Goal: Feedback & Contribution: Contribute content

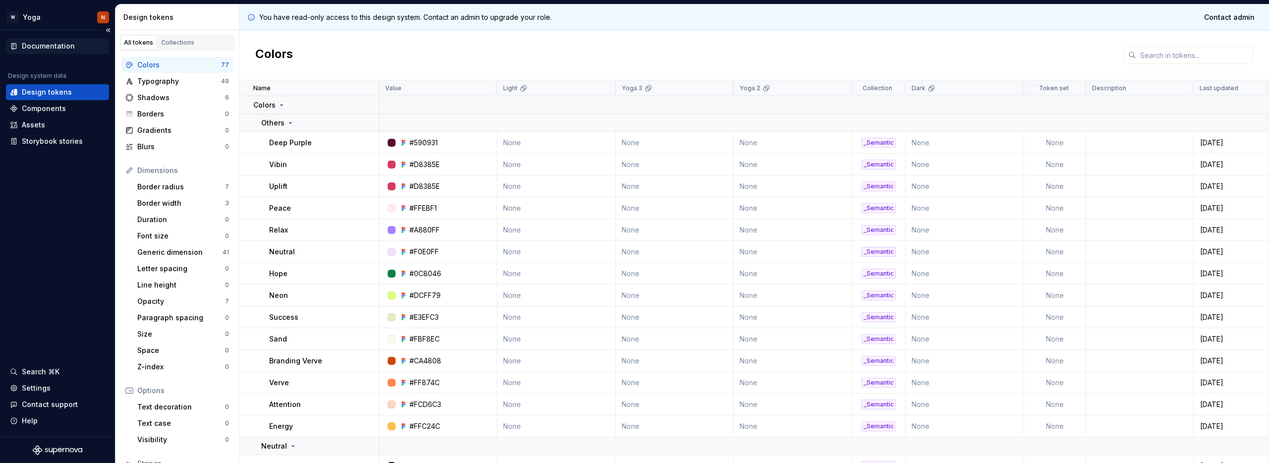
click at [45, 45] on div "Documentation" at bounding box center [48, 46] width 53 height 10
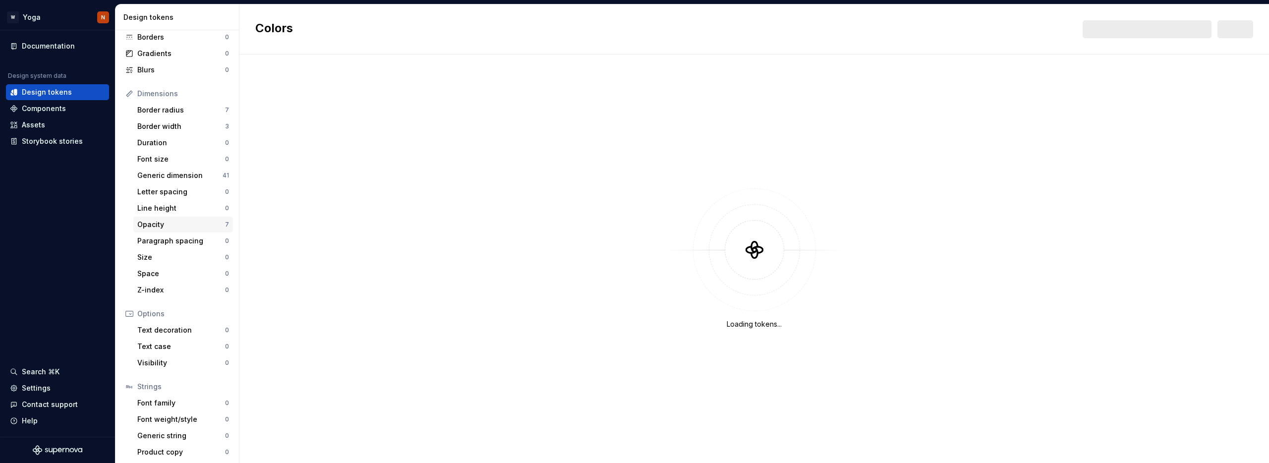
scroll to position [80, 0]
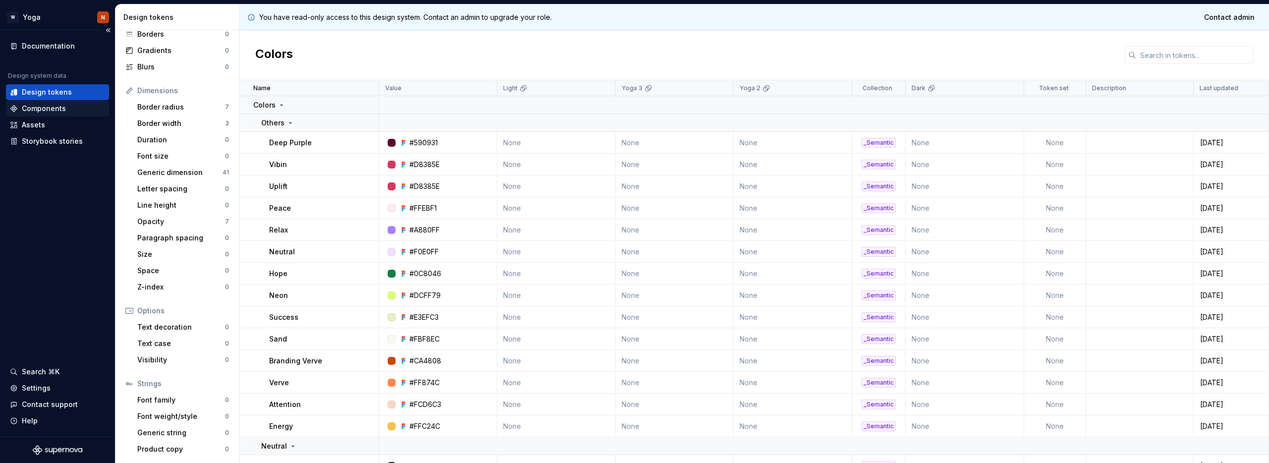
click at [55, 106] on div "Components" at bounding box center [44, 109] width 44 height 10
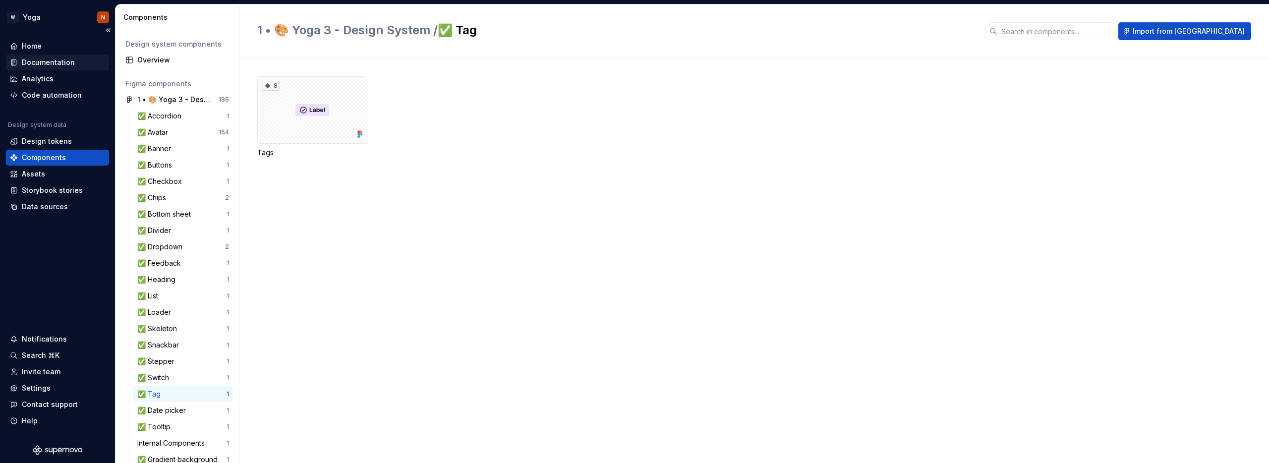
click at [48, 62] on div "Documentation" at bounding box center [48, 62] width 53 height 10
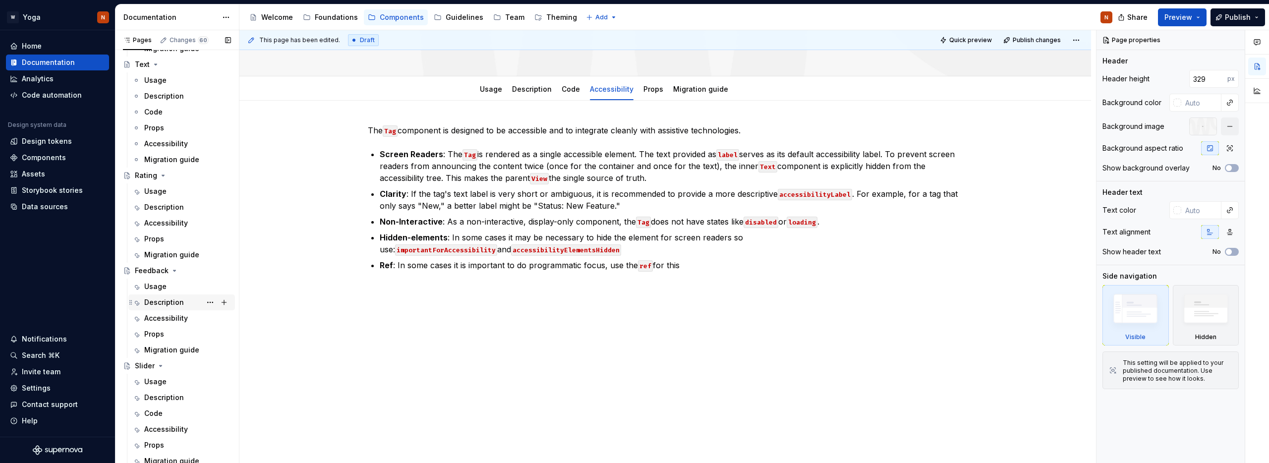
scroll to position [986, 0]
click at [154, 263] on div "Feedback" at bounding box center [152, 267] width 34 height 10
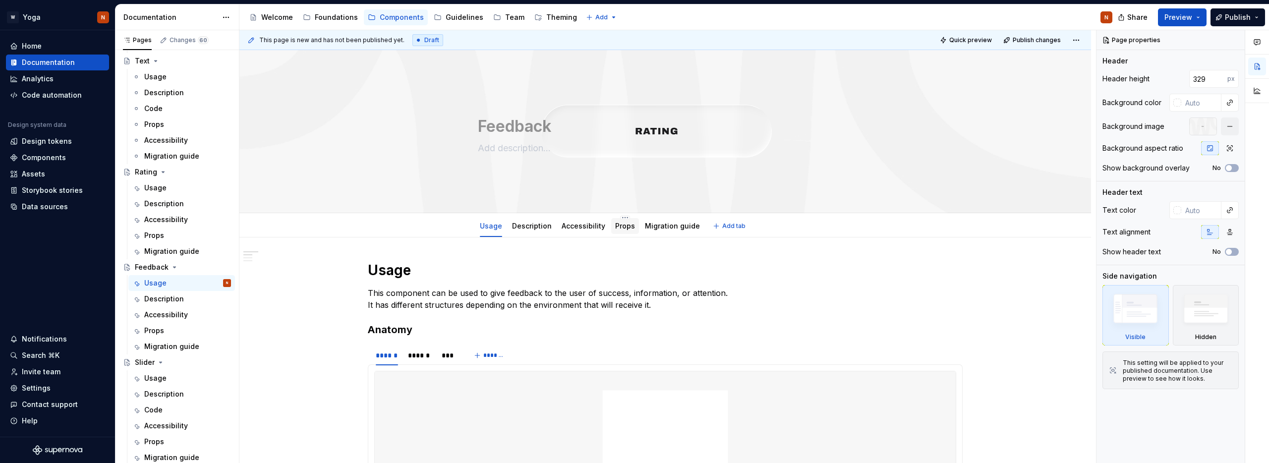
click at [616, 226] on link "Props" at bounding box center [625, 226] width 20 height 8
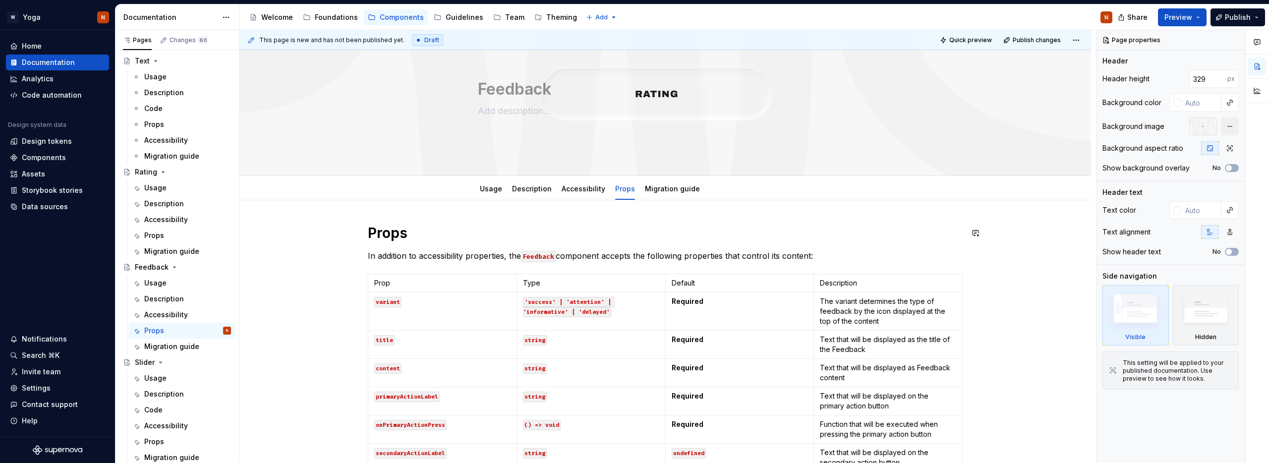
scroll to position [280, 0]
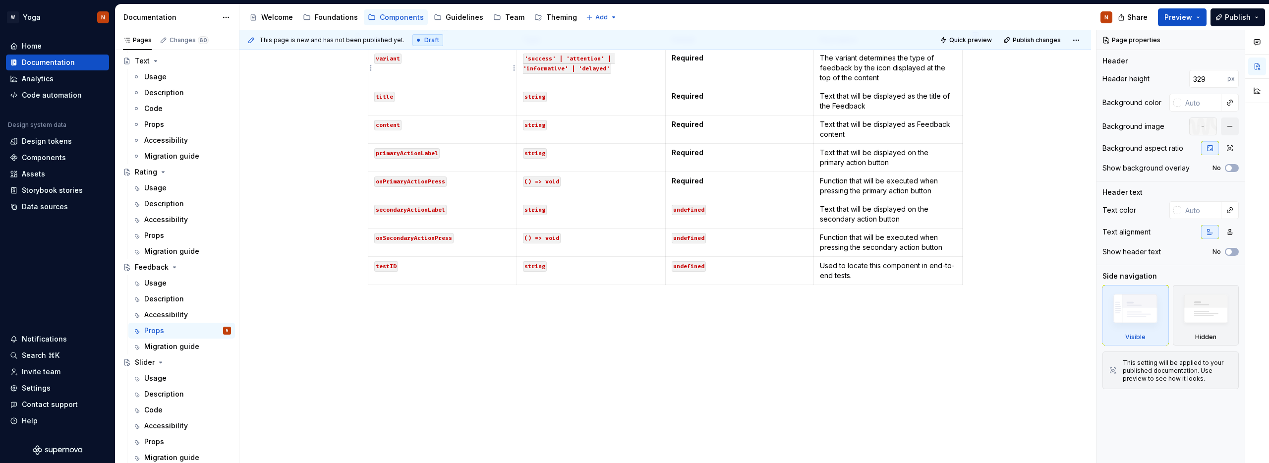
type textarea "*"
click at [370, 269] on html "W Yoga N Home Documentation Analytics Code automation Design system data Design…" at bounding box center [634, 231] width 1269 height 463
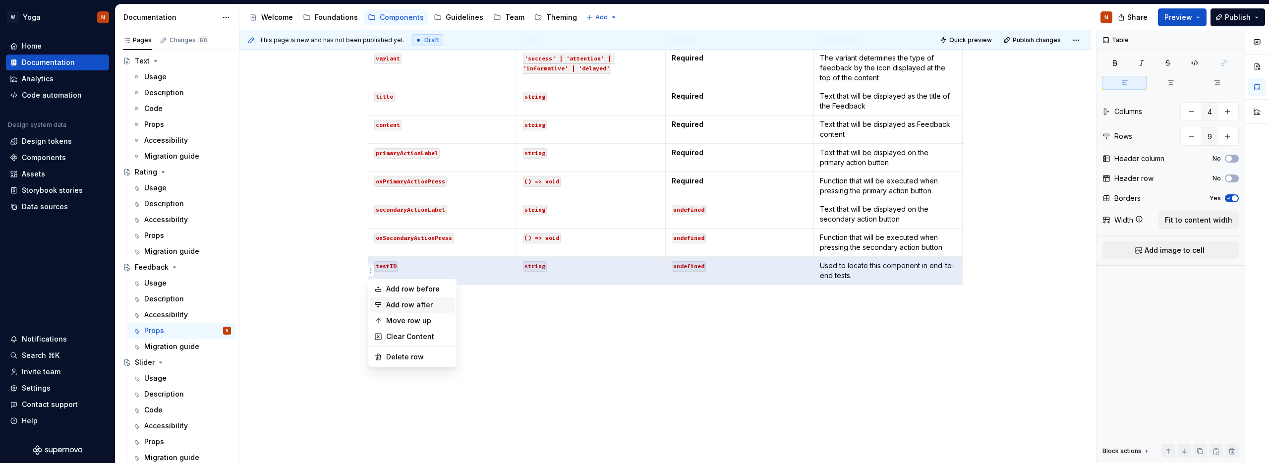
click at [438, 307] on div "Add row after" at bounding box center [418, 305] width 64 height 10
type input "10"
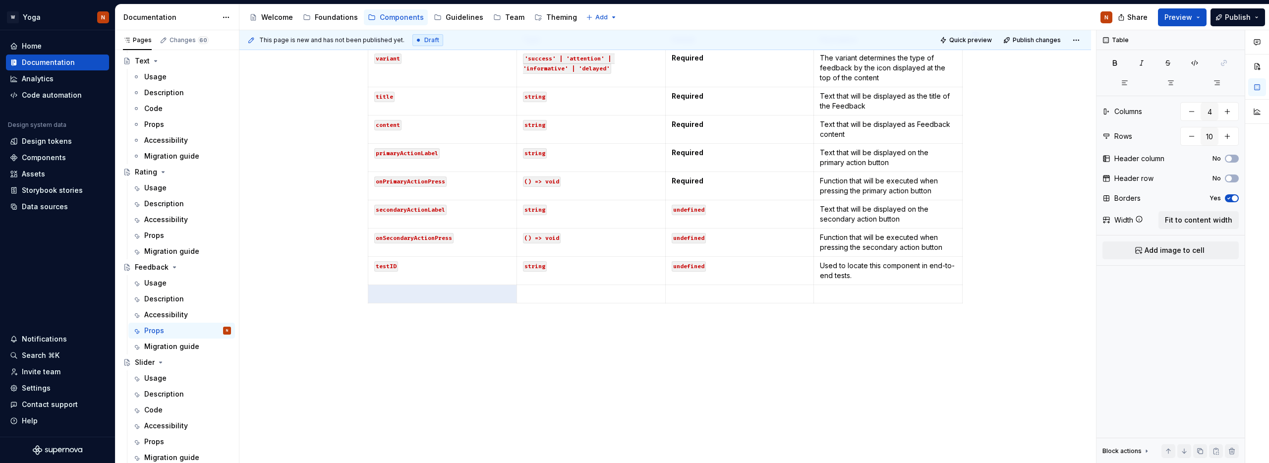
click at [545, 322] on p at bounding box center [665, 325] width 595 height 12
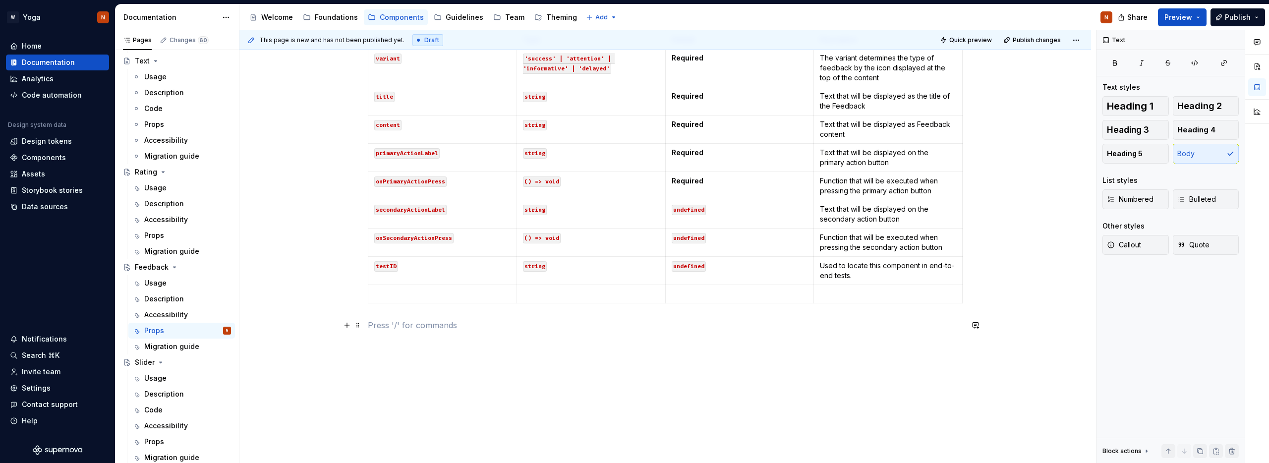
type textarea "*"
click at [394, 292] on p at bounding box center [442, 294] width 136 height 10
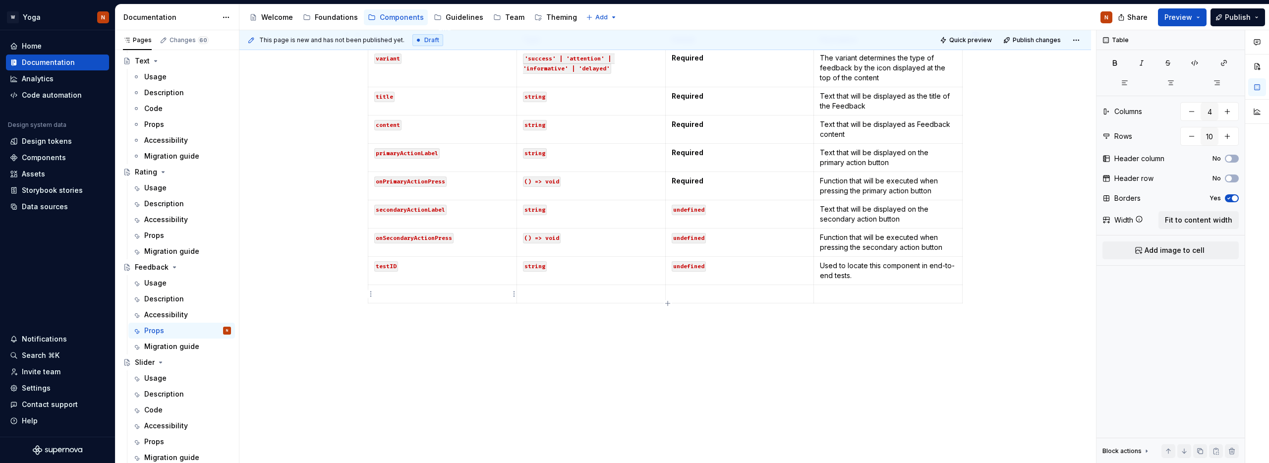
paste div
click at [547, 291] on p at bounding box center [591, 294] width 136 height 10
click at [689, 292] on p at bounding box center [739, 294] width 136 height 10
click at [859, 298] on p at bounding box center [888, 294] width 136 height 10
click at [407, 292] on em "titleAccessibilityLabel" at bounding box center [409, 293] width 70 height 8
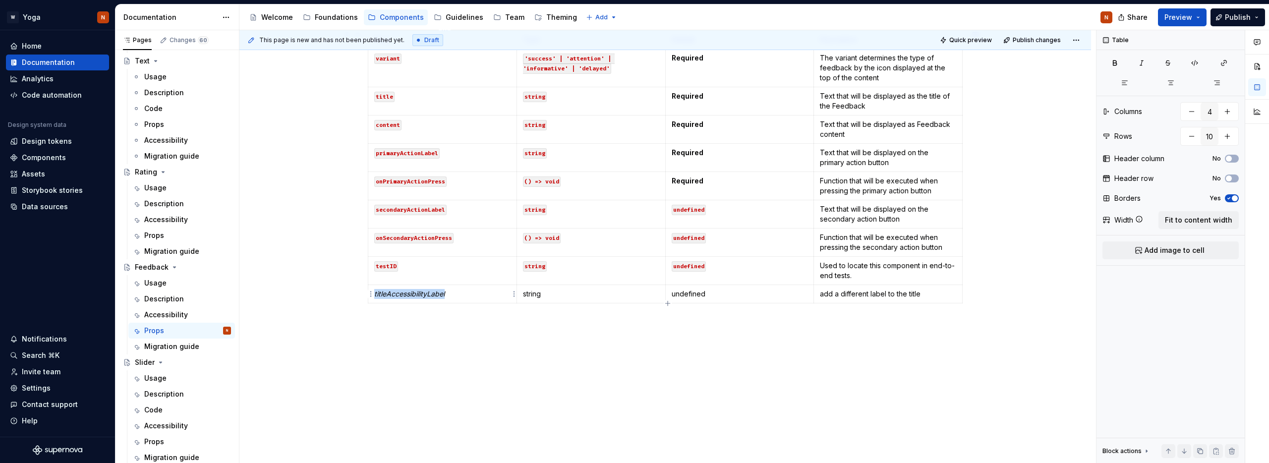
click at [407, 292] on em "titleAccessibilityLabel" at bounding box center [409, 293] width 70 height 8
click at [423, 277] on button "button" at bounding box center [420, 276] width 14 height 14
click at [450, 278] on button "button" at bounding box center [452, 276] width 14 height 14
click at [531, 294] on p "string" at bounding box center [591, 294] width 136 height 10
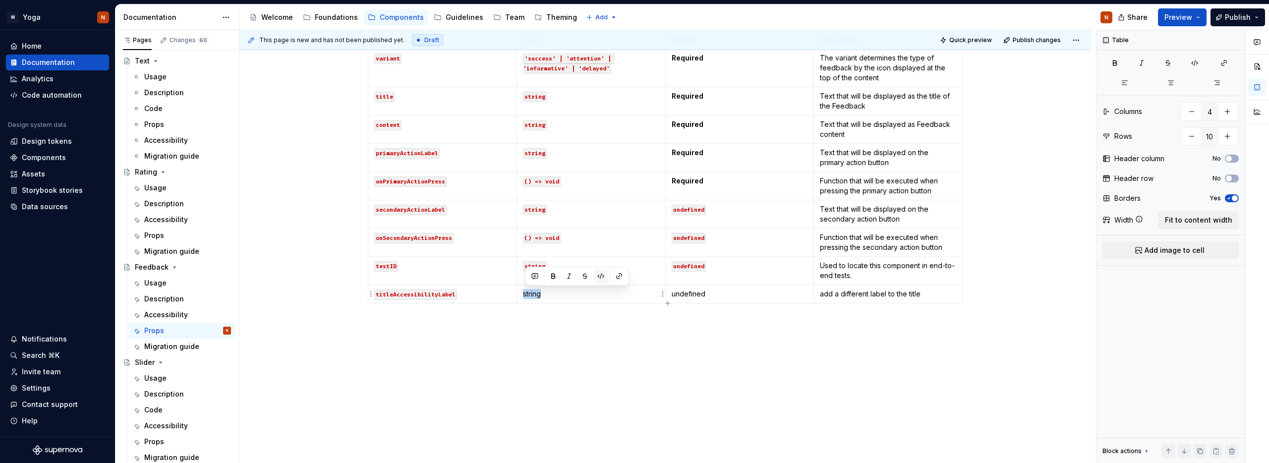
click at [598, 275] on button "button" at bounding box center [601, 276] width 14 height 14
click at [698, 293] on p "undefined" at bounding box center [739, 294] width 136 height 10
click at [744, 273] on button "button" at bounding box center [749, 276] width 14 height 14
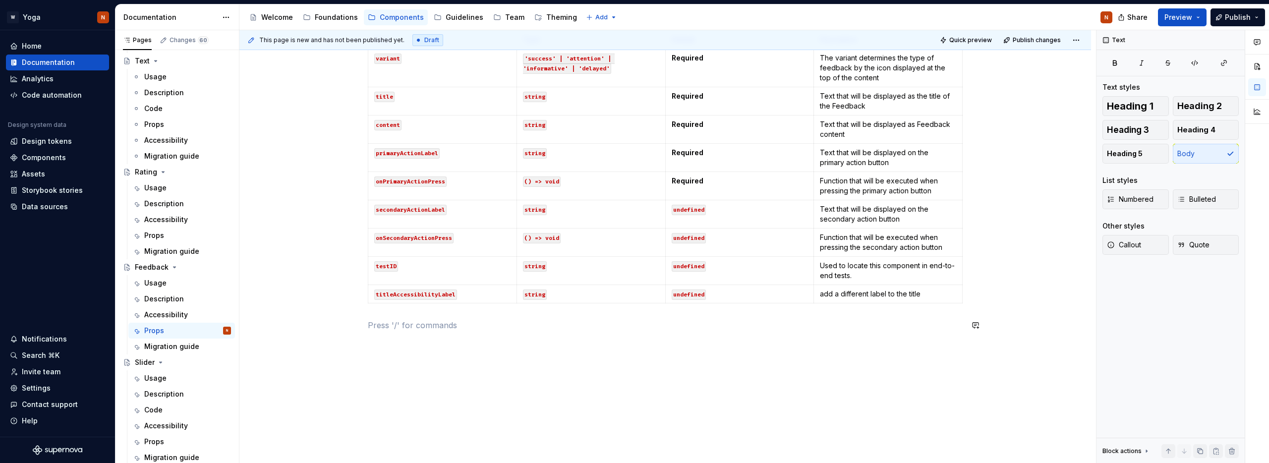
click at [609, 332] on div "Props In addition to accessibility properties, the Feedback component accepts t…" at bounding box center [665, 162] width 595 height 362
type textarea "*"
click at [859, 298] on p "add a different label to the title" at bounding box center [888, 294] width 136 height 10
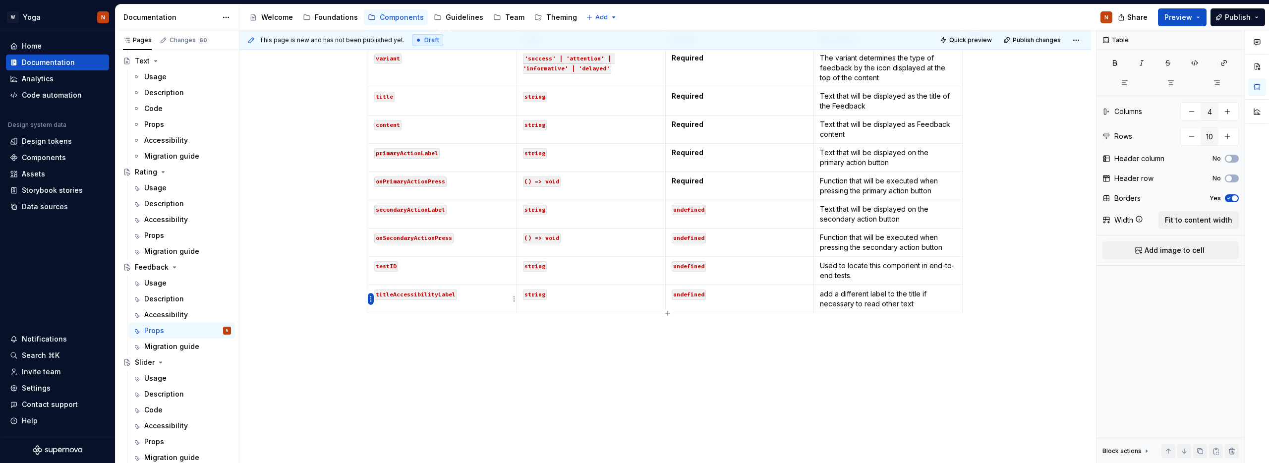
click at [369, 298] on html "W Yoga N Home Documentation Analytics Code automation Design system data Design…" at bounding box center [634, 231] width 1269 height 463
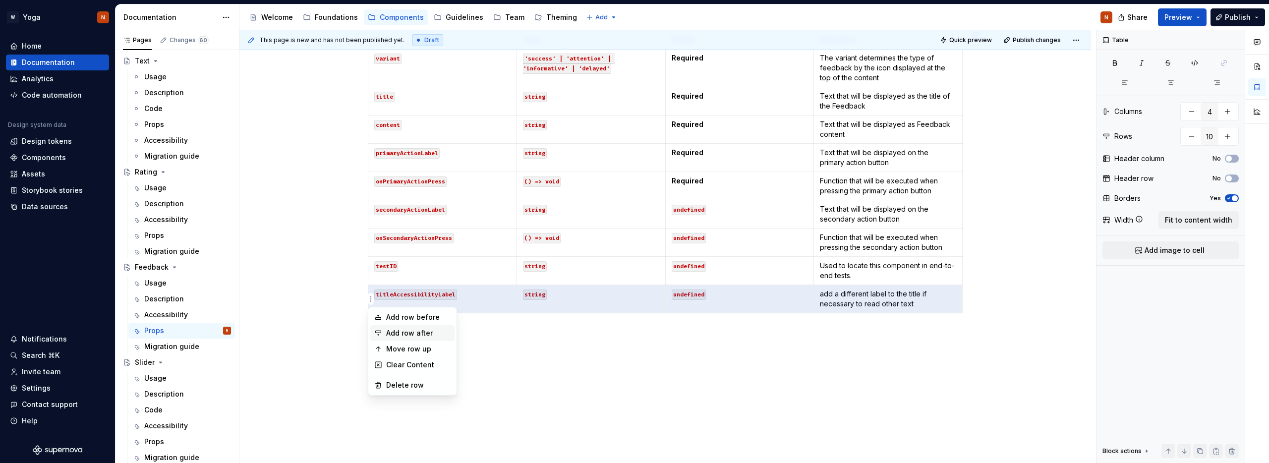
click at [396, 334] on div "Add row after" at bounding box center [418, 333] width 64 height 10
type input "11"
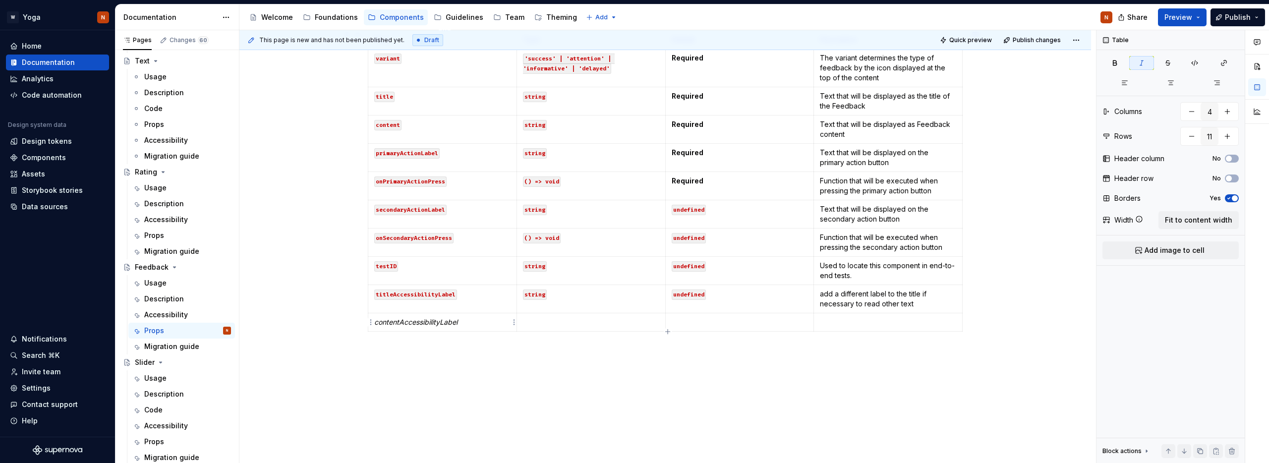
click at [428, 324] on em "contentAccessibilityLabel" at bounding box center [415, 322] width 83 height 8
click at [417, 302] on button "button" at bounding box center [420, 304] width 14 height 14
click at [555, 327] on p at bounding box center [591, 322] width 136 height 10
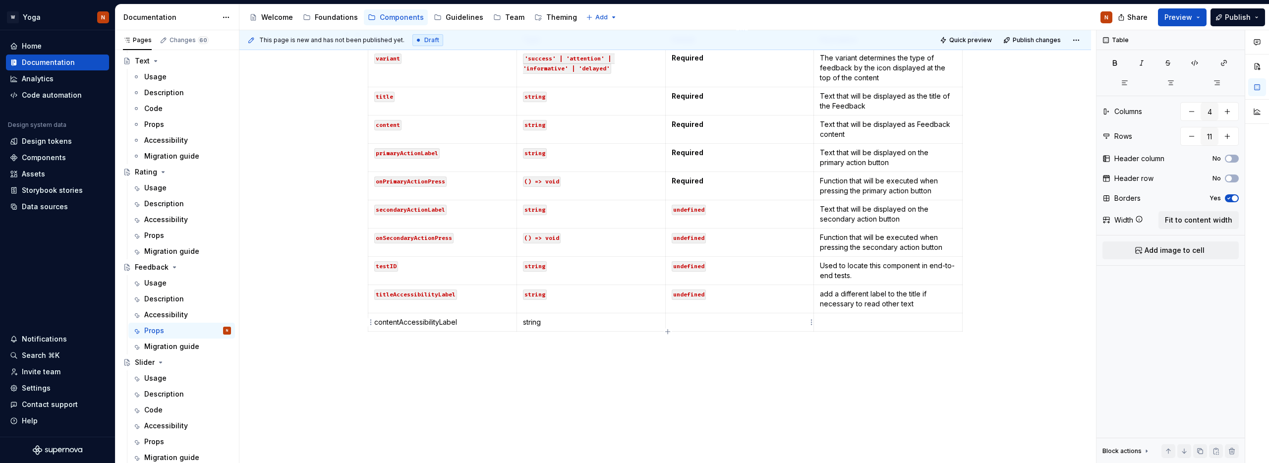
click at [728, 324] on p at bounding box center [739, 322] width 136 height 10
click at [844, 323] on p at bounding box center [888, 322] width 136 height 10
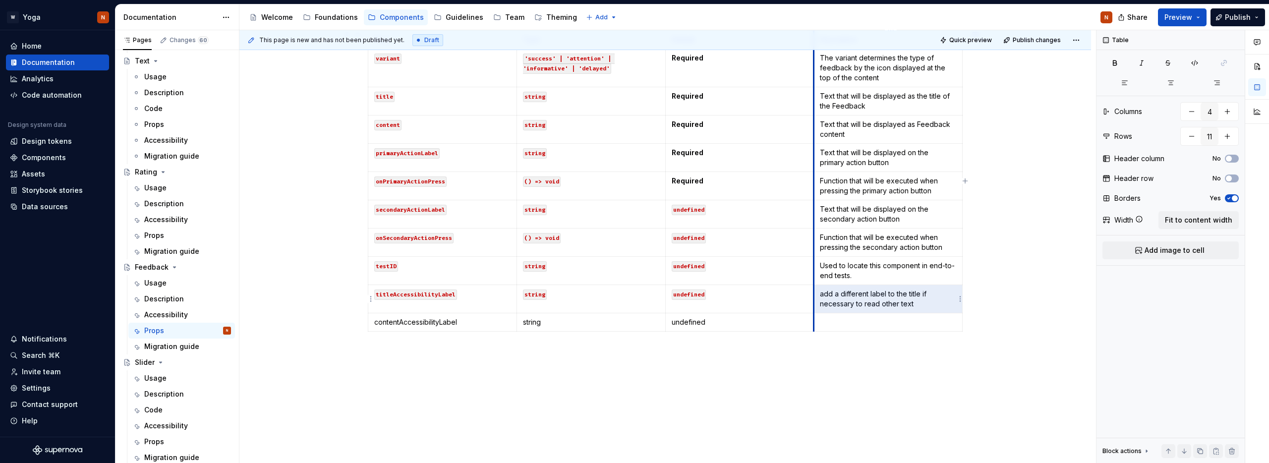
drag, startPoint x: 920, startPoint y: 303, endPoint x: 833, endPoint y: 298, distance: 87.4
click at [816, 293] on td "add a different label to the title if necessary to read other text" at bounding box center [888, 299] width 149 height 28
click at [849, 298] on p "add a different label to the title if necessary to read other text" at bounding box center [888, 299] width 136 height 20
drag, startPoint x: 920, startPoint y: 304, endPoint x: 822, endPoint y: 294, distance: 98.6
click at [822, 294] on p "add a different label to the title if necessary to read other text" at bounding box center [888, 299] width 136 height 20
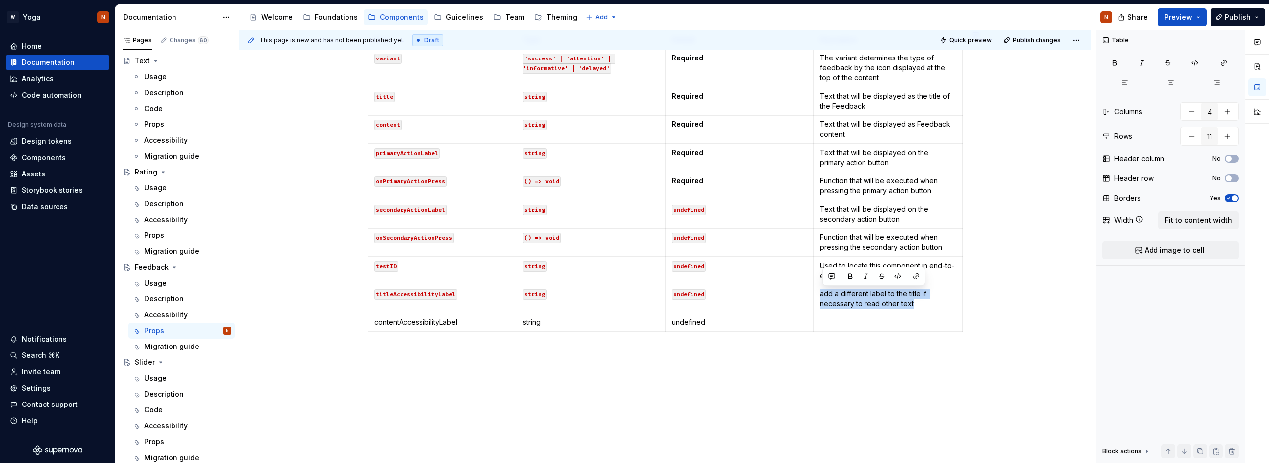
copy p "add a different label to the title if necessary to read other text"
click at [832, 334] on div "Prop Type Default Description variant 'success' | 'attention' | 'informative' |…" at bounding box center [665, 182] width 595 height 305
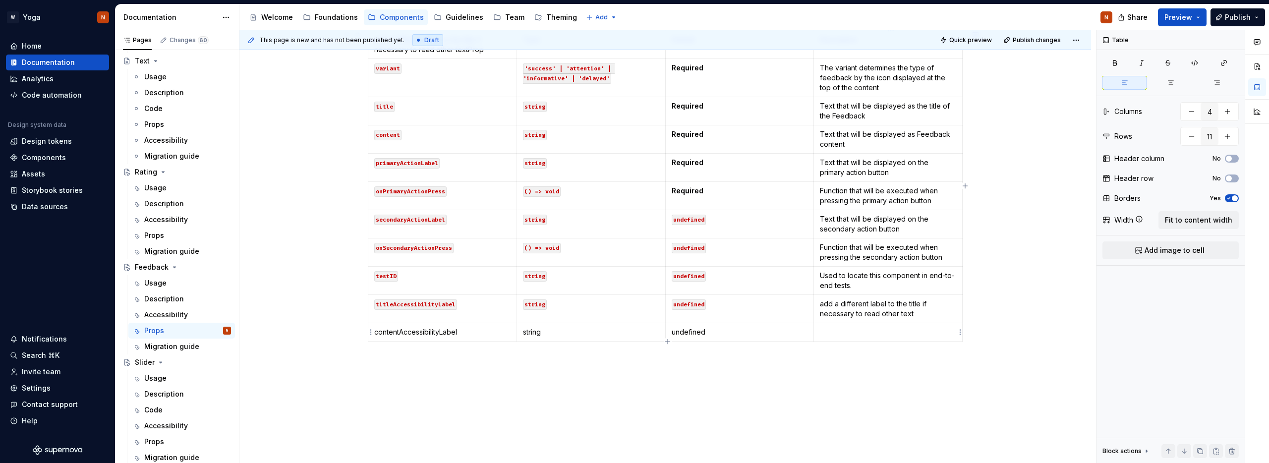
click at [829, 331] on p at bounding box center [888, 332] width 136 height 10
click at [914, 331] on p "add a different label to the title if necessary to read other text" at bounding box center [888, 337] width 136 height 20
click at [407, 332] on p "contentAccessibilityLabel" at bounding box center [442, 332] width 136 height 10
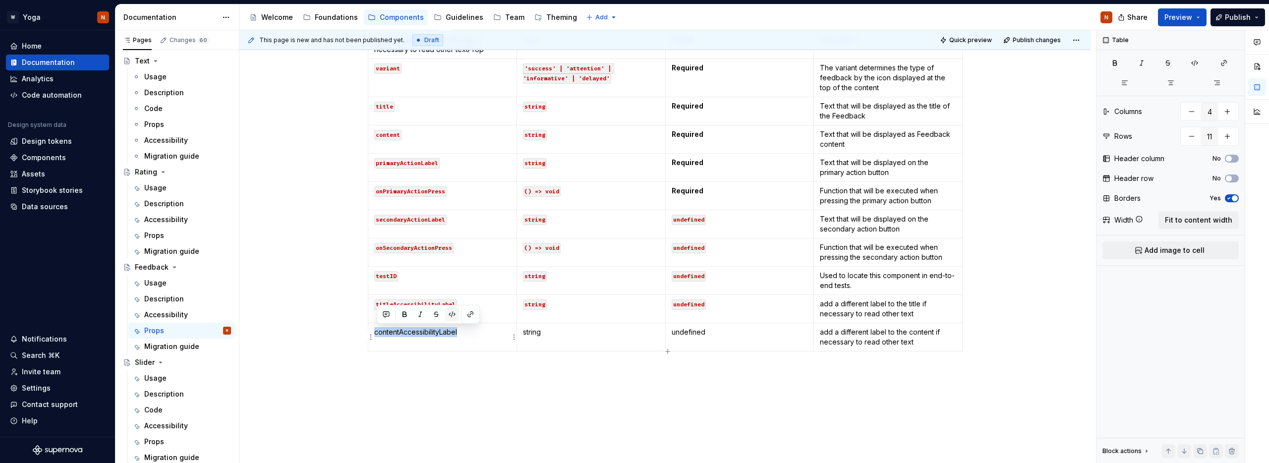
click at [453, 314] on button "button" at bounding box center [452, 314] width 14 height 14
click at [537, 330] on p "string" at bounding box center [591, 332] width 136 height 10
click at [600, 314] on button "button" at bounding box center [601, 314] width 14 height 14
click at [698, 334] on p "undefined" at bounding box center [739, 332] width 136 height 10
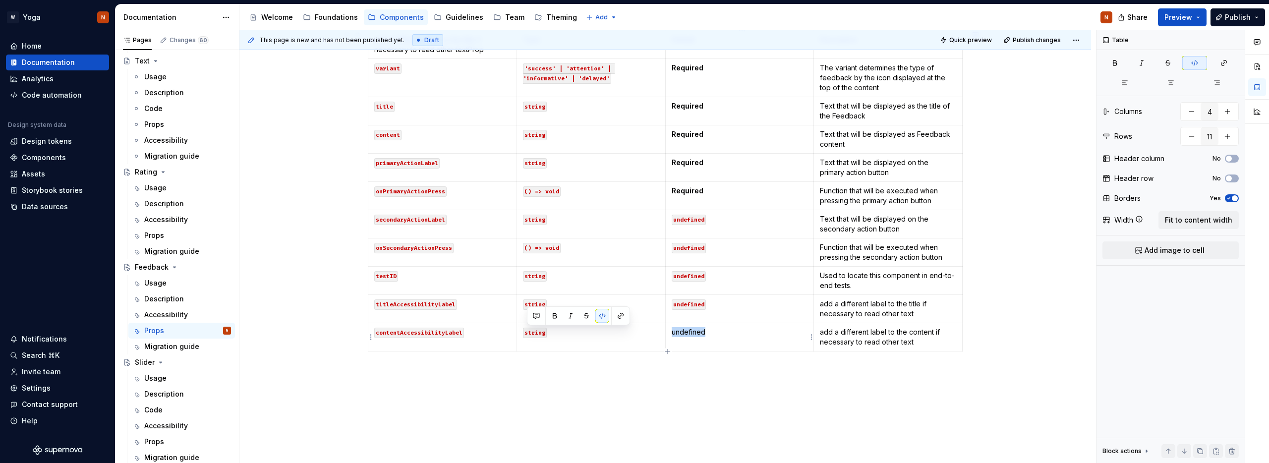
click at [698, 334] on p "undefined" at bounding box center [739, 332] width 136 height 10
click at [747, 310] on button "button" at bounding box center [749, 314] width 14 height 14
click at [578, 365] on div "Props In addition to accessibility properties, the Feedback component accepts t…" at bounding box center [665, 180] width 595 height 398
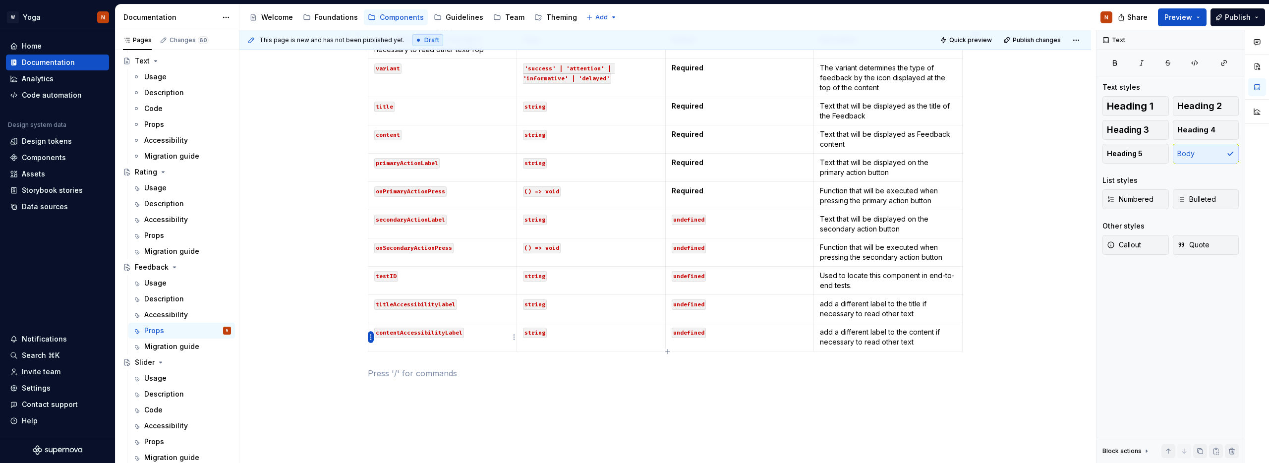
click at [372, 337] on html "W Yoga N Home Documentation Analytics Code automation Design system data Design…" at bounding box center [634, 231] width 1269 height 463
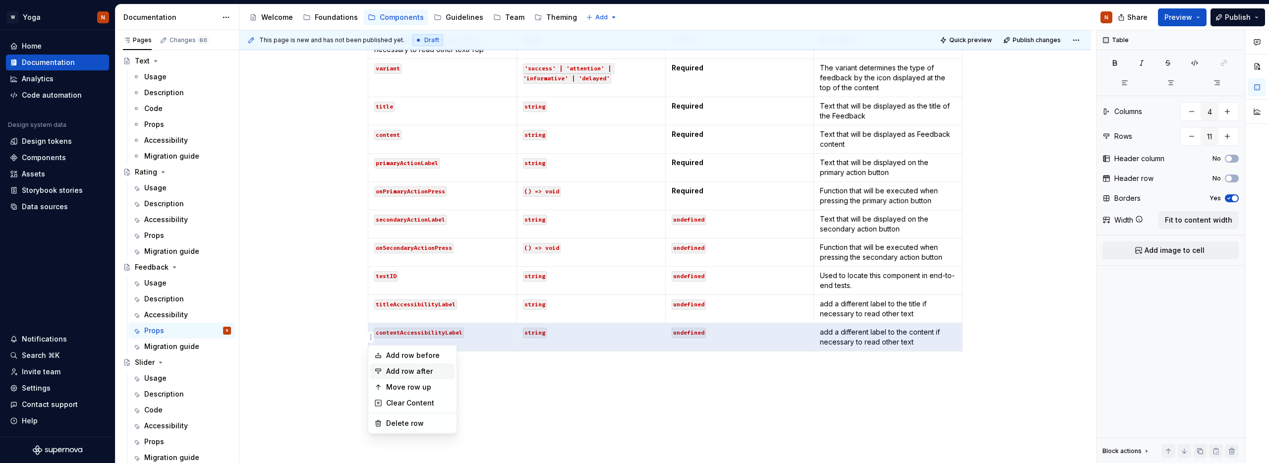
click at [438, 371] on div "Add row after" at bounding box center [418, 371] width 64 height 10
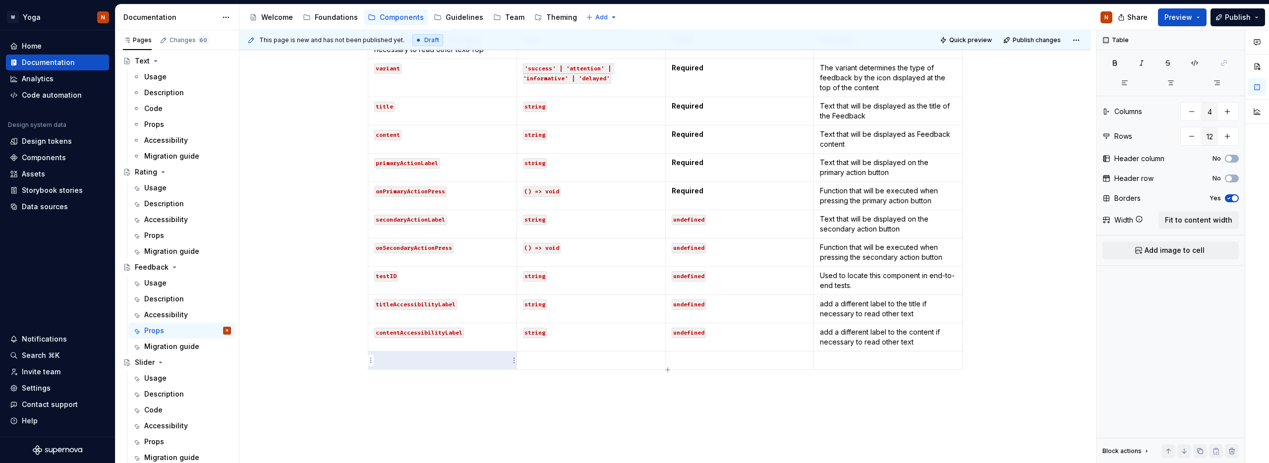
click at [400, 358] on p at bounding box center [442, 360] width 136 height 10
click at [370, 362] on html "W Yoga N Home Documentation Analytics Code automation Design system data Design…" at bounding box center [634, 231] width 1269 height 463
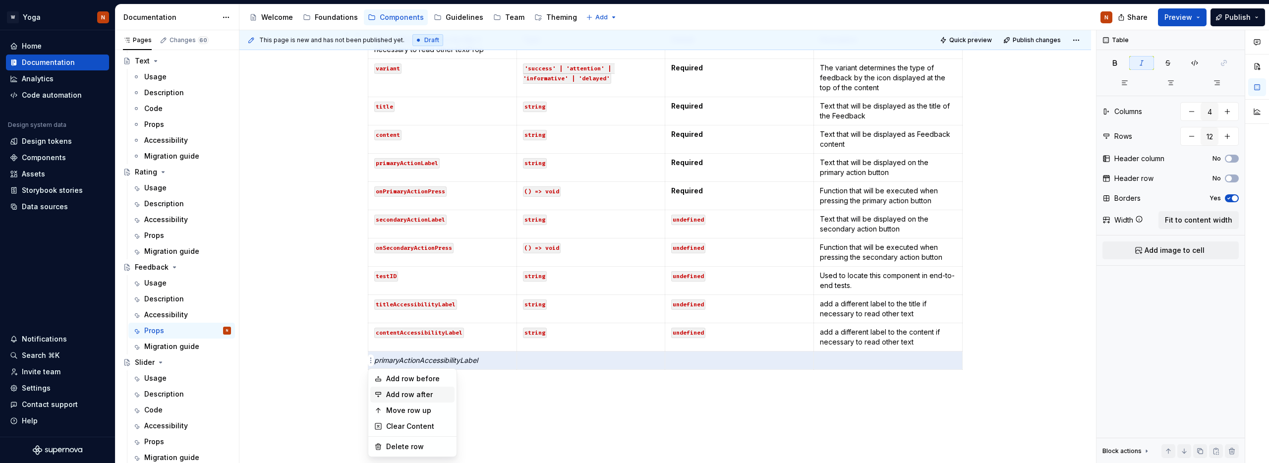
click at [392, 392] on div "Add row after" at bounding box center [418, 394] width 64 height 10
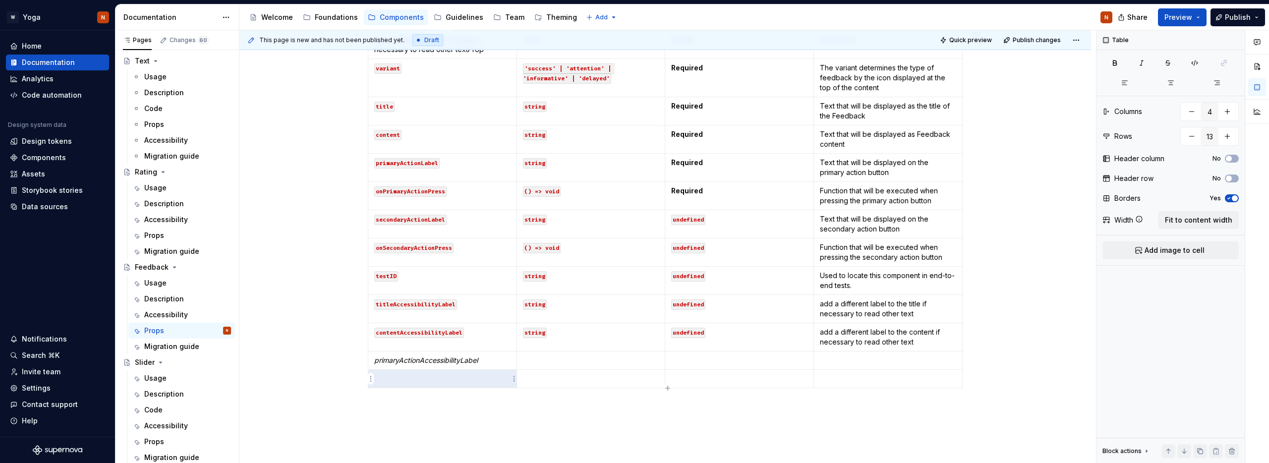
click at [392, 376] on p at bounding box center [442, 379] width 136 height 10
click at [370, 377] on html "W Yoga N Home Documentation Analytics Code automation Design system data Design…" at bounding box center [634, 231] width 1269 height 463
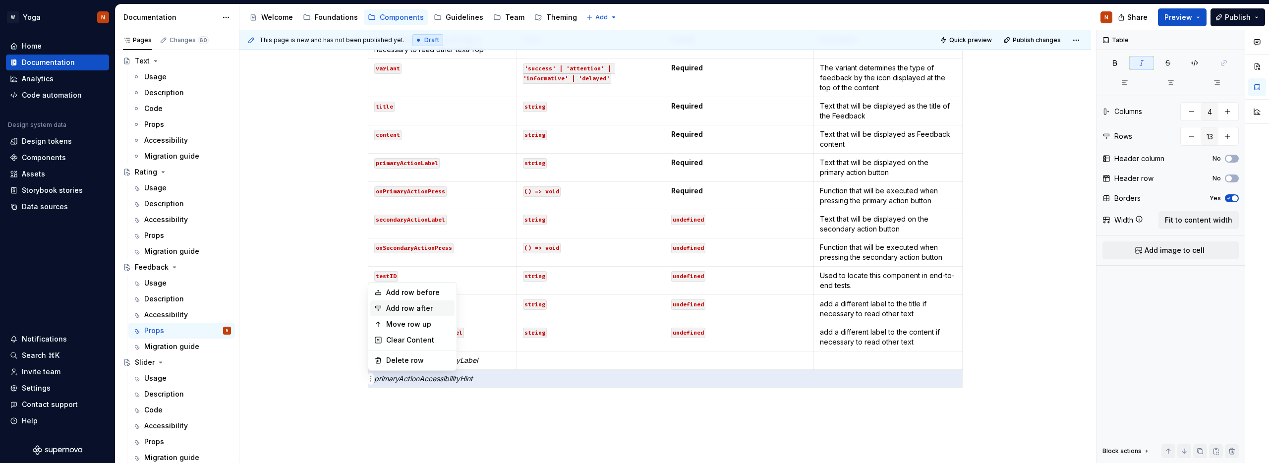
click at [437, 305] on div "Add row after" at bounding box center [418, 308] width 64 height 10
type input "14"
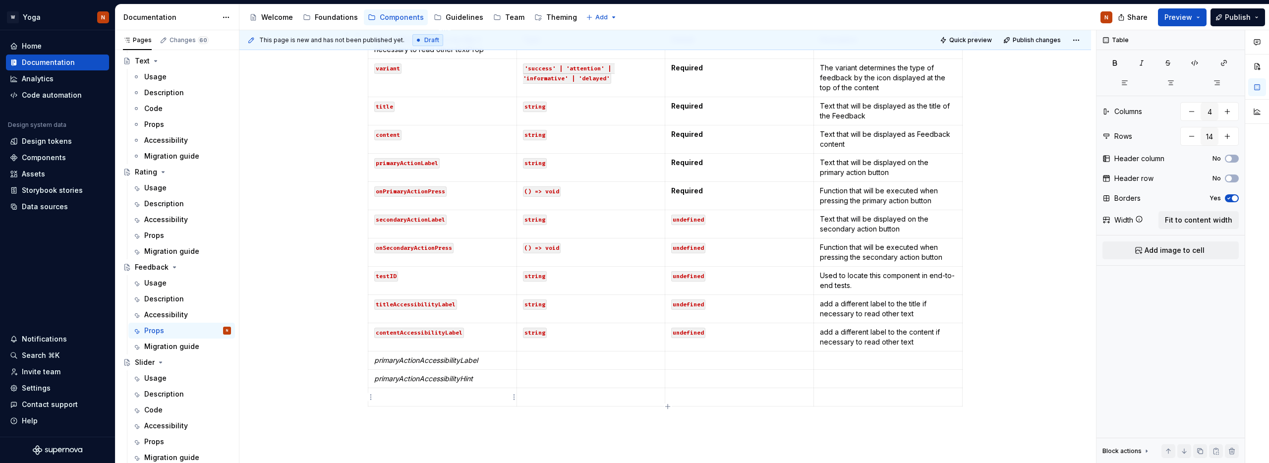
click at [419, 392] on p at bounding box center [442, 397] width 136 height 10
click at [413, 356] on em "primaryActionAccessibilityLabel" at bounding box center [426, 360] width 104 height 8
click at [424, 340] on button "button" at bounding box center [420, 342] width 14 height 14
click at [423, 375] on em "primaryActionAccessibilityHint" at bounding box center [423, 378] width 99 height 8
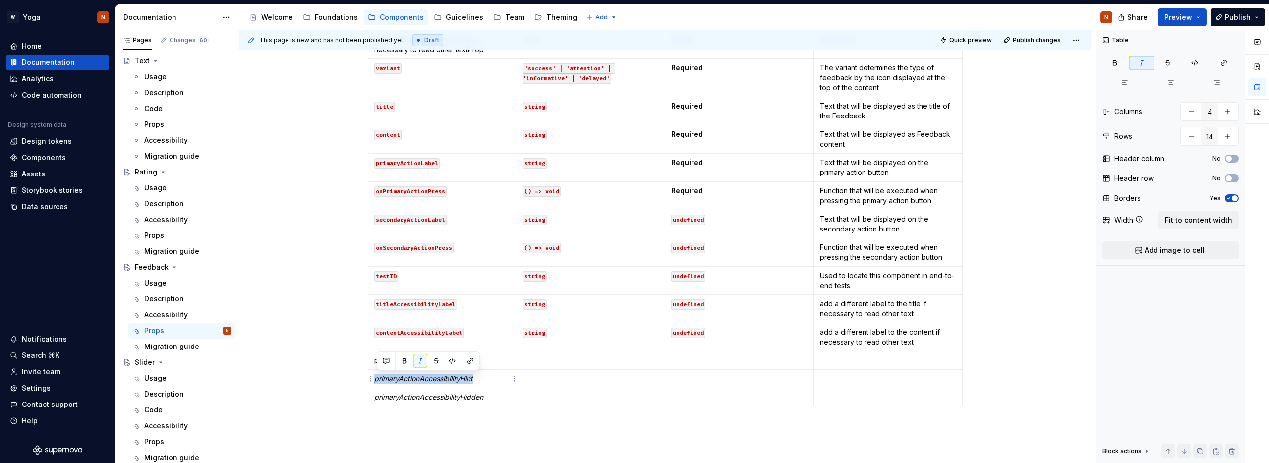
click at [423, 375] on em "primaryActionAccessibilityHint" at bounding box center [423, 378] width 99 height 8
click at [423, 357] on button "button" at bounding box center [420, 361] width 14 height 14
click at [427, 396] on em "primaryActionAccessibilityHidden" at bounding box center [428, 396] width 109 height 8
click at [423, 377] on button "button" at bounding box center [420, 379] width 14 height 14
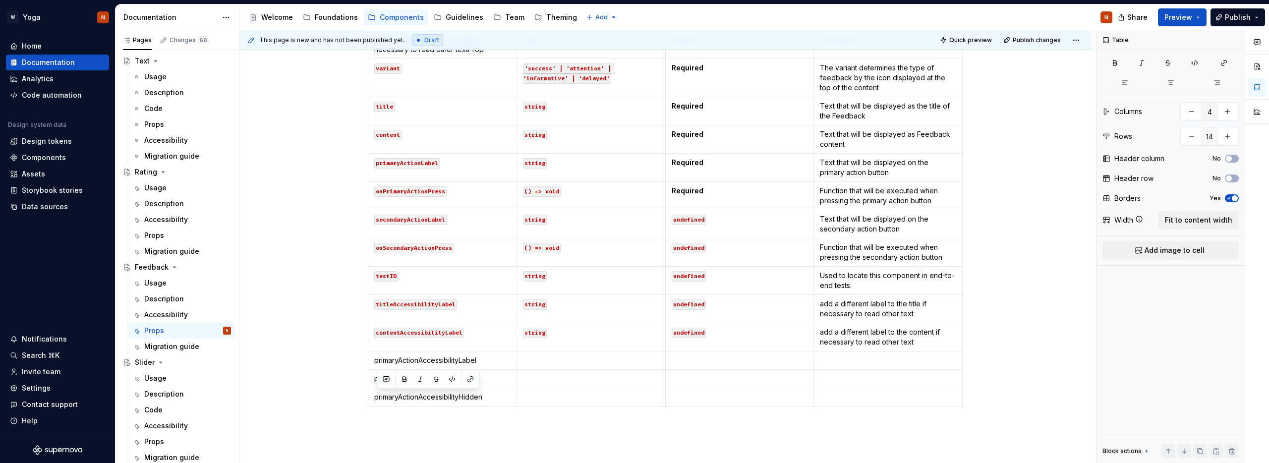
click at [311, 297] on div "Props In addition to accessibility properties, the Feedback component accepts t…" at bounding box center [664, 271] width 851 height 628
click at [451, 360] on p "primaryActionAccessibilityLabel" at bounding box center [442, 360] width 136 height 10
click at [453, 343] on button "button" at bounding box center [452, 342] width 14 height 14
click at [442, 374] on p "primaryActionAccessibilityHint" at bounding box center [442, 379] width 136 height 10
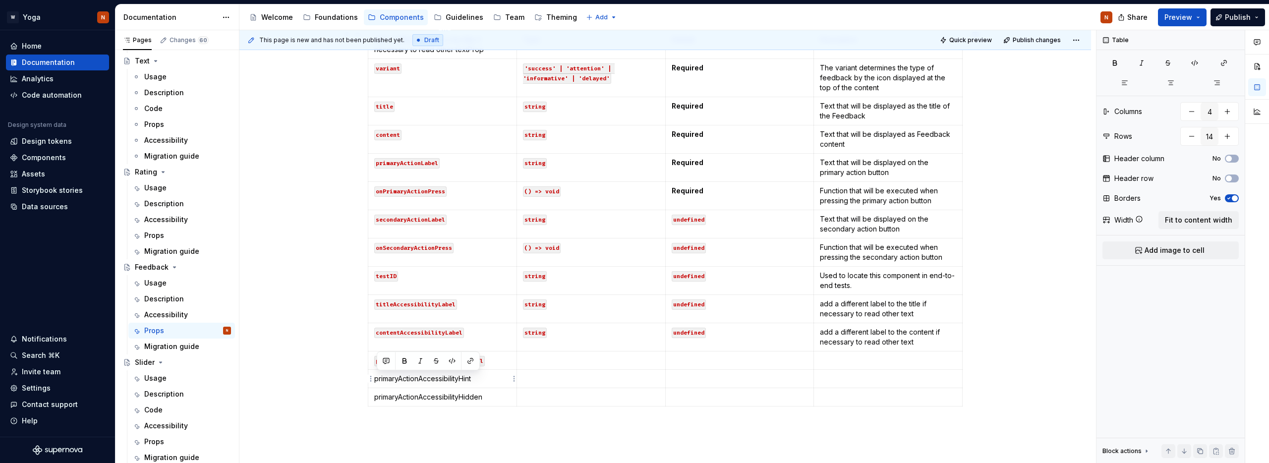
click at [442, 374] on p "primaryActionAccessibilityHint" at bounding box center [442, 379] width 136 height 10
click at [453, 361] on button "button" at bounding box center [452, 361] width 14 height 14
click at [430, 399] on p "primaryActionAccessibilityHidden" at bounding box center [442, 397] width 136 height 10
click at [454, 379] on button "button" at bounding box center [452, 379] width 14 height 14
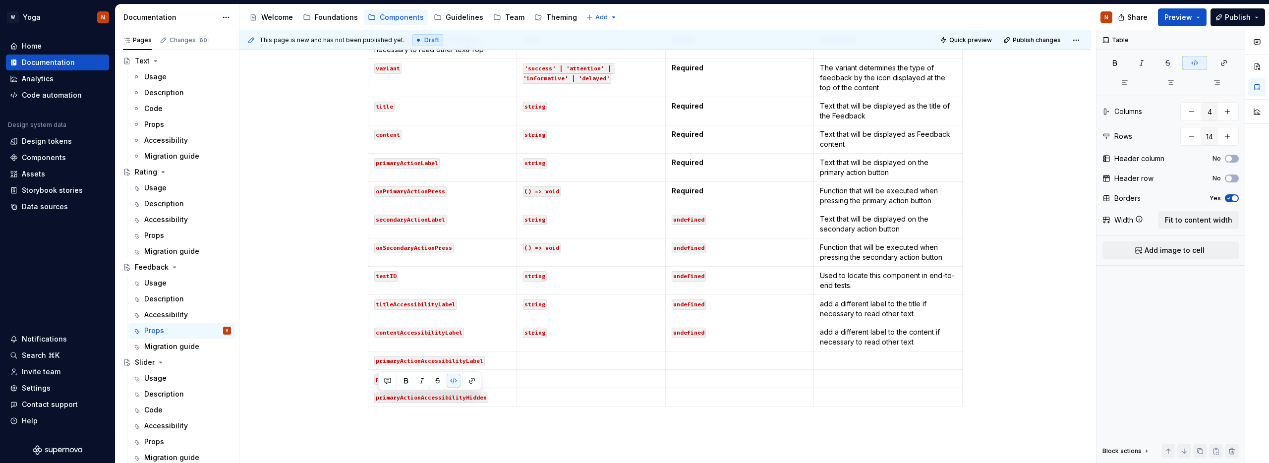
click at [314, 358] on div "Props In addition to accessibility properties, the Feedback component accepts t…" at bounding box center [664, 271] width 851 height 628
click at [553, 368] on td at bounding box center [590, 360] width 149 height 18
click at [545, 376] on p at bounding box center [591, 379] width 136 height 10
click at [553, 393] on p at bounding box center [591, 397] width 136 height 10
click at [320, 194] on div "Props In addition to accessibility properties, the Feedback component accepts t…" at bounding box center [664, 271] width 851 height 628
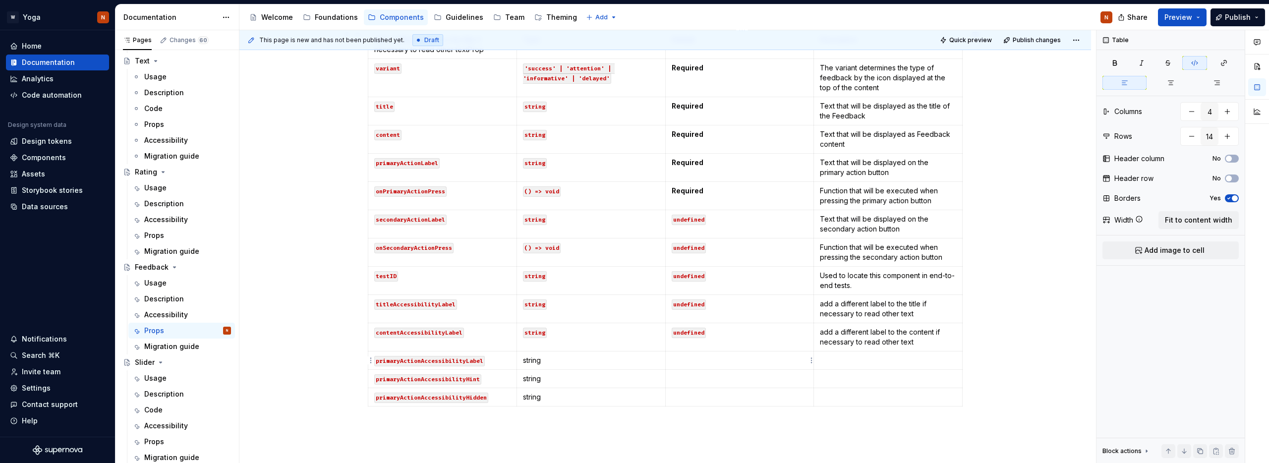
click at [708, 352] on td at bounding box center [739, 360] width 149 height 18
click at [536, 402] on td "string" at bounding box center [590, 397] width 149 height 18
click at [537, 397] on p "string" at bounding box center [591, 397] width 136 height 10
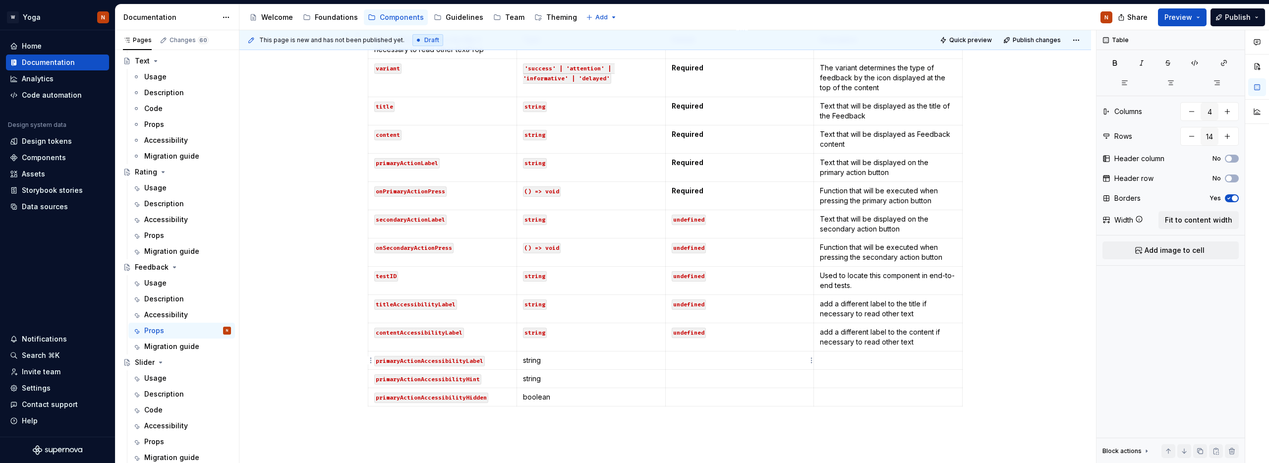
click at [693, 358] on p at bounding box center [739, 360] width 136 height 10
click at [693, 379] on p at bounding box center [739, 379] width 136 height 10
click at [688, 394] on p at bounding box center [739, 397] width 136 height 10
click at [640, 432] on p at bounding box center [665, 428] width 595 height 12
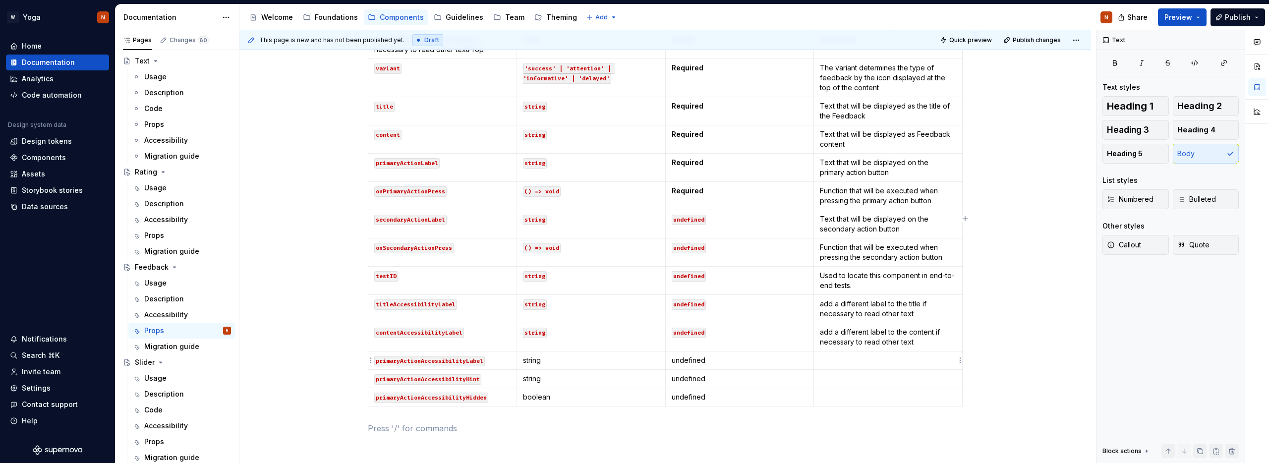
click at [848, 362] on p at bounding box center [888, 360] width 136 height 10
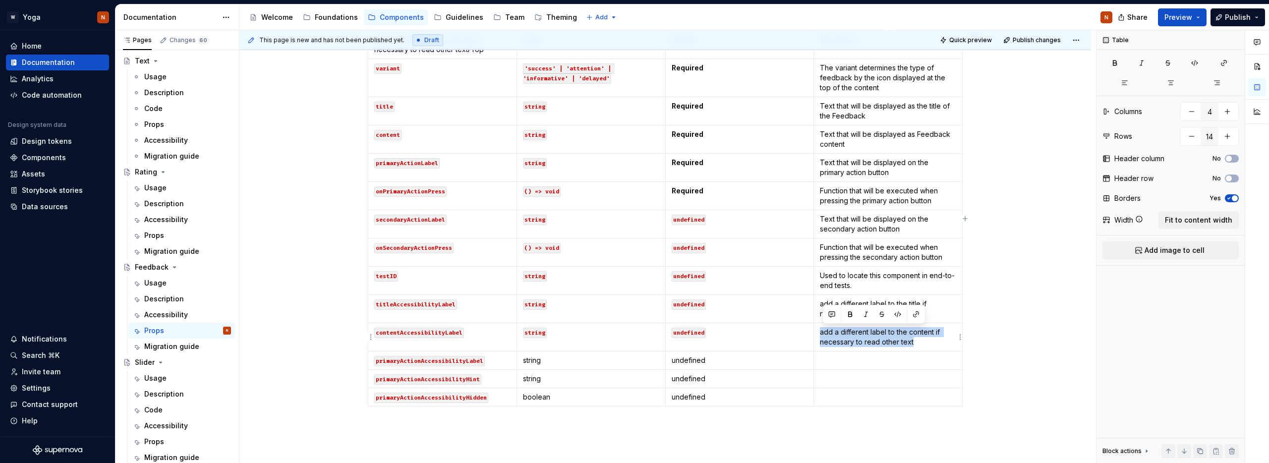
drag, startPoint x: 920, startPoint y: 343, endPoint x: 824, endPoint y: 332, distance: 96.9
click at [824, 332] on p "add a different label to the content if necessary to read other text" at bounding box center [888, 337] width 136 height 20
click at [830, 362] on p at bounding box center [888, 360] width 136 height 10
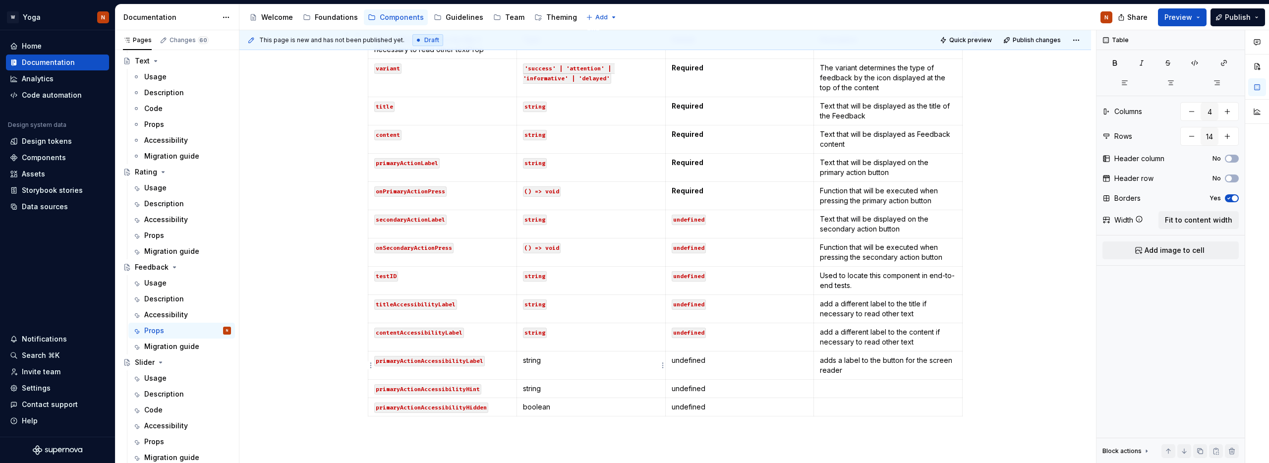
click at [529, 360] on p "string" at bounding box center [591, 360] width 136 height 10
click at [598, 343] on button "button" at bounding box center [601, 342] width 14 height 14
click at [683, 358] on p "undefined" at bounding box center [739, 360] width 136 height 10
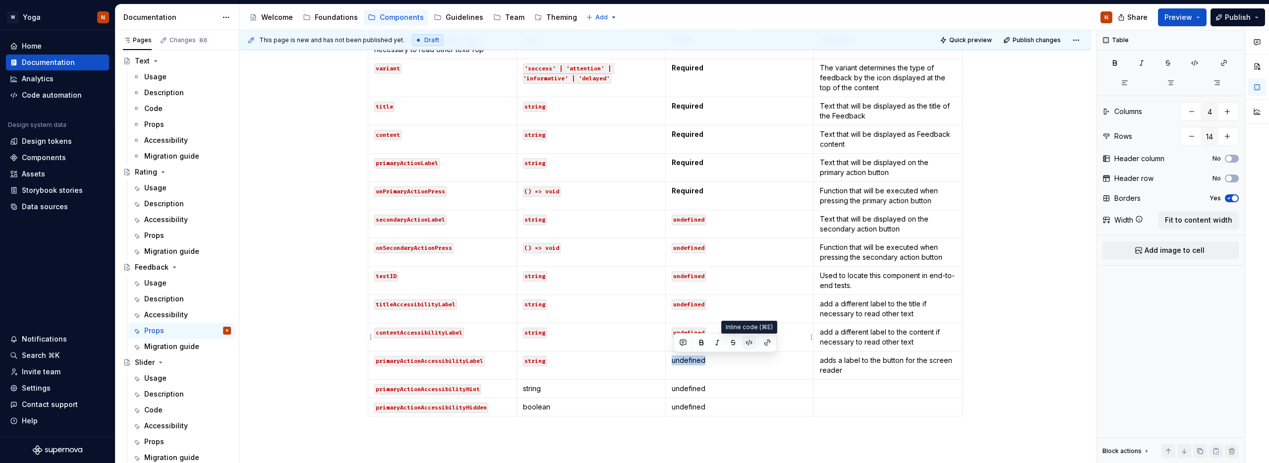
click at [746, 341] on button "button" at bounding box center [749, 342] width 14 height 14
click at [535, 388] on p "string" at bounding box center [591, 389] width 136 height 10
click at [602, 369] on button "button" at bounding box center [601, 371] width 14 height 14
click at [693, 389] on p "undefined" at bounding box center [739, 389] width 136 height 10
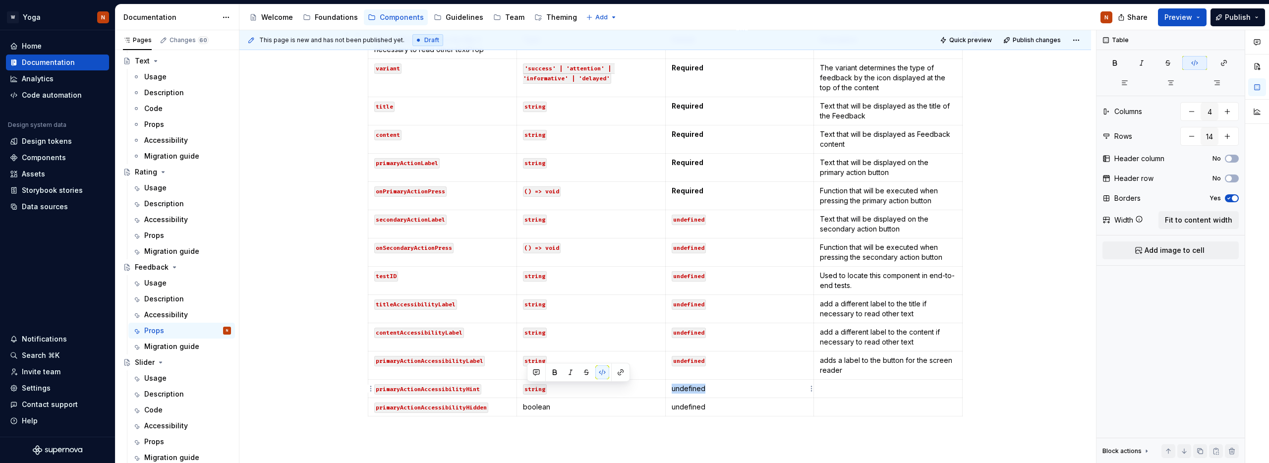
click at [693, 389] on p "undefined" at bounding box center [739, 389] width 136 height 10
click at [749, 368] on button "button" at bounding box center [749, 371] width 14 height 14
click at [542, 405] on p "boolean" at bounding box center [591, 407] width 136 height 10
click at [602, 387] on button "button" at bounding box center [601, 389] width 14 height 14
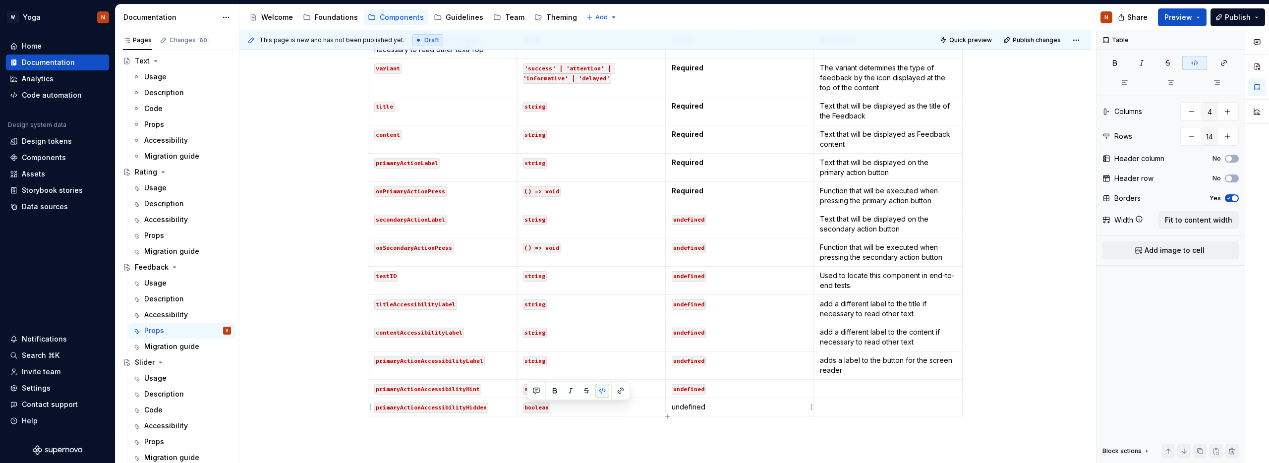
click at [690, 409] on p "undefined" at bounding box center [739, 407] width 136 height 10
click at [691, 409] on p "undefined" at bounding box center [739, 407] width 136 height 10
click at [748, 390] on button "button" at bounding box center [749, 389] width 14 height 14
click at [842, 386] on p at bounding box center [888, 389] width 136 height 10
drag, startPoint x: 846, startPoint y: 369, endPoint x: 824, endPoint y: 359, distance: 24.6
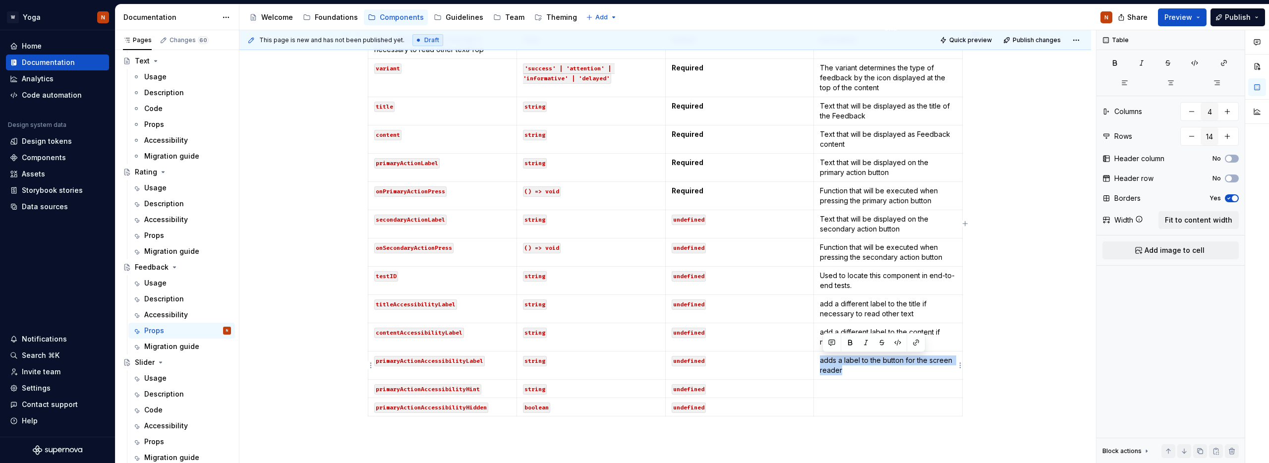
click at [824, 359] on p "adds a label to the button for the screen reader" at bounding box center [888, 365] width 136 height 20
copy p "adds a label to the button for the screen reader"
click at [843, 386] on p at bounding box center [888, 389] width 136 height 10
click at [882, 361] on p "adds a label to the button for the screen reader" at bounding box center [888, 365] width 136 height 20
click at [865, 366] on p "adds a label to the primary button for the screen reader" at bounding box center [888, 365] width 136 height 20
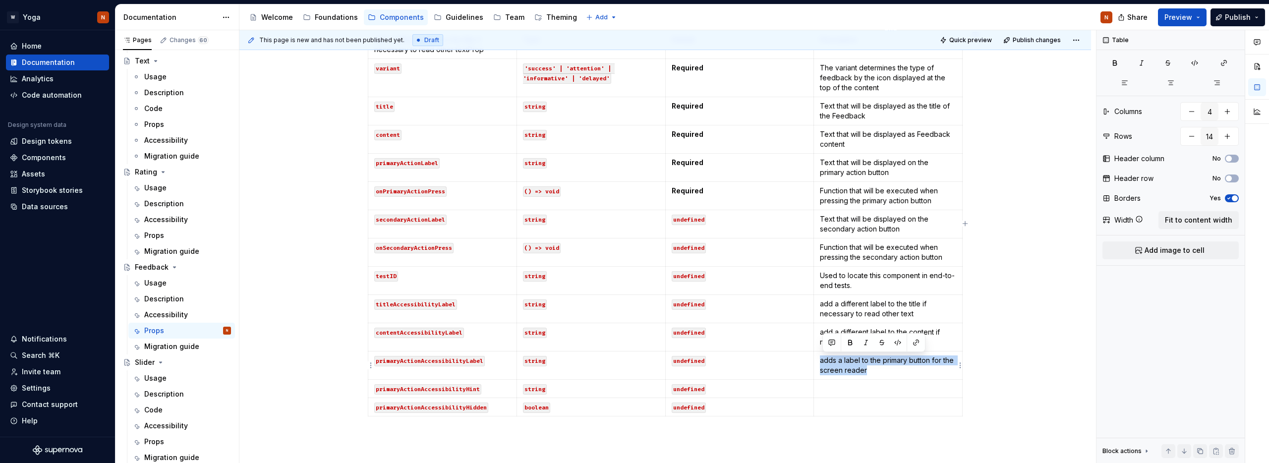
copy p "adds a label to the primary button for the screen reader"
click at [842, 389] on p at bounding box center [888, 389] width 136 height 10
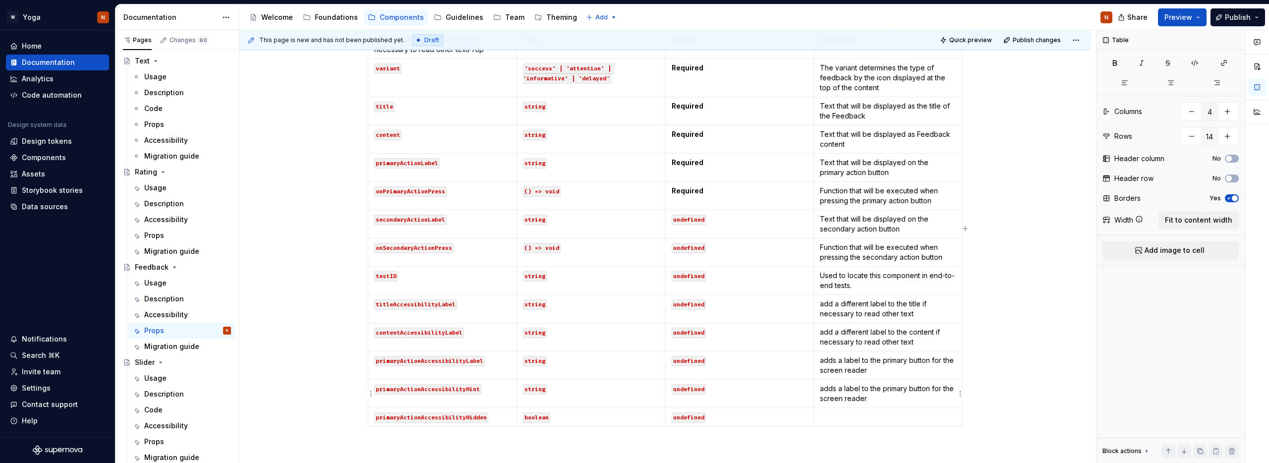
click at [851, 390] on p "adds a label to the primary button for the screen reader" at bounding box center [888, 394] width 136 height 20
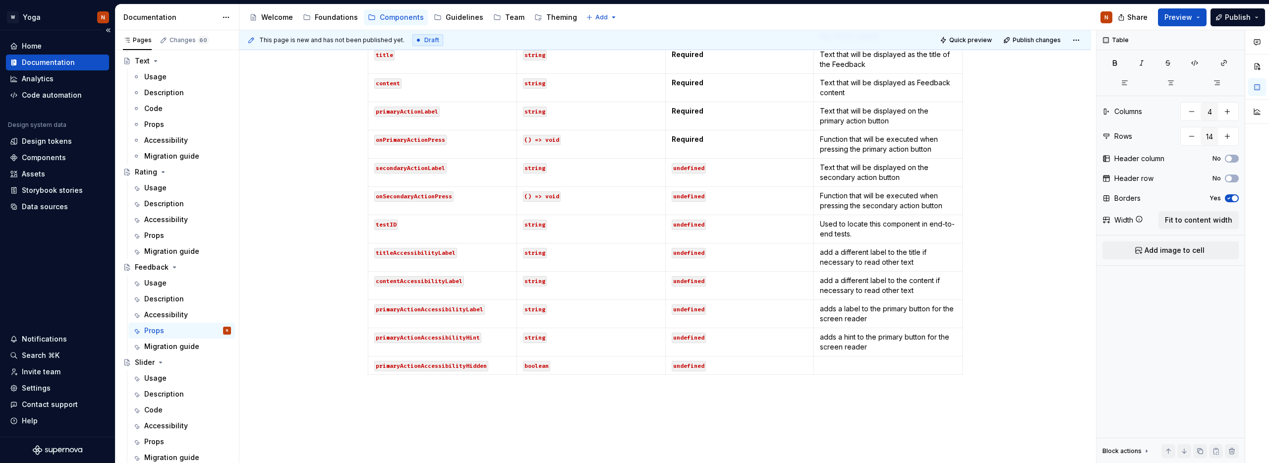
scroll to position [335, 0]
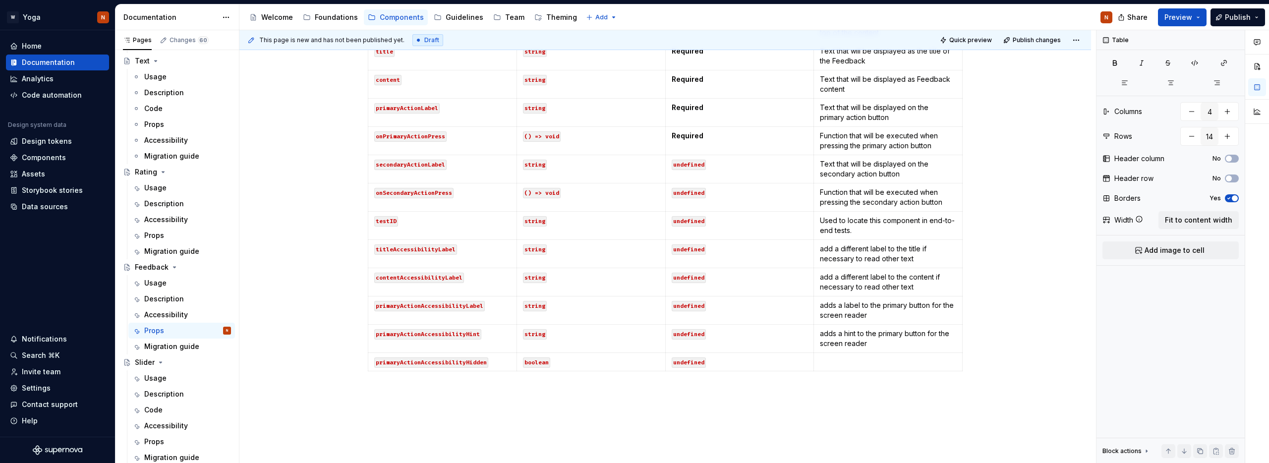
click at [833, 357] on p at bounding box center [888, 362] width 136 height 10
type textarea "*"
click at [831, 358] on p at bounding box center [888, 362] width 136 height 10
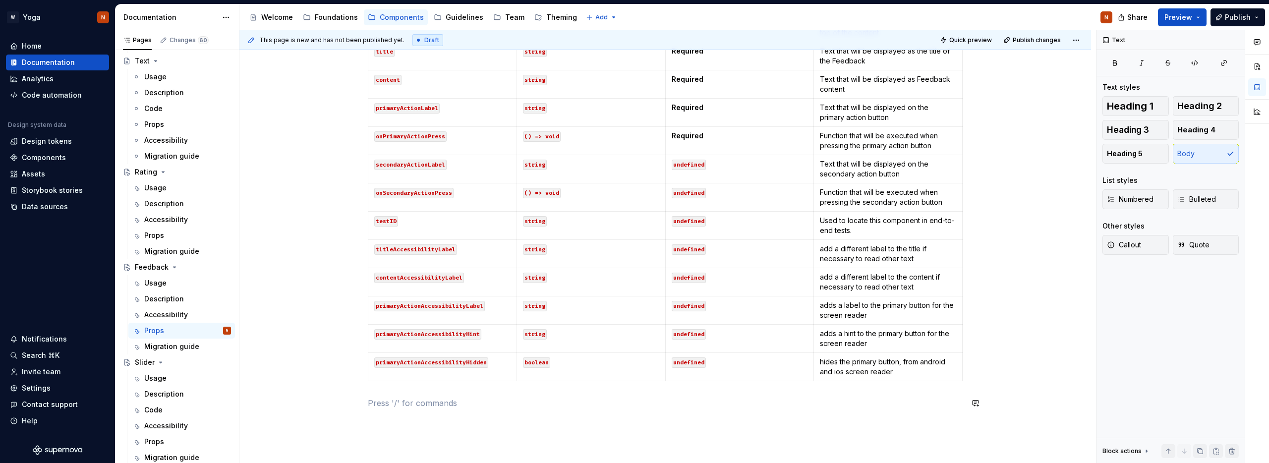
click at [483, 411] on div "Props In addition to accessibility properties, the Feedback component accepts t…" at bounding box center [665, 173] width 595 height 495
click at [336, 374] on div "Props In addition to accessibility properties, the Feedback component accepts t…" at bounding box center [664, 231] width 851 height 658
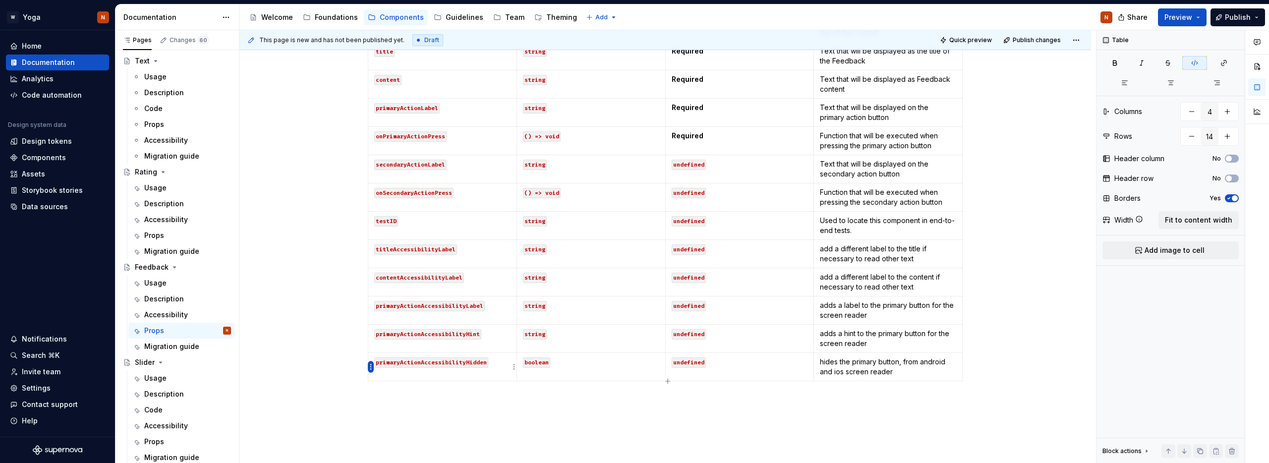
click at [369, 367] on html "W Yoga N Home Documentation Analytics Code automation Design system data Design…" at bounding box center [634, 231] width 1269 height 463
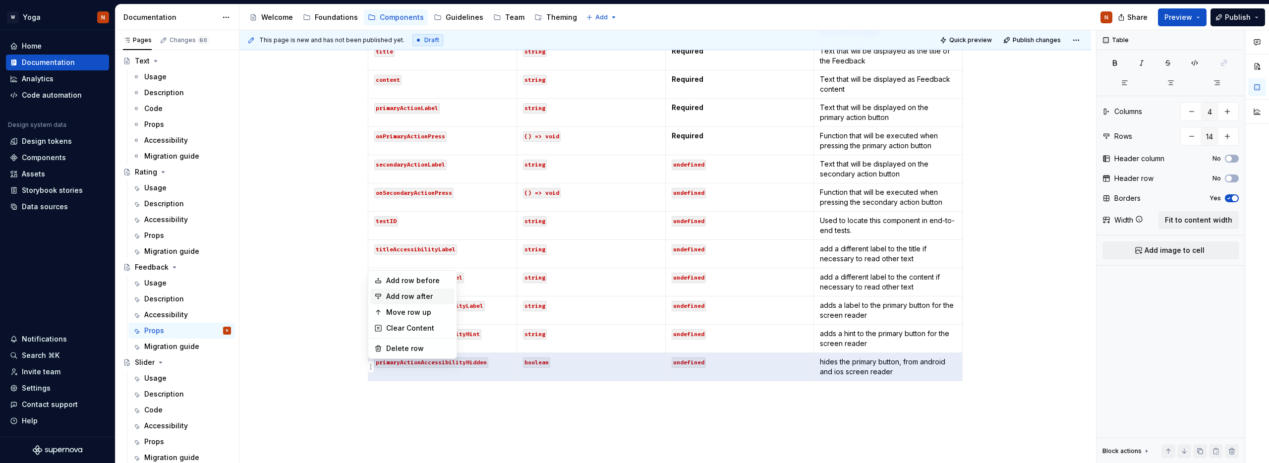
click at [410, 296] on div "Add row after" at bounding box center [418, 296] width 64 height 10
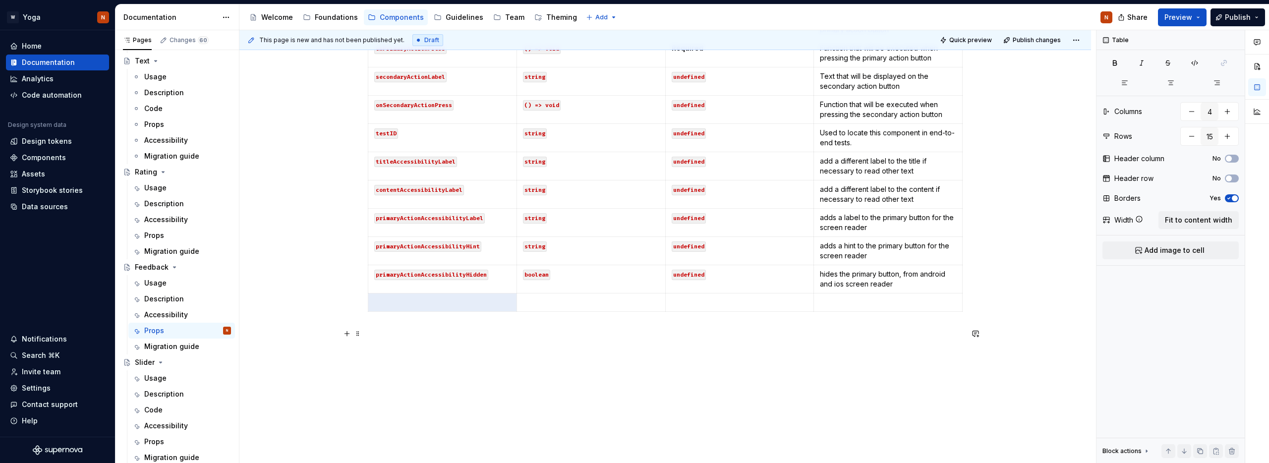
scroll to position [450, 0]
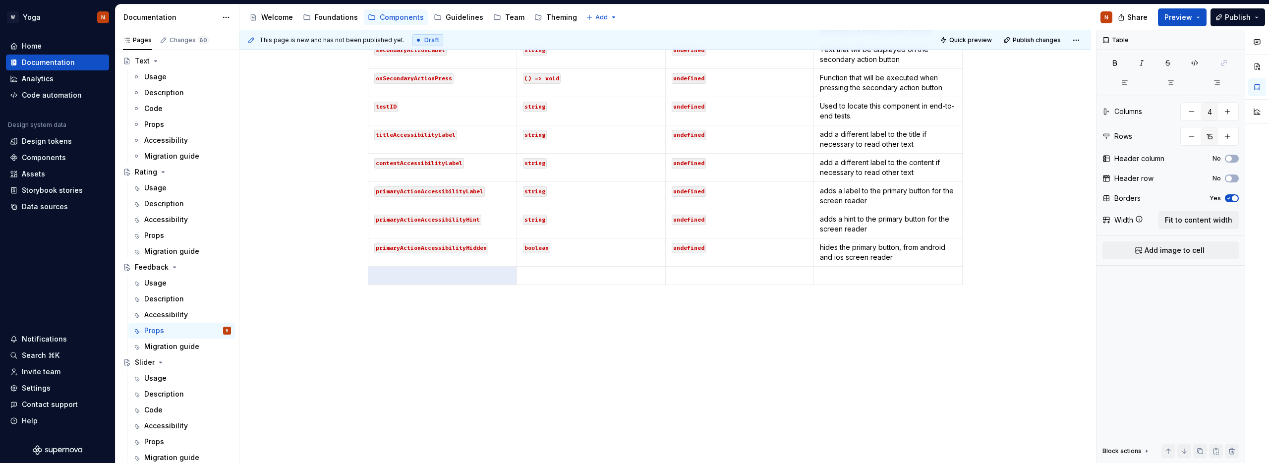
click at [350, 280] on div "Props In addition to accessibility properties, the Feedback component accepts t…" at bounding box center [664, 125] width 851 height 676
click at [371, 275] on html "W Yoga N Home Documentation Analytics Code automation Design system data Design…" at bounding box center [634, 231] width 1269 height 463
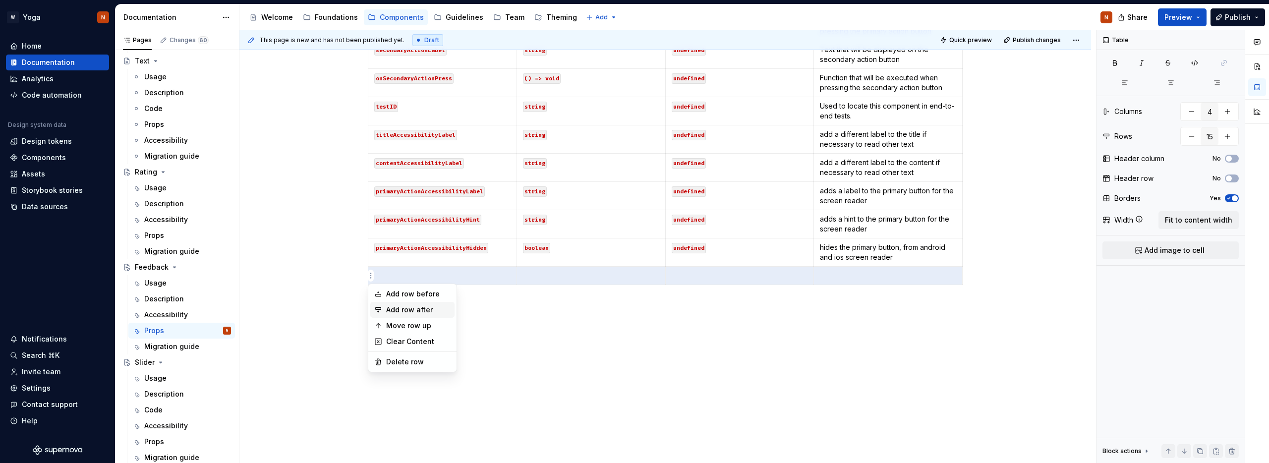
click at [408, 306] on div "Add row after" at bounding box center [418, 310] width 64 height 10
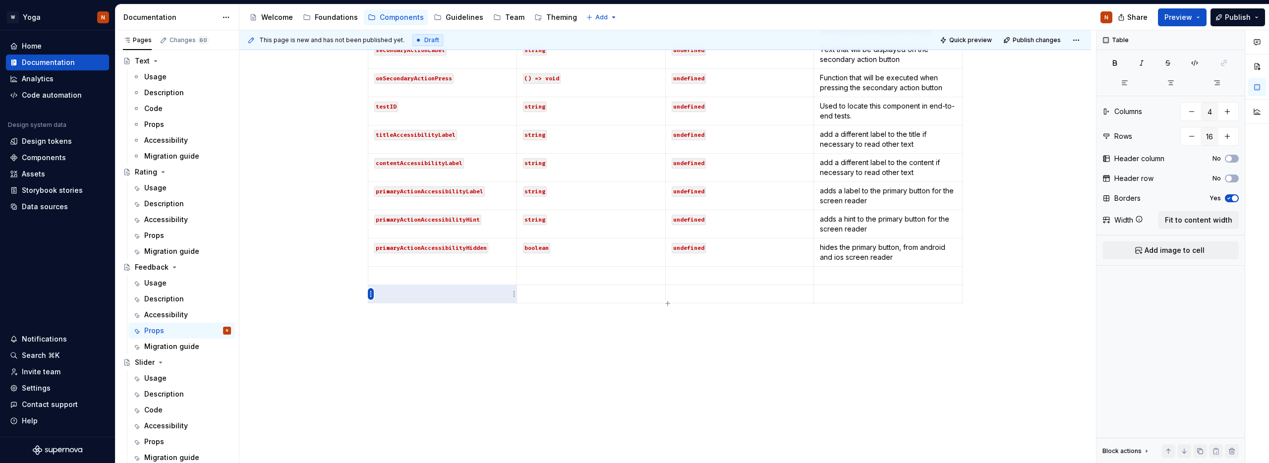
click at [371, 291] on html "W Yoga N Home Documentation Analytics Code automation Design system data Design…" at bounding box center [634, 231] width 1269 height 463
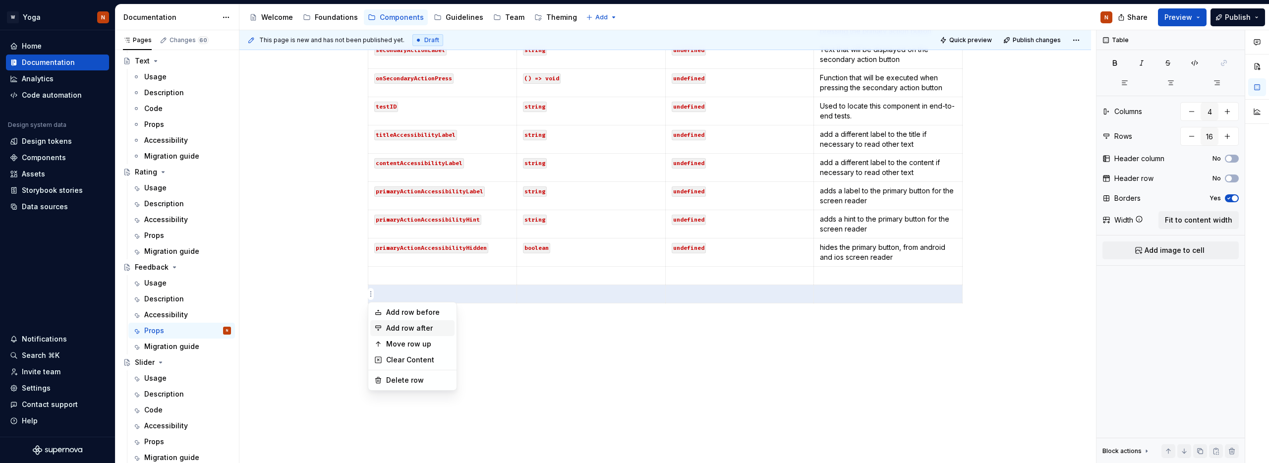
click at [383, 322] on div "Add row after" at bounding box center [412, 328] width 84 height 16
type input "17"
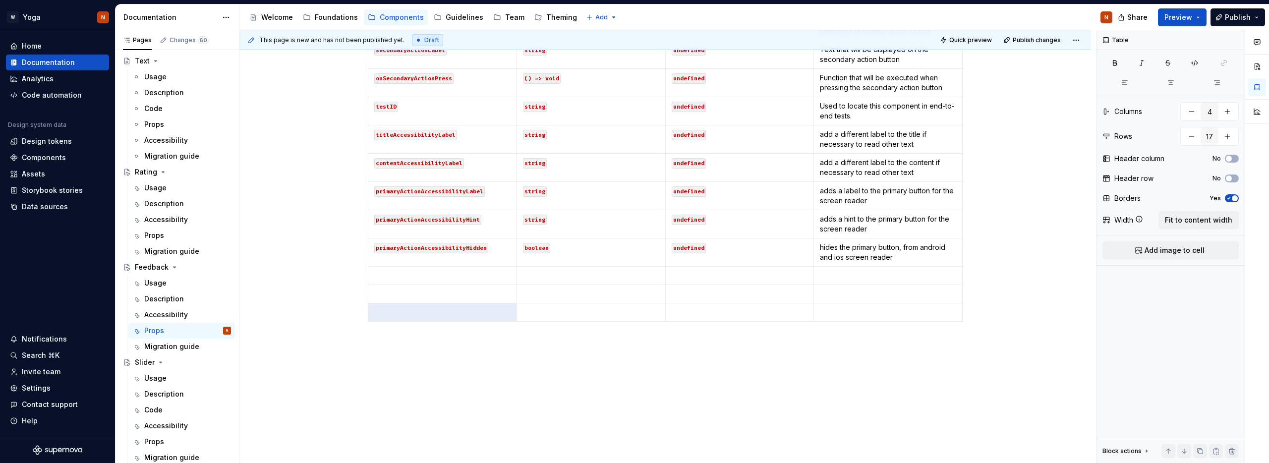
click at [314, 272] on div "Props In addition to accessibility properties, the Feedback component accepts t…" at bounding box center [664, 143] width 851 height 713
click at [404, 278] on p at bounding box center [442, 276] width 136 height 10
click at [414, 296] on p at bounding box center [442, 294] width 136 height 10
click at [419, 314] on p at bounding box center [442, 312] width 136 height 10
click at [449, 276] on em "secondaryActionAccessibilityLabel" at bounding box center [430, 275] width 113 height 8
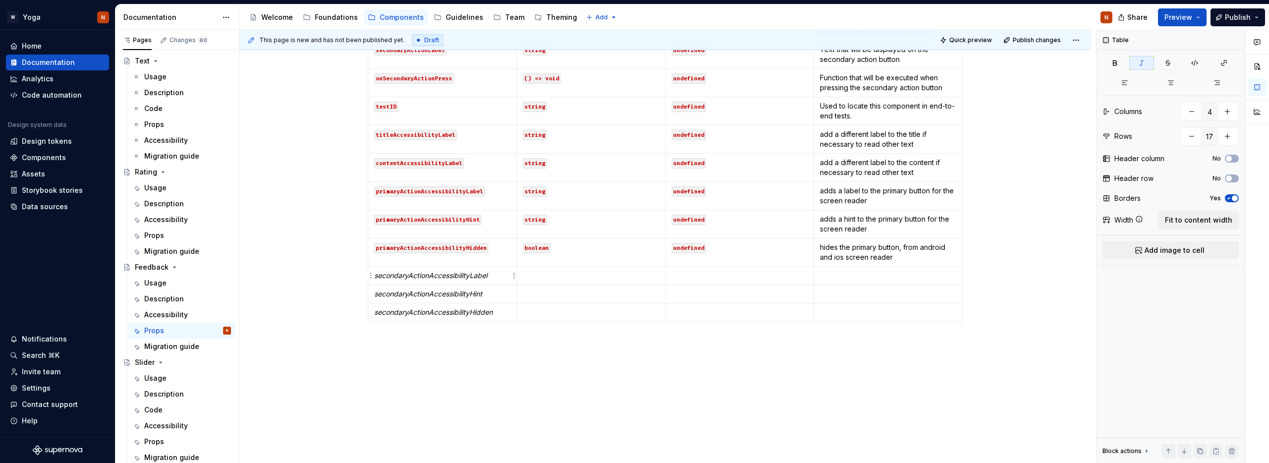
click at [449, 276] on em "secondaryActionAccessibilityLabel" at bounding box center [430, 275] width 113 height 8
click at [422, 256] on button "button" at bounding box center [420, 258] width 14 height 14
click at [419, 293] on em "secondaryActionAccessibilityHint" at bounding box center [428, 293] width 108 height 8
click at [423, 277] on button "button" at bounding box center [420, 276] width 14 height 14
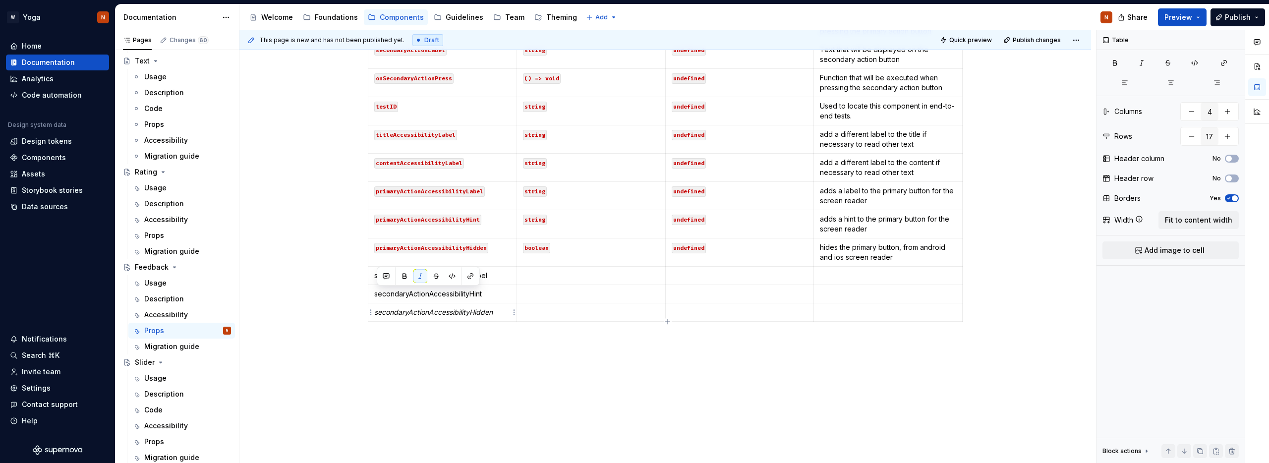
click at [422, 313] on em "secondaryActionAccessibilityHidden" at bounding box center [433, 312] width 118 height 8
click at [423, 294] on button "button" at bounding box center [420, 294] width 14 height 14
click at [539, 277] on p at bounding box center [591, 276] width 136 height 10
click at [536, 296] on p at bounding box center [591, 294] width 136 height 10
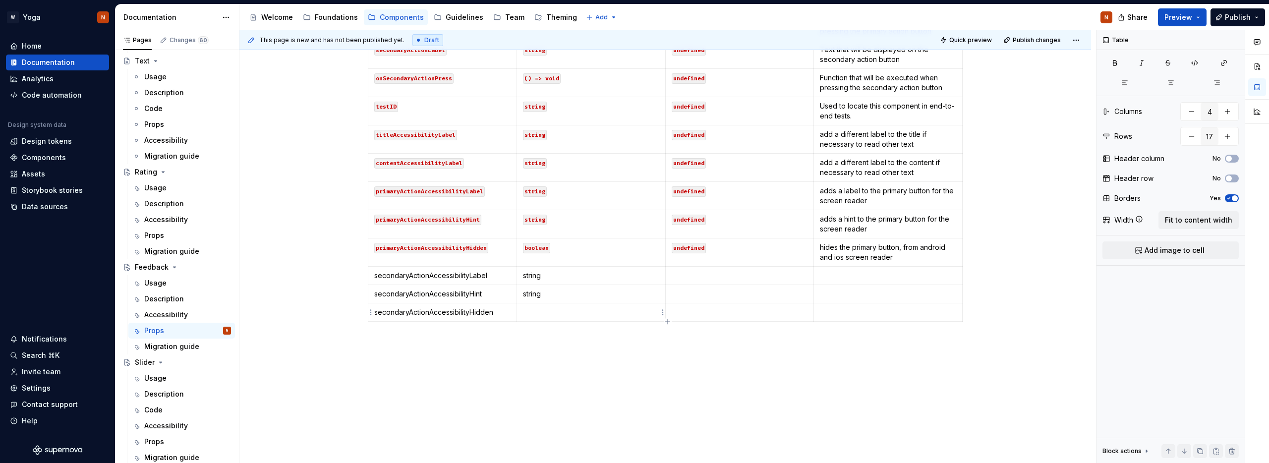
click at [537, 313] on p at bounding box center [591, 312] width 136 height 10
click at [690, 277] on p at bounding box center [739, 276] width 136 height 10
click at [686, 296] on p at bounding box center [739, 294] width 136 height 10
click at [527, 311] on p "string" at bounding box center [591, 312] width 136 height 10
click at [537, 311] on p "string" at bounding box center [591, 312] width 136 height 10
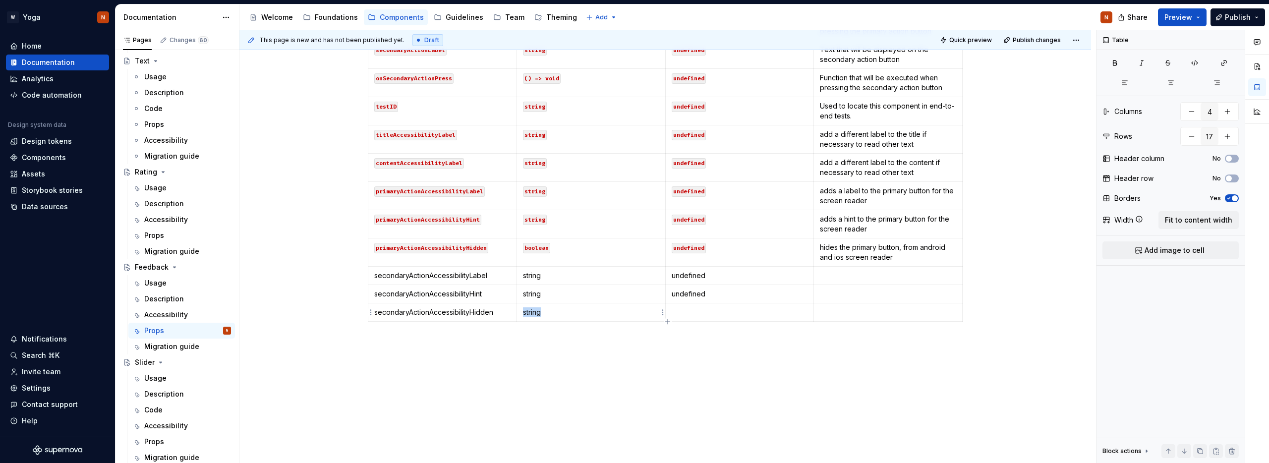
click at [537, 311] on p "string" at bounding box center [591, 312] width 136 height 10
click at [512, 341] on p at bounding box center [665, 343] width 595 height 12
click at [536, 315] on p "string" at bounding box center [591, 312] width 136 height 10
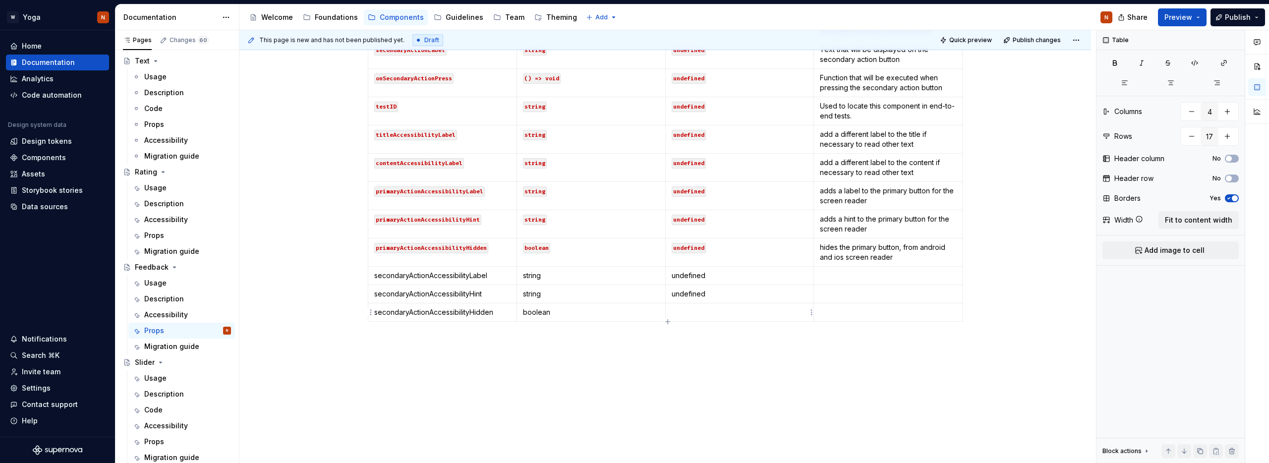
click at [706, 311] on p at bounding box center [739, 312] width 136 height 10
drag, startPoint x: 900, startPoint y: 258, endPoint x: 825, endPoint y: 244, distance: 76.2
click at [825, 244] on p "hides the primary button, from android and ios screen reader" at bounding box center [888, 252] width 136 height 20
click at [846, 314] on p at bounding box center [888, 312] width 136 height 10
click at [864, 313] on p "hides the primary button, from android and ios screen reader" at bounding box center [888, 317] width 136 height 20
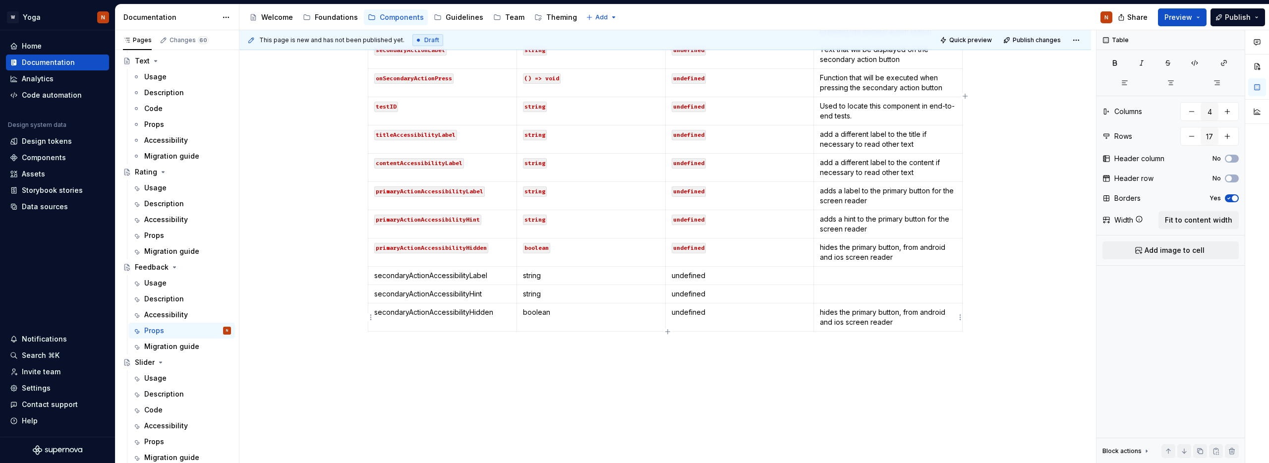
click at [863, 313] on p "hides the primary button, from android and ios screen reader" at bounding box center [888, 317] width 136 height 20
drag, startPoint x: 872, startPoint y: 200, endPoint x: 816, endPoint y: 188, distance: 57.3
click at [816, 188] on td "adds a label to the primary button for the screen reader" at bounding box center [888, 196] width 149 height 28
copy p "adds a label to the primary button for the screen reader"
click at [843, 277] on p at bounding box center [888, 276] width 136 height 10
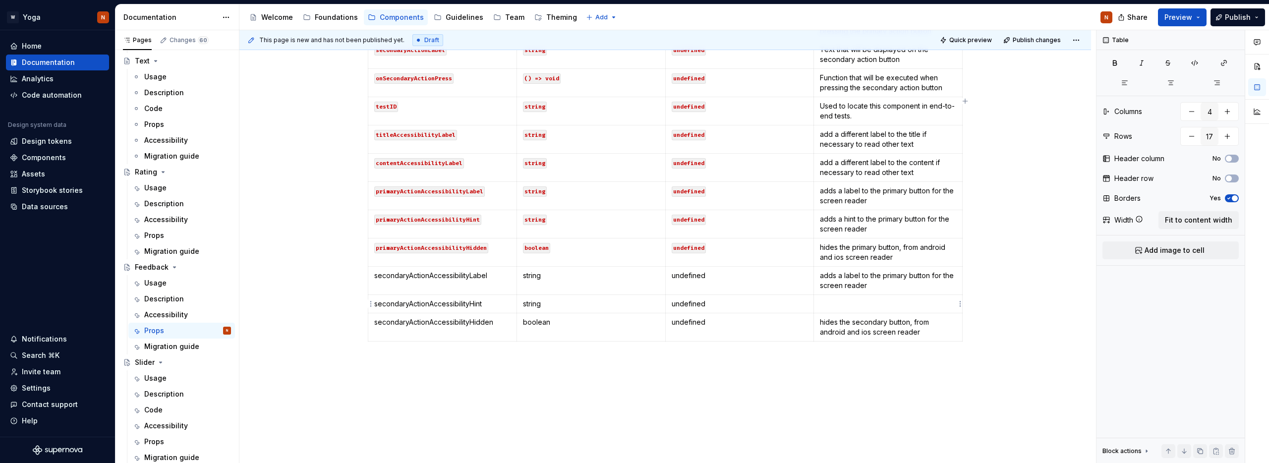
click at [843, 305] on p at bounding box center [888, 304] width 136 height 10
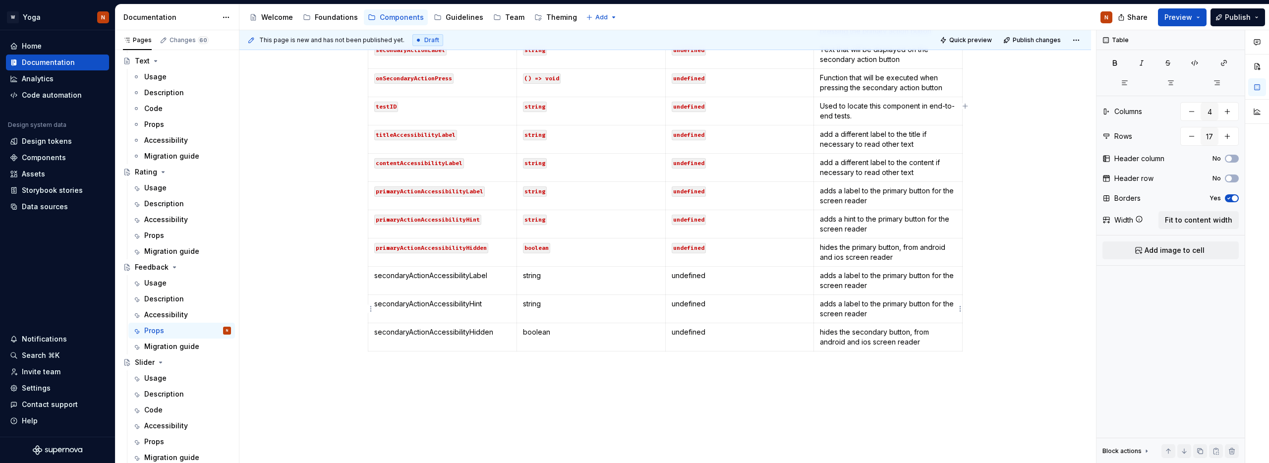
click at [854, 302] on p "adds a label to the primary button for the screen reader" at bounding box center [888, 309] width 136 height 20
click at [898, 275] on p "adds a label to the primary button for the screen reader" at bounding box center [888, 281] width 136 height 20
click at [890, 305] on p "adds a hint to the primary button for the screen reader" at bounding box center [888, 309] width 136 height 20
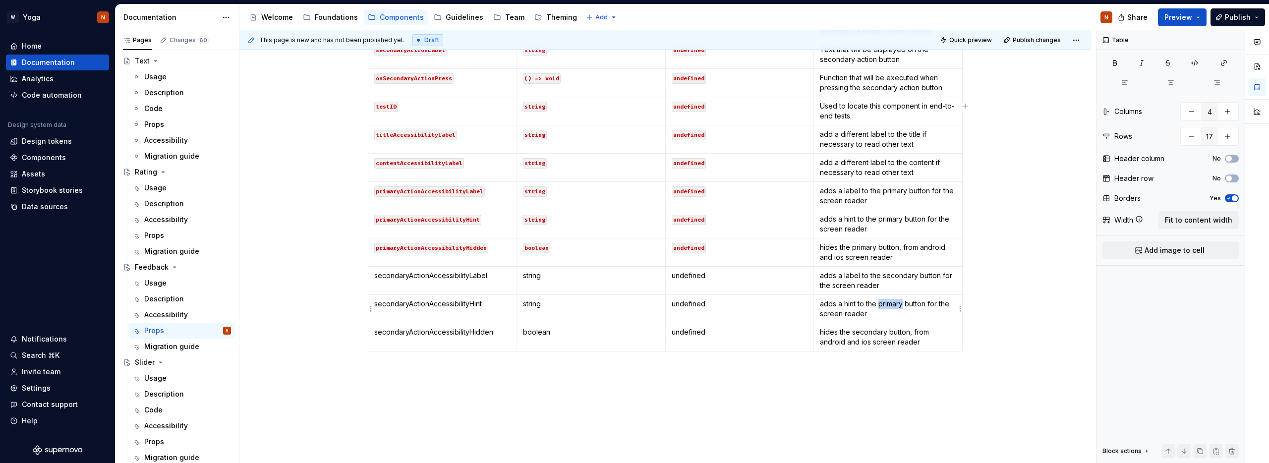
click at [890, 305] on p "adds a hint to the primary button for the screen reader" at bounding box center [888, 309] width 136 height 20
click at [764, 377] on p at bounding box center [665, 373] width 595 height 12
click at [441, 273] on p "secondaryActionAccessibilityLabel" at bounding box center [442, 276] width 136 height 10
click at [453, 260] on button "button" at bounding box center [452, 258] width 14 height 14
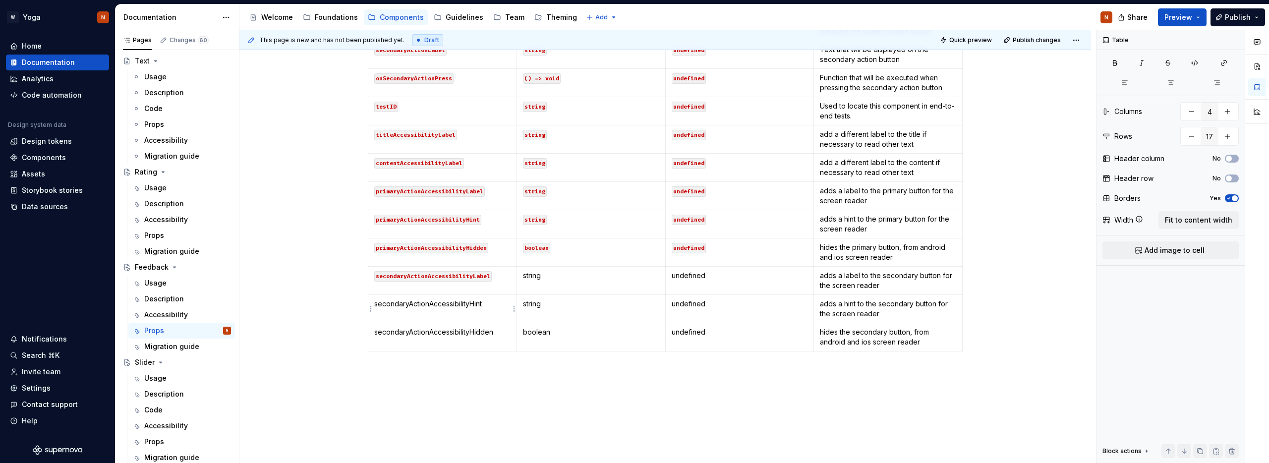
click at [438, 303] on p "secondaryActionAccessibilityHint" at bounding box center [442, 304] width 136 height 10
click at [452, 287] on button "button" at bounding box center [452, 286] width 14 height 14
click at [431, 332] on p "secondaryActionAccessibilityHidden" at bounding box center [442, 332] width 136 height 10
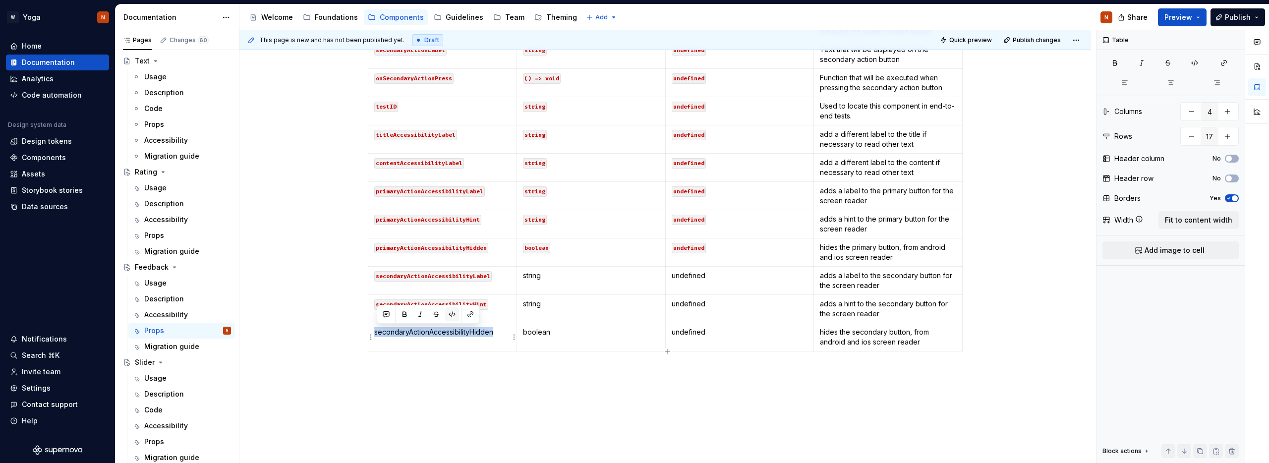
click at [455, 314] on button "button" at bounding box center [452, 314] width 14 height 14
click at [533, 275] on p "string" at bounding box center [591, 276] width 136 height 10
drag, startPoint x: 602, startPoint y: 260, endPoint x: 539, endPoint y: 296, distance: 72.6
click at [602, 260] on button "button" at bounding box center [601, 258] width 14 height 14
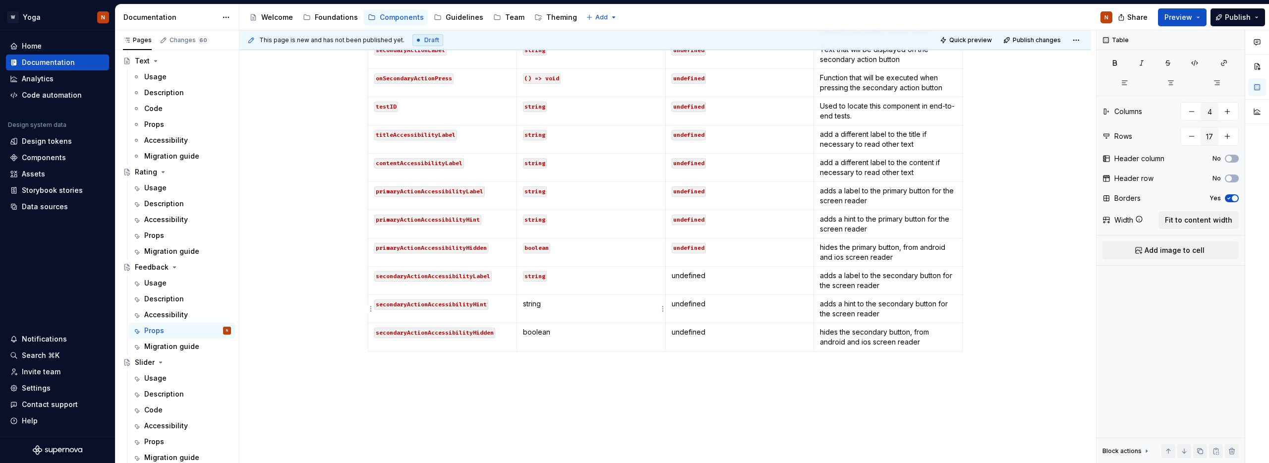
click at [532, 303] on p "string" at bounding box center [591, 304] width 136 height 10
click at [598, 284] on button "button" at bounding box center [601, 286] width 14 height 14
click at [533, 332] on p "boolean" at bounding box center [591, 332] width 136 height 10
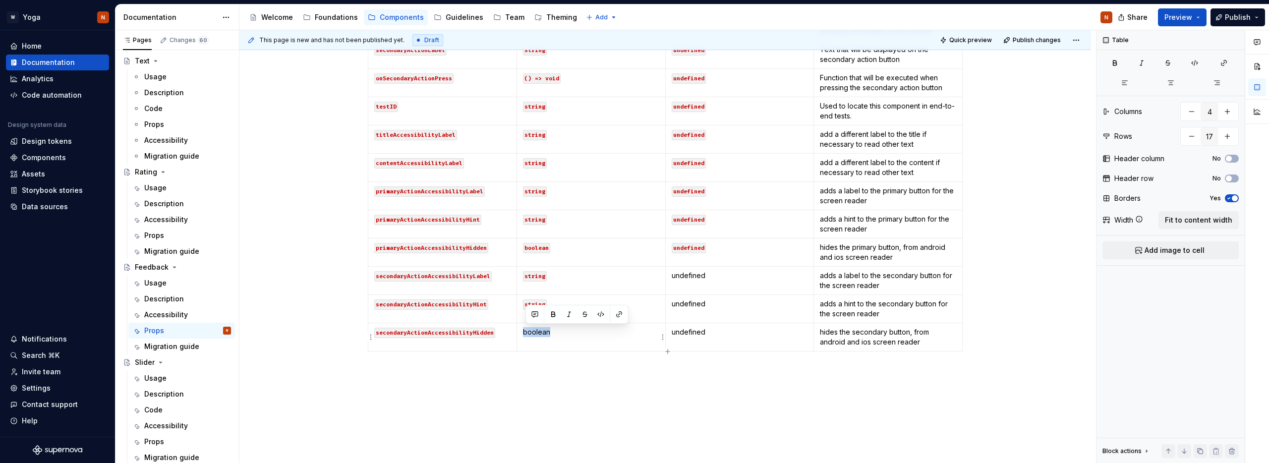
drag, startPoint x: 600, startPoint y: 310, endPoint x: 608, endPoint y: 309, distance: 7.5
click at [600, 310] on button "button" at bounding box center [601, 314] width 14 height 14
click at [690, 277] on p "undefined" at bounding box center [739, 276] width 136 height 10
click at [750, 257] on button "button" at bounding box center [749, 258] width 14 height 14
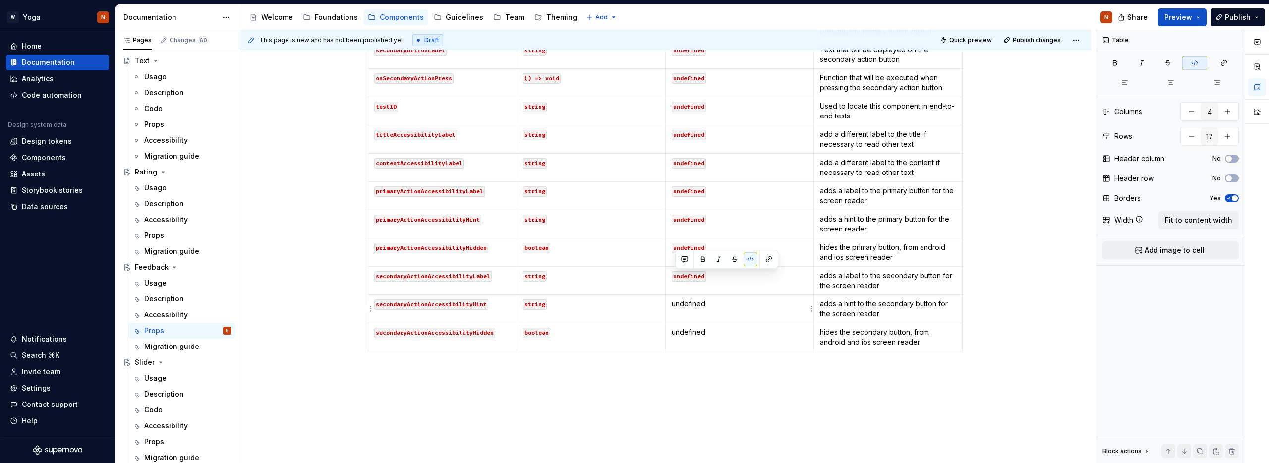
click at [691, 302] on p "undefined" at bounding box center [739, 304] width 136 height 10
click at [748, 287] on button "button" at bounding box center [749, 286] width 14 height 14
click at [693, 334] on p "undefined" at bounding box center [739, 332] width 136 height 10
drag, startPoint x: 693, startPoint y: 334, endPoint x: 713, endPoint y: 324, distance: 22.4
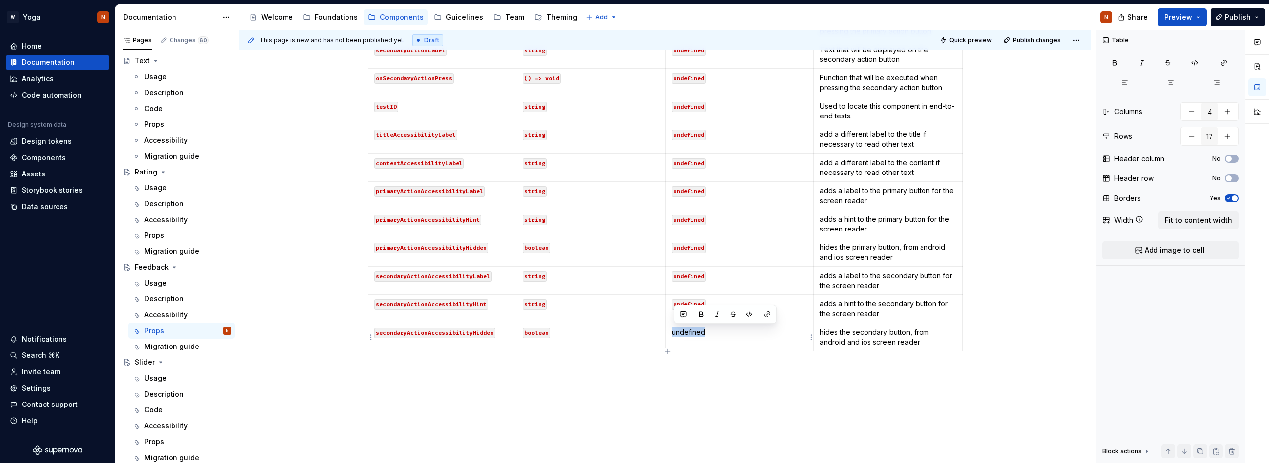
click at [693, 334] on p "undefined" at bounding box center [739, 332] width 136 height 10
click at [747, 315] on button "button" at bounding box center [749, 314] width 14 height 14
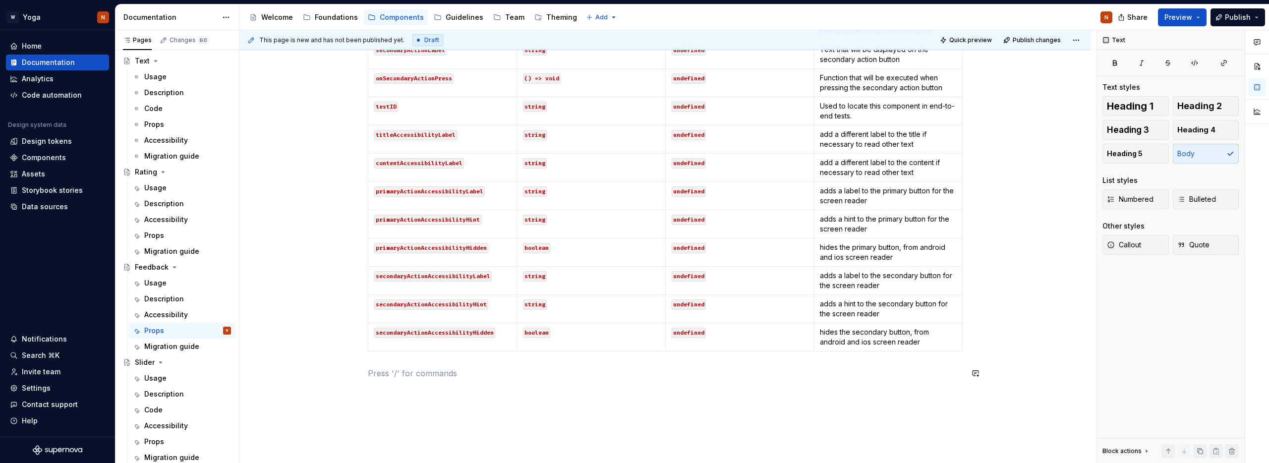
click at [571, 381] on div "Props In addition to accessibility properties, the Feedback component accepts t…" at bounding box center [665, 101] width 595 height 580
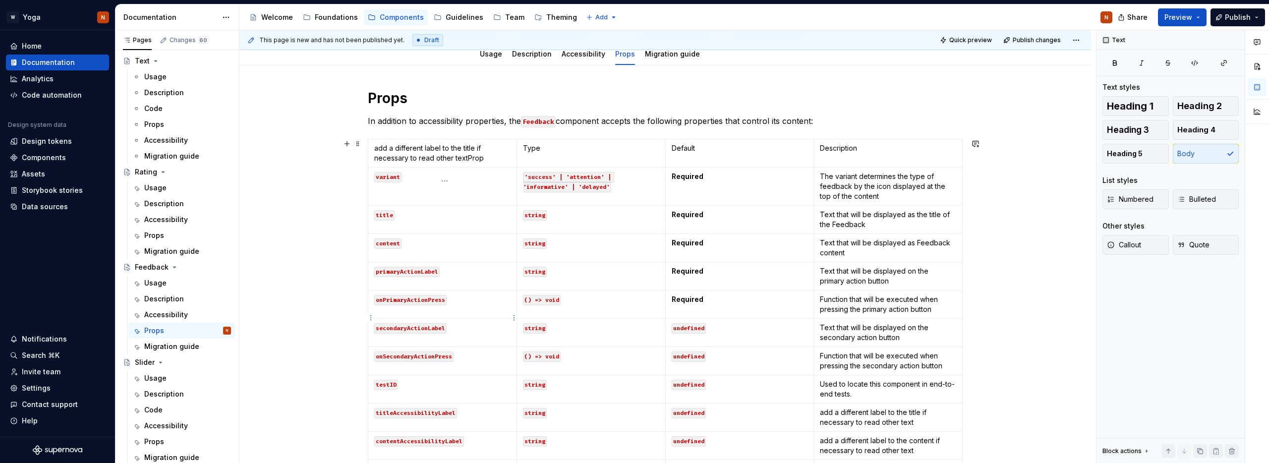
scroll to position [8, 0]
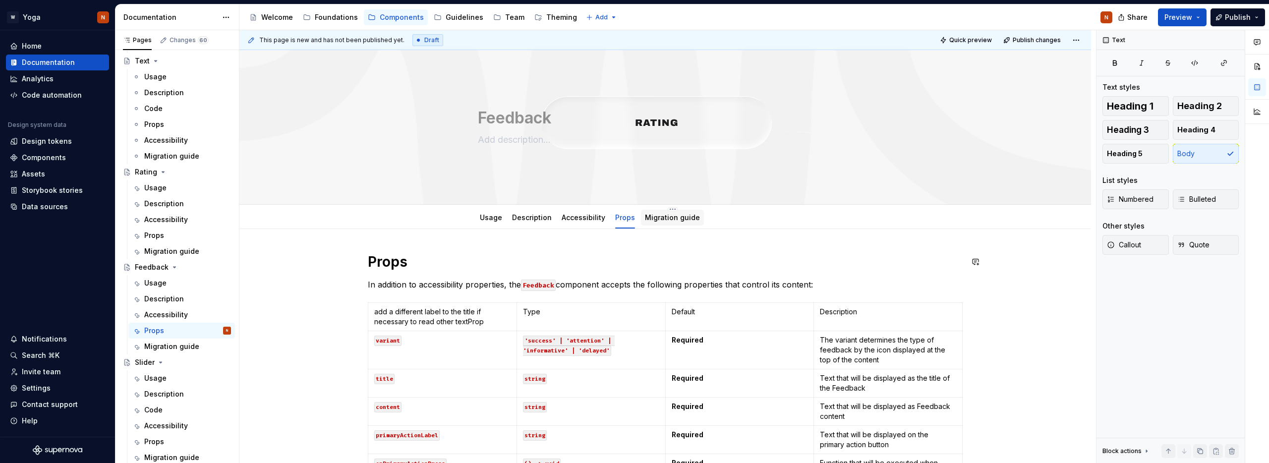
type textarea "*"
click at [726, 217] on span "Add tab" at bounding box center [733, 218] width 23 height 8
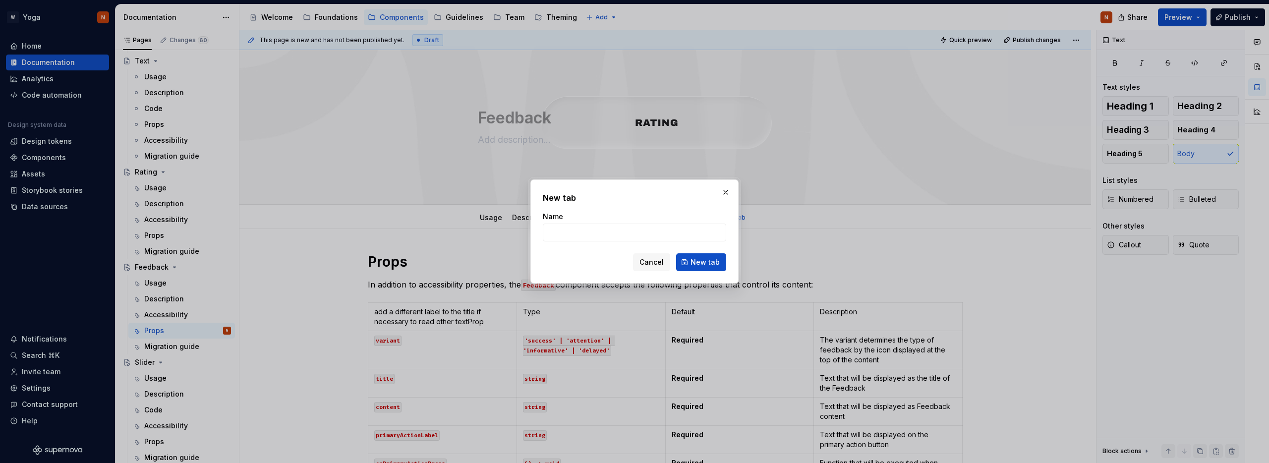
type input "C"
type textarea "*"
type input "Co"
type textarea "*"
type input "Code"
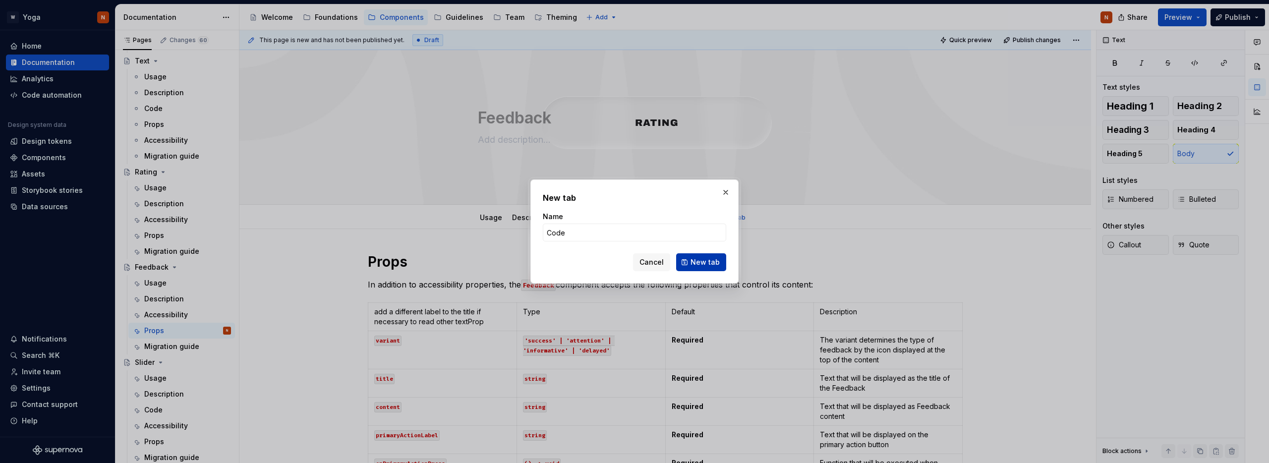
click at [707, 268] on button "New tab" at bounding box center [701, 262] width 50 height 18
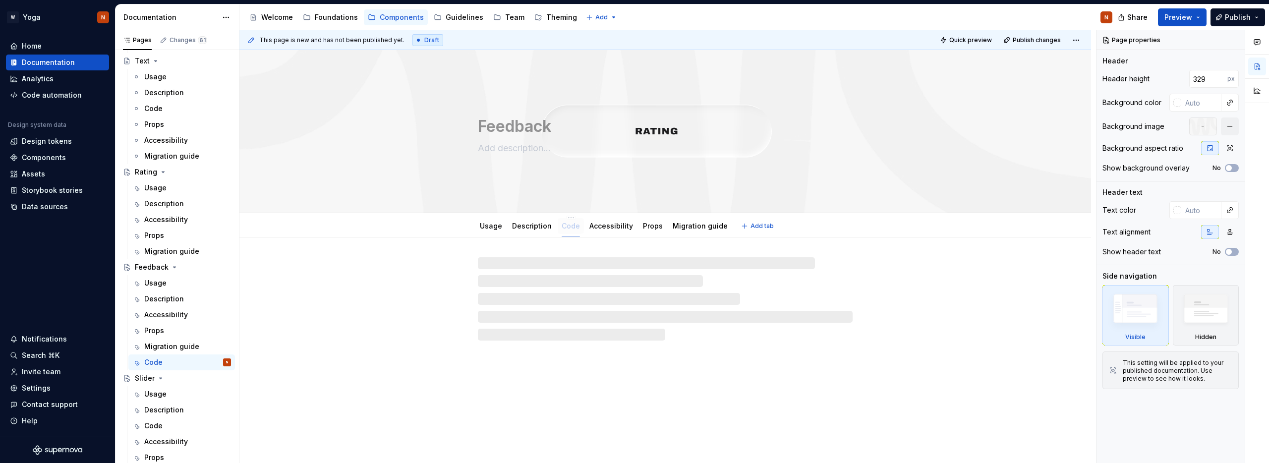
drag, startPoint x: 706, startPoint y: 227, endPoint x: 566, endPoint y: 226, distance: 140.2
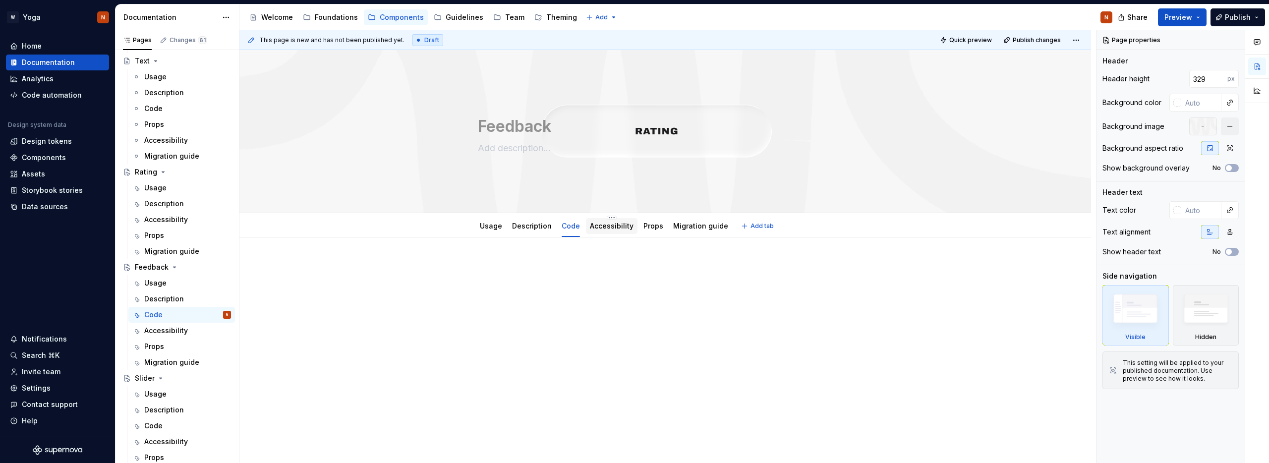
click at [611, 229] on link "Accessibility" at bounding box center [612, 226] width 44 height 8
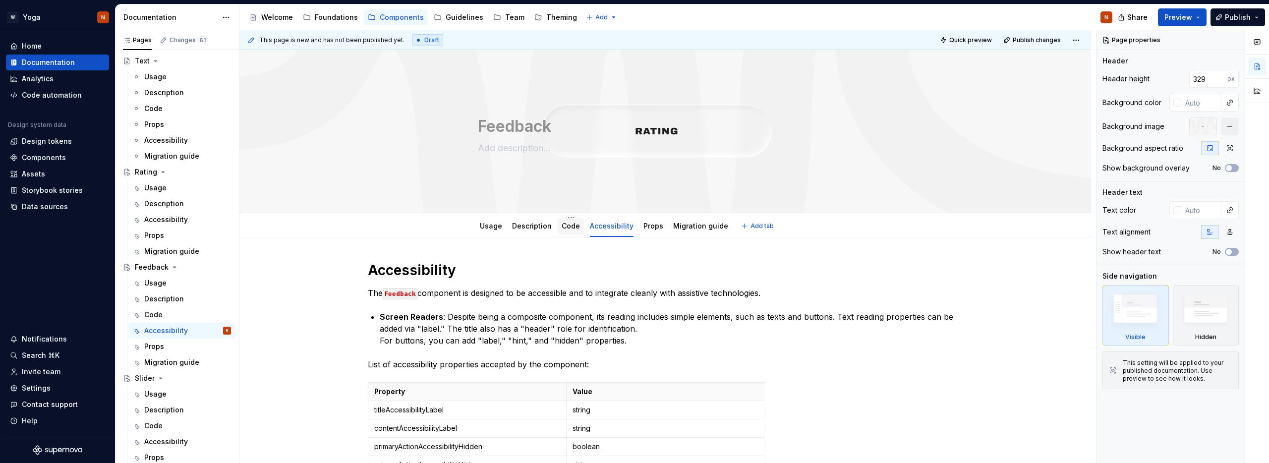
click at [575, 229] on link "Code" at bounding box center [570, 226] width 18 height 8
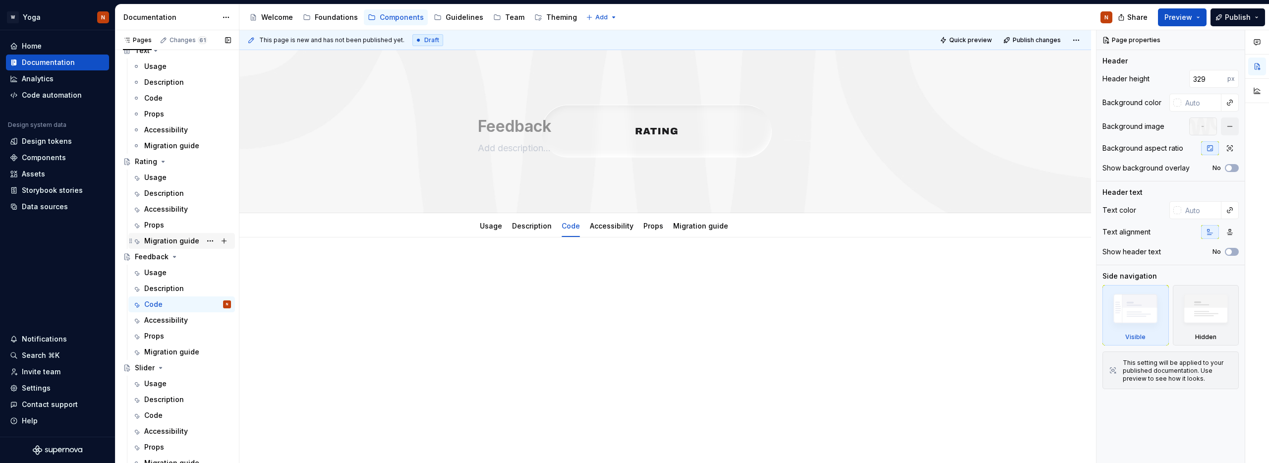
scroll to position [1002, 0]
type textarea "*"
click at [525, 272] on p at bounding box center [665, 267] width 595 height 12
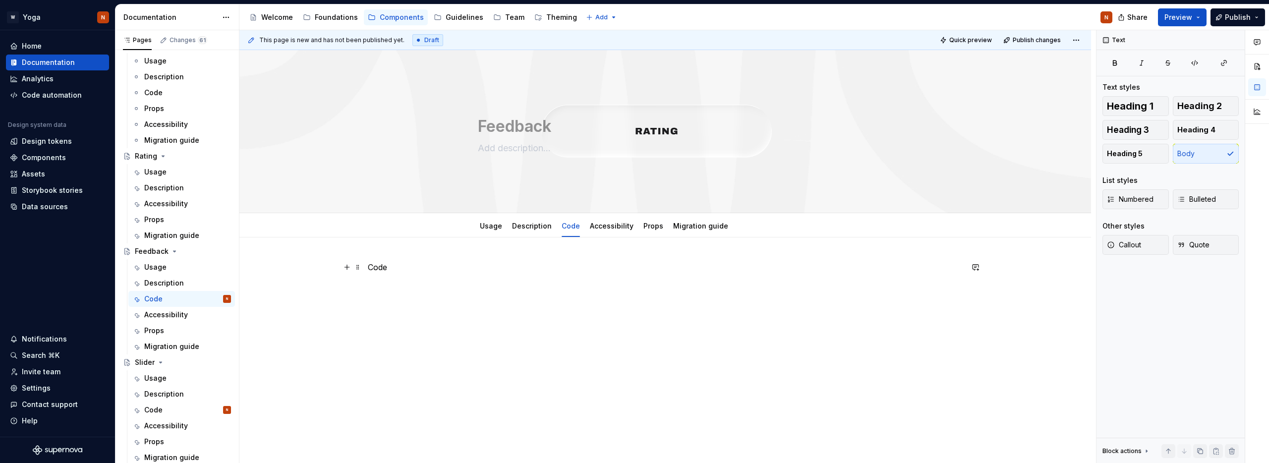
click at [380, 270] on p "Code" at bounding box center [665, 267] width 595 height 12
click at [433, 250] on button "button" at bounding box center [433, 249] width 14 height 14
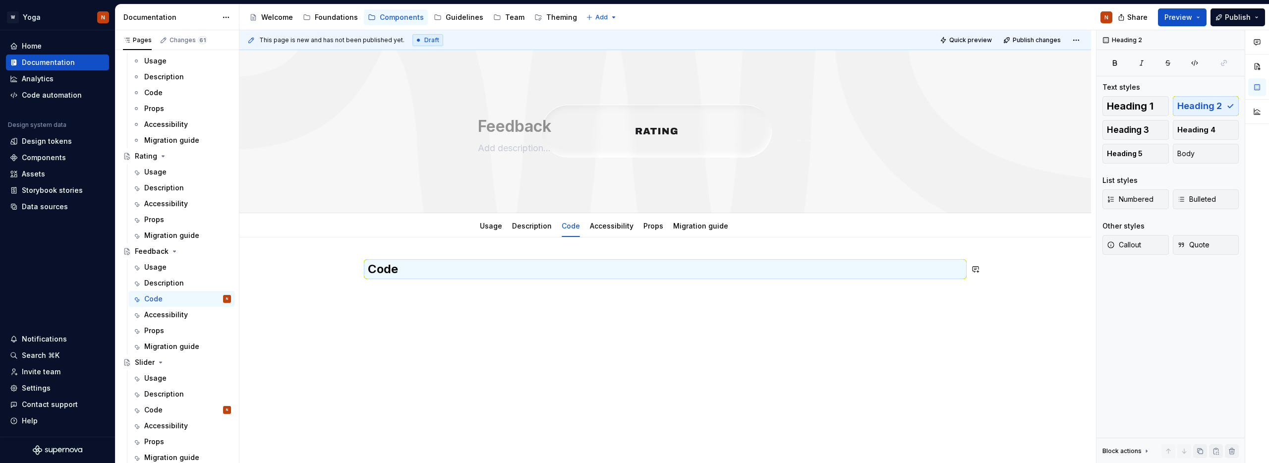
click at [402, 284] on div "Code" at bounding box center [665, 280] width 595 height 38
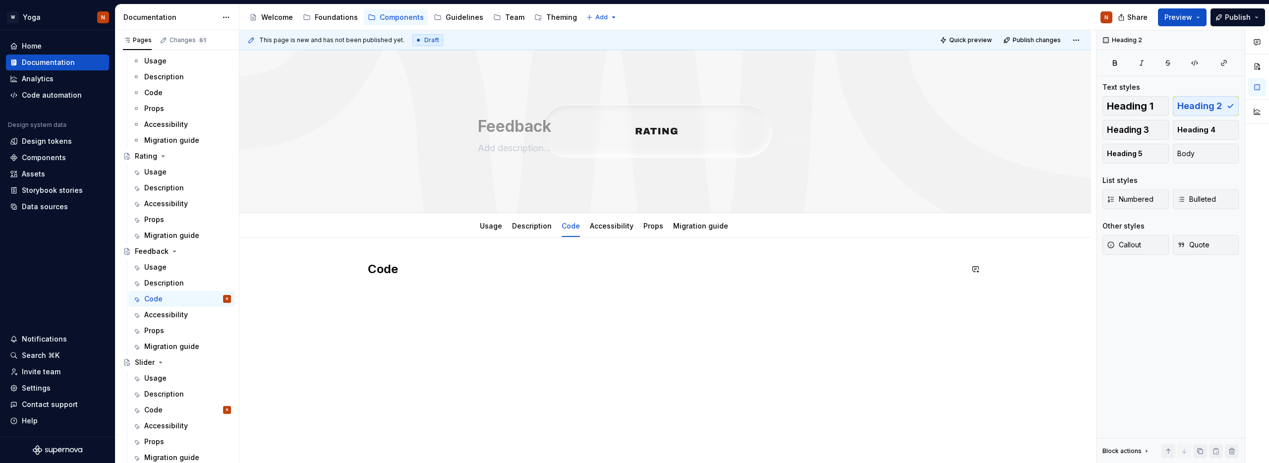
click at [397, 288] on div "Code" at bounding box center [665, 280] width 595 height 38
click at [389, 301] on div "Code" at bounding box center [665, 286] width 595 height 50
drag, startPoint x: 387, startPoint y: 305, endPoint x: 406, endPoint y: 290, distance: 23.7
click at [389, 303] on div "Code" at bounding box center [665, 286] width 595 height 50
click at [378, 297] on div "Code" at bounding box center [665, 280] width 595 height 38
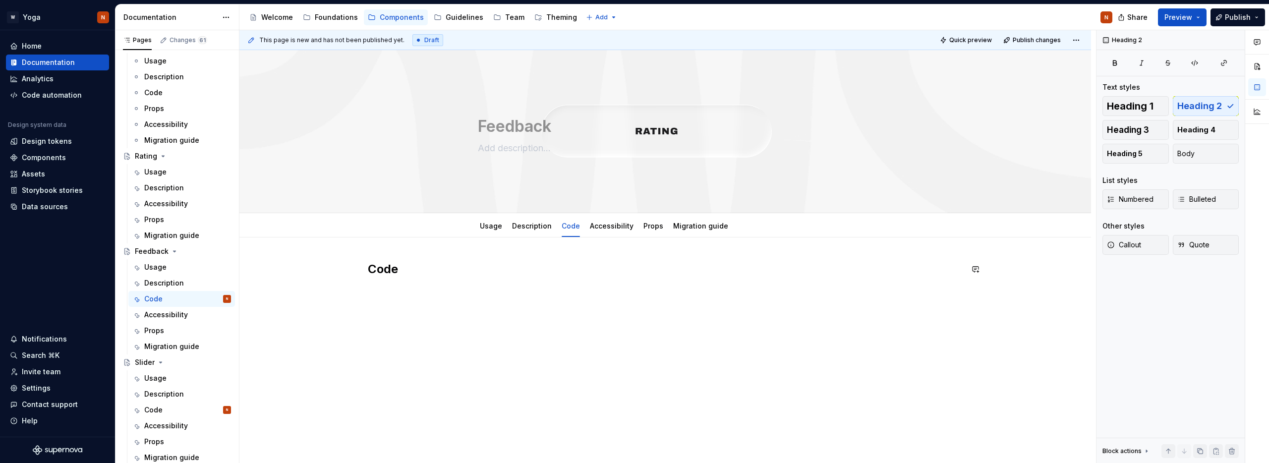
click at [371, 316] on div "Code" at bounding box center [664, 343] width 851 height 212
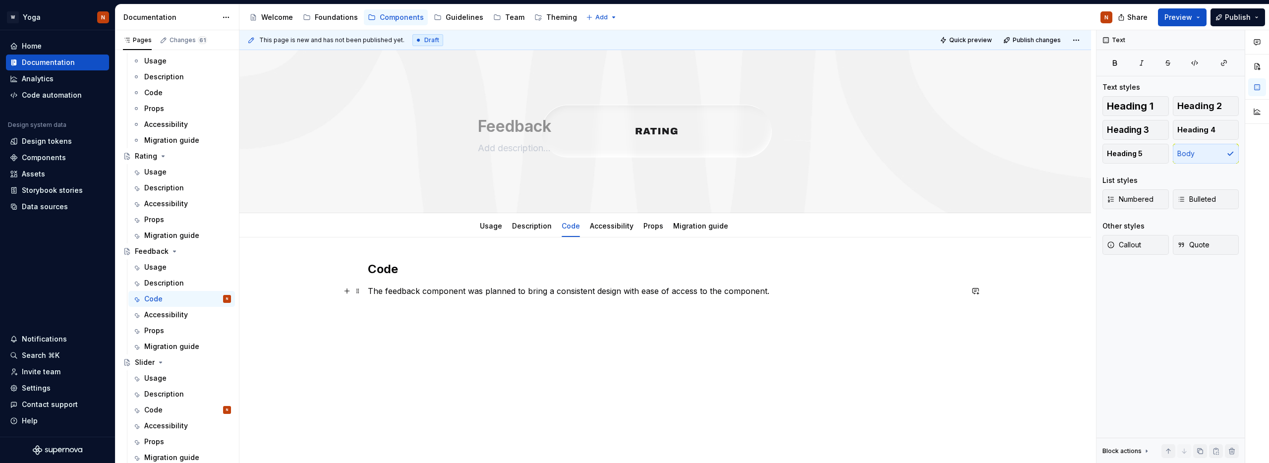
click at [401, 292] on p "The feedback component was planned to bring a consistent design with ease of ac…" at bounding box center [665, 291] width 595 height 12
click at [594, 272] on button "button" at bounding box center [597, 273] width 14 height 14
click at [444, 293] on p "The feedback component was planned to bring a consistent design with ease of ac…" at bounding box center [665, 291] width 595 height 12
click at [399, 290] on p "The feedback component was designed to provide a consistent design with ease of…" at bounding box center [665, 291] width 595 height 12
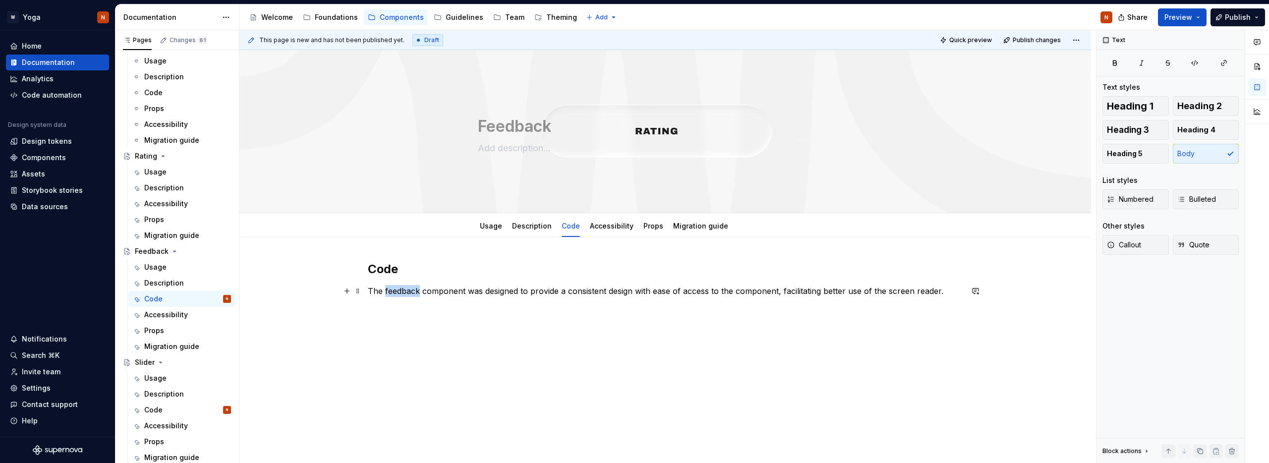
click at [399, 290] on p "The feedback component was designed to provide a consistent design with ease of…" at bounding box center [665, 291] width 595 height 12
click at [449, 273] on button "button" at bounding box center [450, 273] width 14 height 14
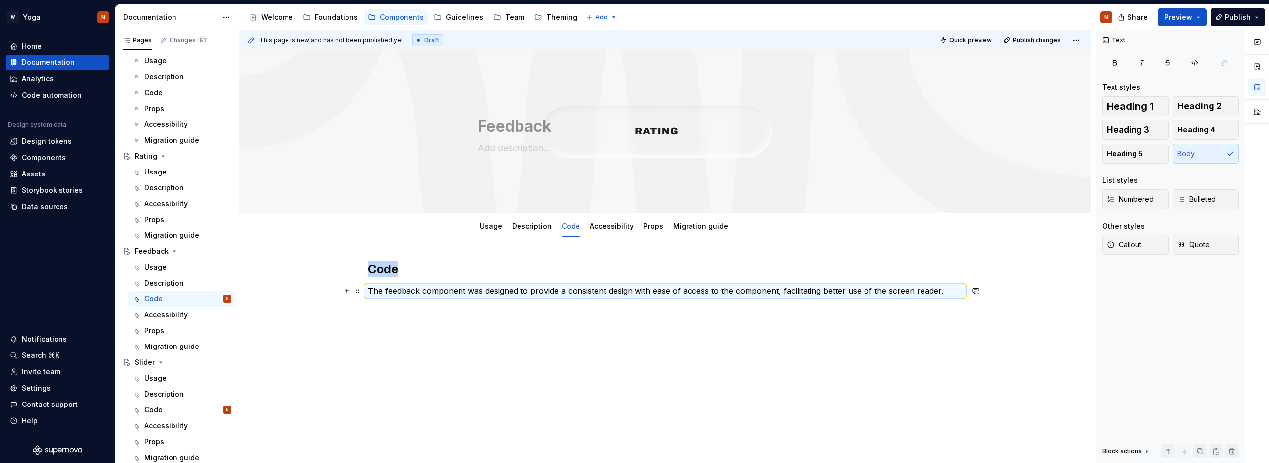
click at [411, 291] on p "The feedback component was designed to provide a consistent design with ease of…" at bounding box center [665, 291] width 595 height 12
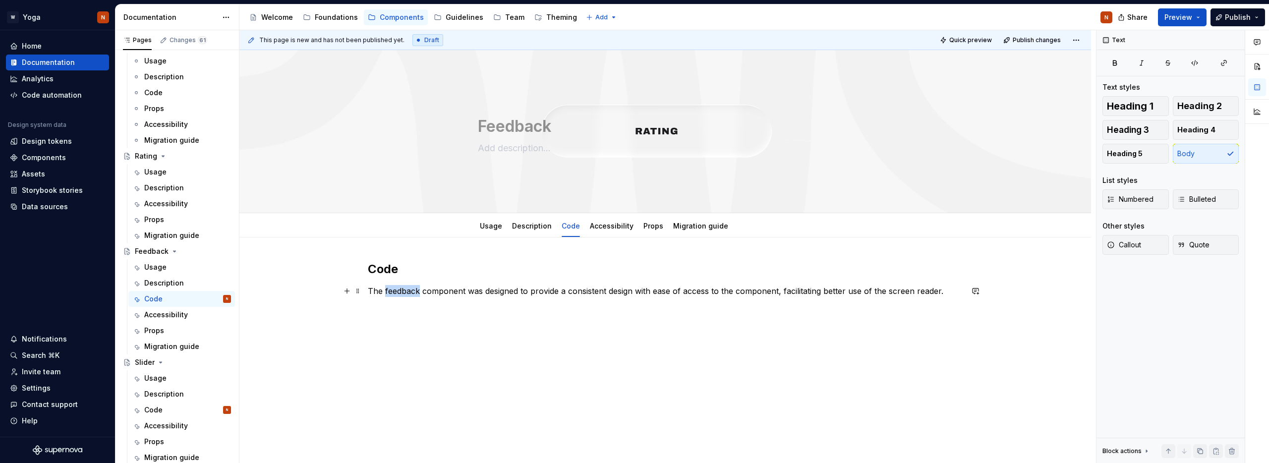
click at [411, 291] on p "The feedback component was designed to provide a consistent design with ease of…" at bounding box center [665, 291] width 595 height 12
click at [594, 271] on button "button" at bounding box center [597, 273] width 14 height 14
drag, startPoint x: 892, startPoint y: 291, endPoint x: 949, endPoint y: 290, distance: 57.0
click at [949, 290] on p "The feedback component was designed to provide a consistent design with ease of…" at bounding box center [665, 291] width 595 height 12
click at [1101, 273] on button "button" at bounding box center [1100, 273] width 14 height 14
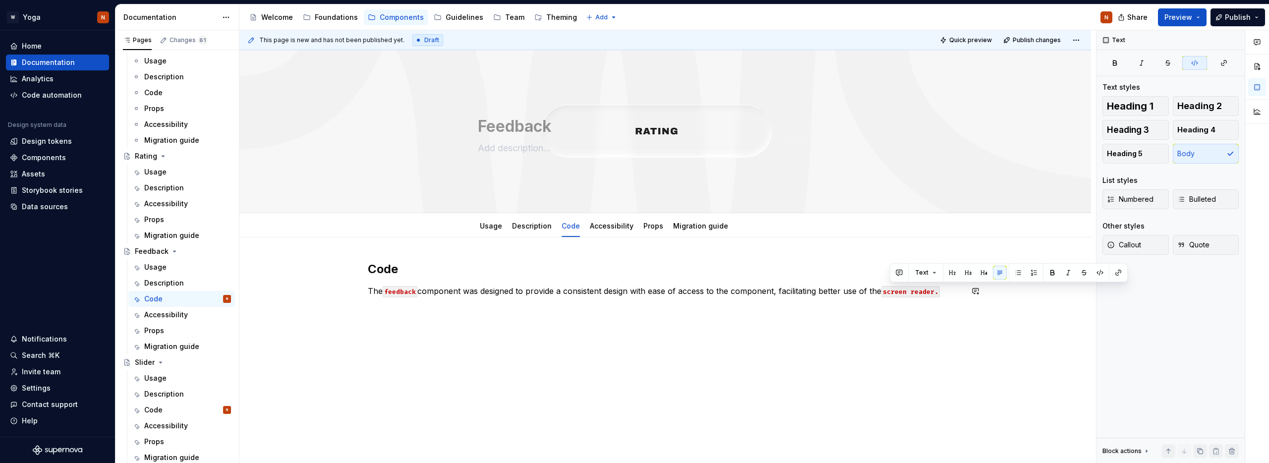
click at [471, 322] on div "Code The feedback component was designed to provide a consistent design with ea…" at bounding box center [664, 343] width 851 height 212
click at [389, 311] on p at bounding box center [665, 309] width 595 height 12
click at [427, 316] on div "Code The feedback component was designed to provide a consistent design with ea…" at bounding box center [665, 293] width 595 height 65
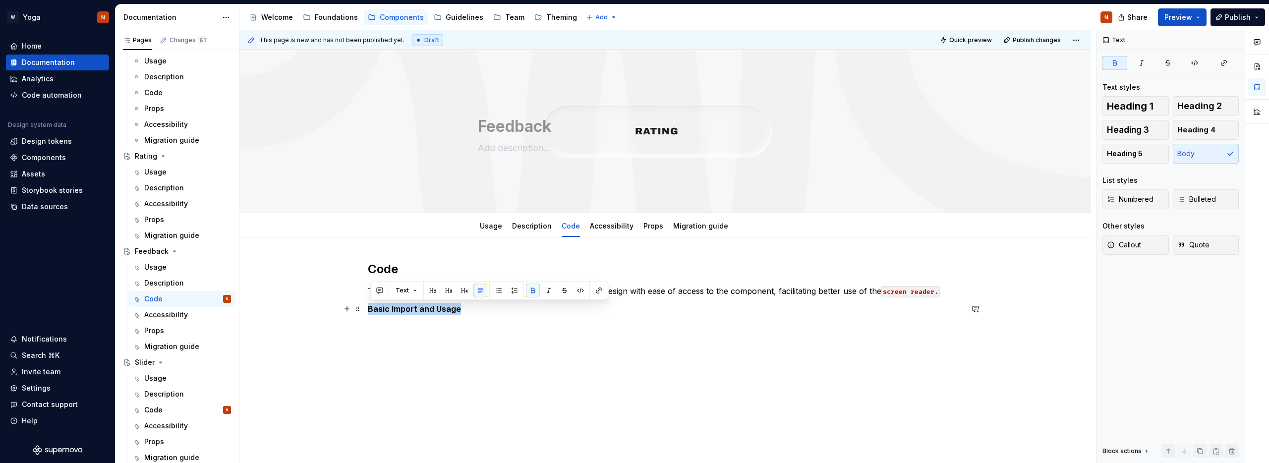
drag, startPoint x: 465, startPoint y: 309, endPoint x: 369, endPoint y: 308, distance: 96.1
click at [369, 308] on div "Code The feedback component was designed to provide a consistent design with ea…" at bounding box center [664, 351] width 851 height 228
click at [431, 288] on button "button" at bounding box center [433, 290] width 14 height 14
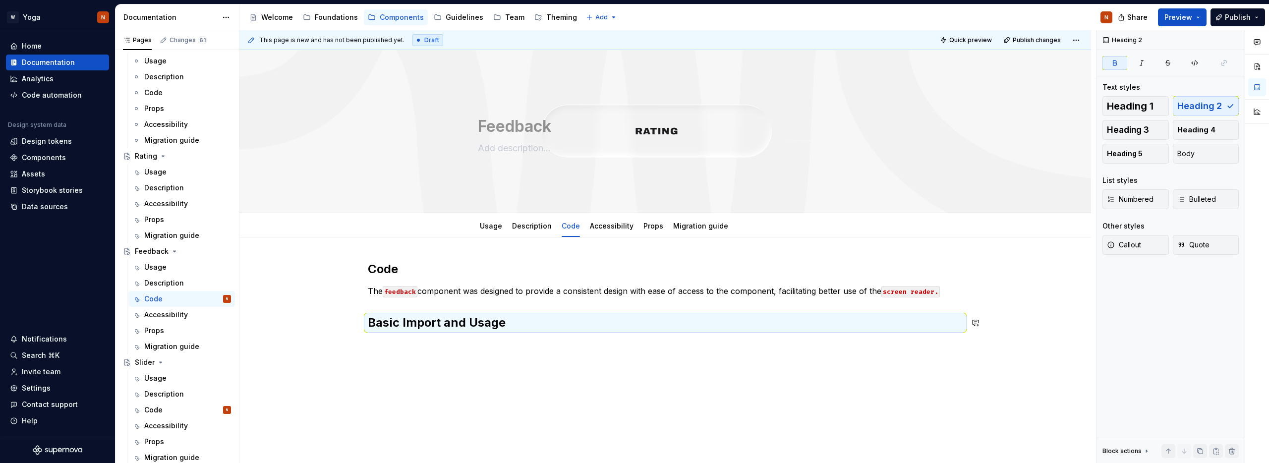
click at [401, 351] on div "This page is new and has not been published yet. Draft Quick preview Publish ch…" at bounding box center [667, 246] width 856 height 433
click at [391, 348] on div "Code The feedback component was designed to provide a consistent design with ea…" at bounding box center [664, 359] width 851 height 244
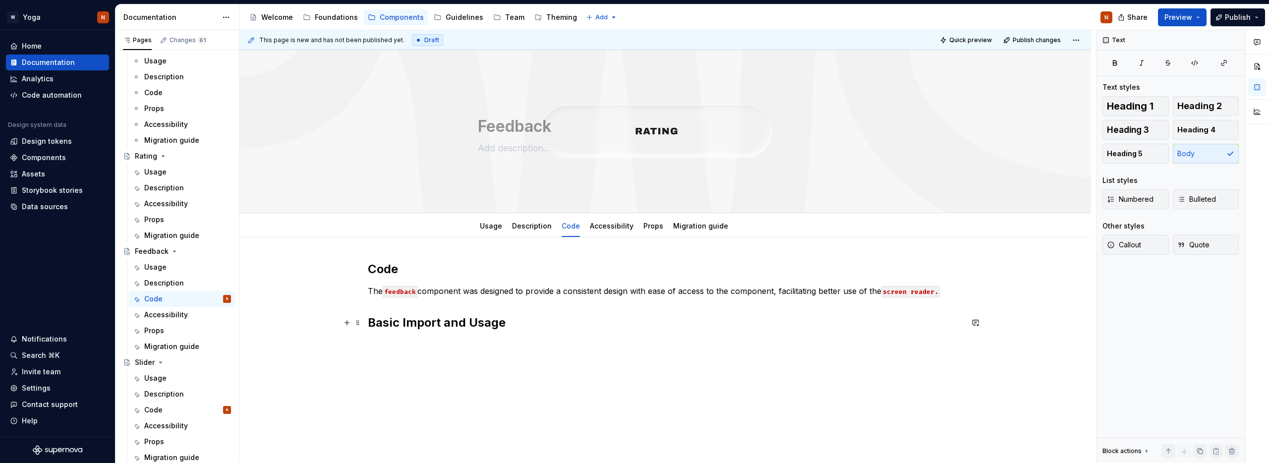
click at [362, 321] on span at bounding box center [358, 323] width 8 height 14
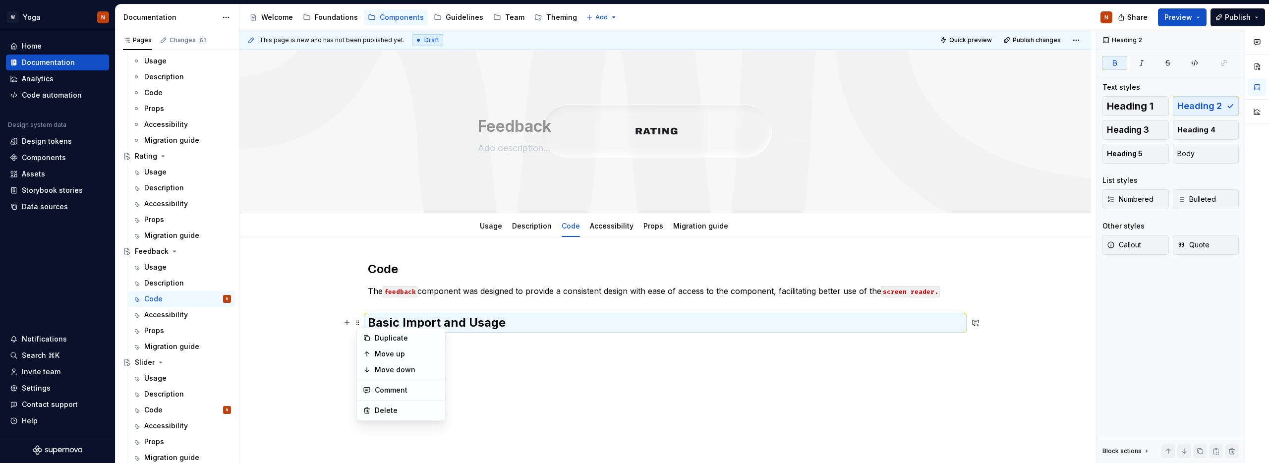
click at [387, 307] on div "Code The feedback component was designed to provide a consistent design with ea…" at bounding box center [665, 305] width 595 height 89
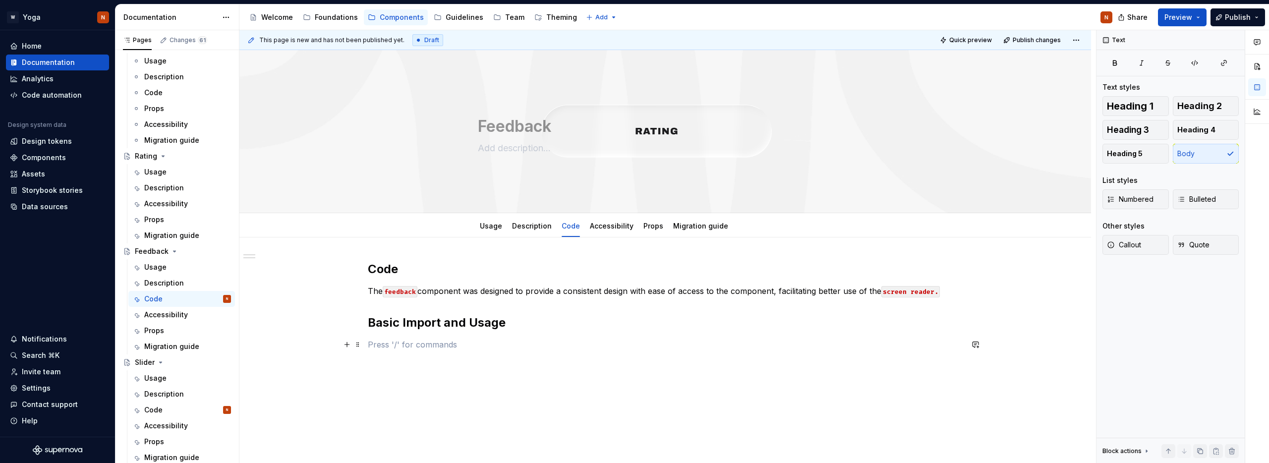
click at [381, 340] on p at bounding box center [665, 344] width 595 height 12
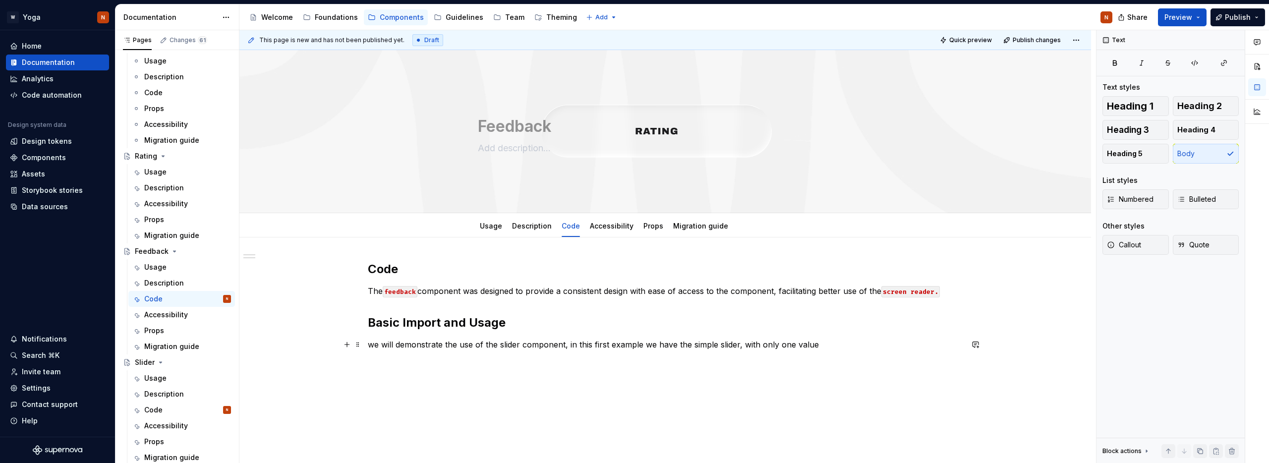
click at [510, 344] on p "we will demonstrate the use of the slider component, in this first example we h…" at bounding box center [665, 344] width 595 height 12
click at [519, 345] on p "we will demonstrate the use of the feedback component, in this first example we…" at bounding box center [665, 344] width 595 height 12
click at [711, 325] on button "button" at bounding box center [711, 326] width 14 height 14
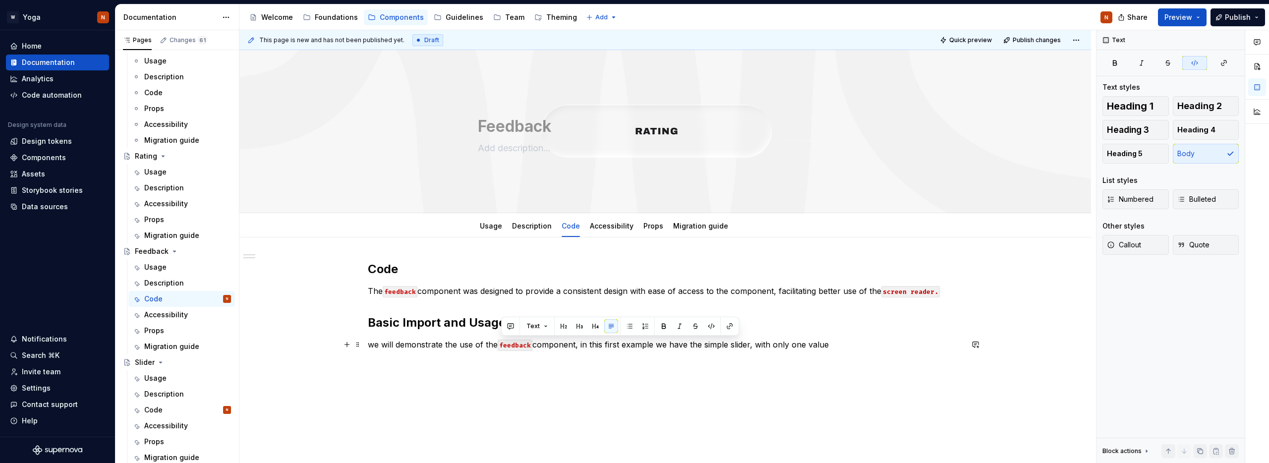
click at [742, 346] on p "we will demonstrate the use of the feedback component, in this first example we…" at bounding box center [665, 344] width 595 height 12
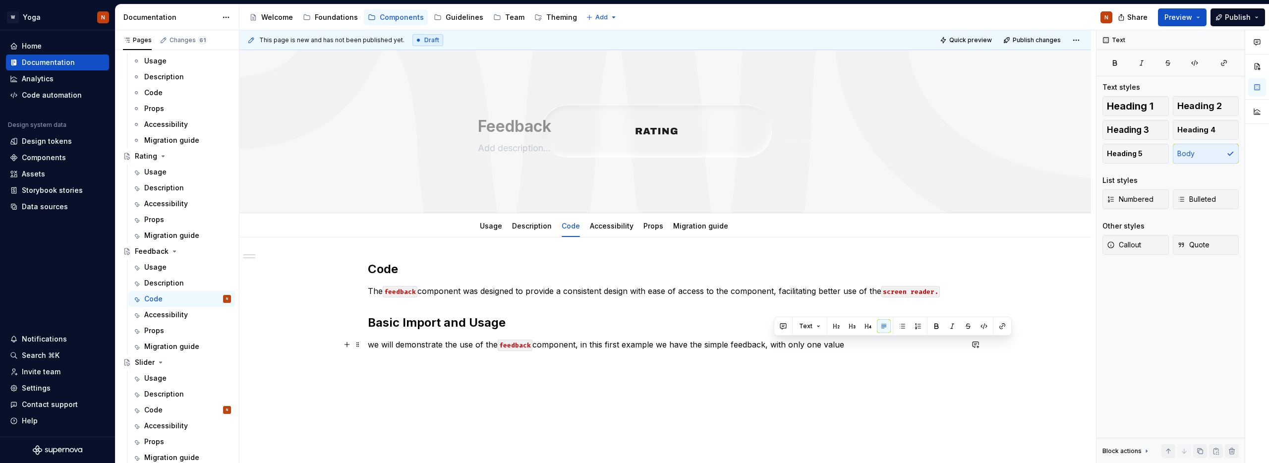
drag, startPoint x: 773, startPoint y: 346, endPoint x: 853, endPoint y: 343, distance: 80.3
click at [853, 343] on p "we will demonstrate the use of the feedback component, in this first example we…" at bounding box center [665, 344] width 595 height 12
click at [750, 344] on p "we will demonstrate the use of the feedback component, in this first example we…" at bounding box center [665, 344] width 595 height 12
click at [749, 348] on p "we will demonstrate the use of the feedback component, in this first example we…" at bounding box center [665, 344] width 595 height 12
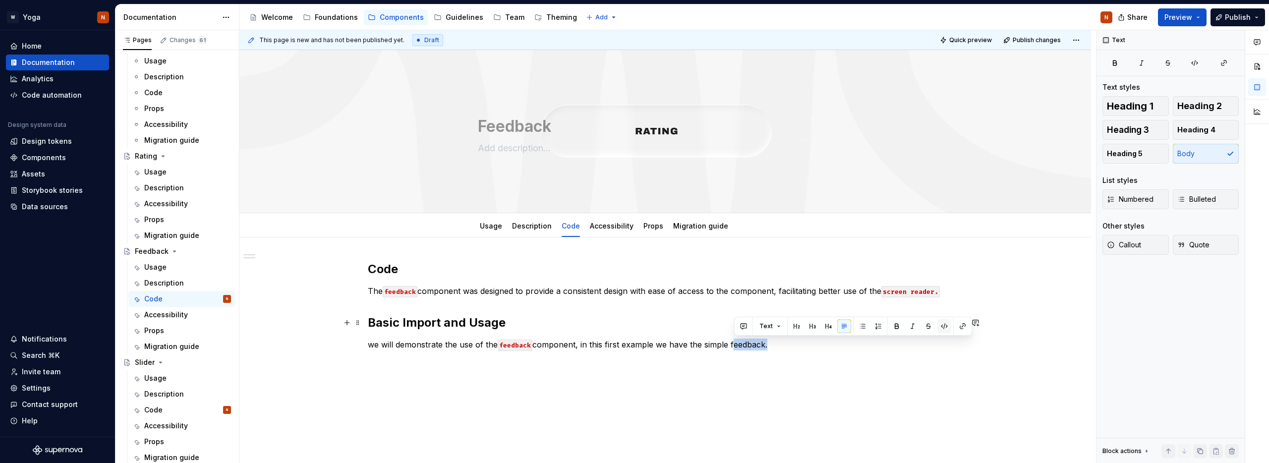
click at [946, 326] on button "button" at bounding box center [944, 326] width 14 height 14
click at [342, 352] on div "Code The feedback component was designed to provide a consistent design with ea…" at bounding box center [664, 369] width 851 height 264
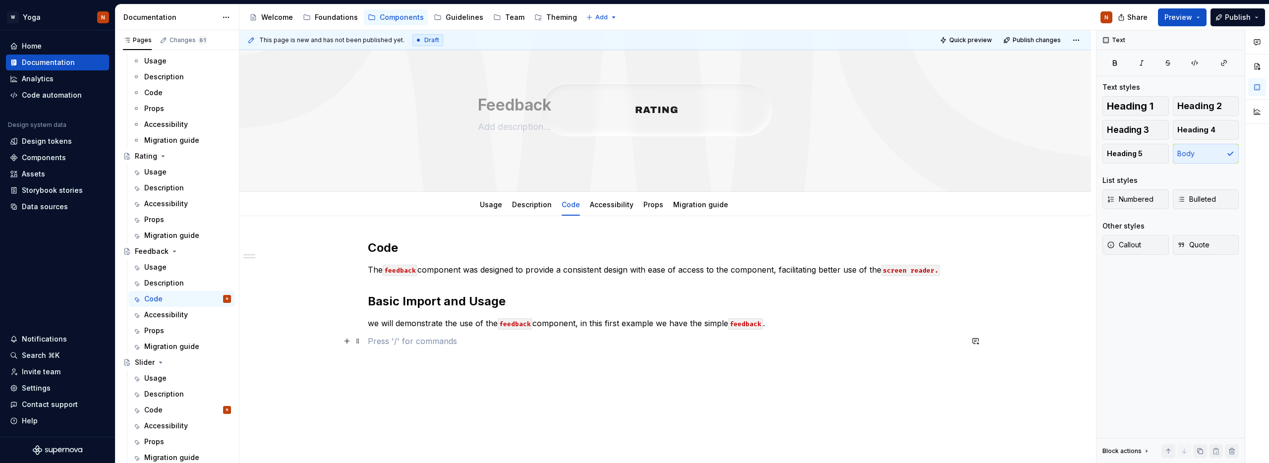
scroll to position [56, 0]
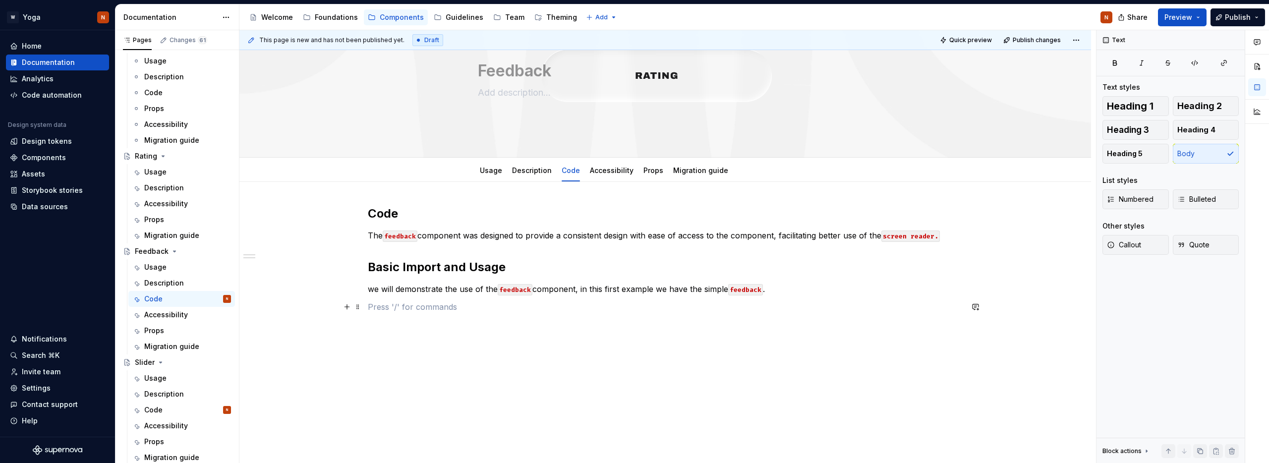
click at [380, 306] on p at bounding box center [665, 307] width 595 height 12
click at [348, 307] on button "button" at bounding box center [347, 307] width 14 height 14
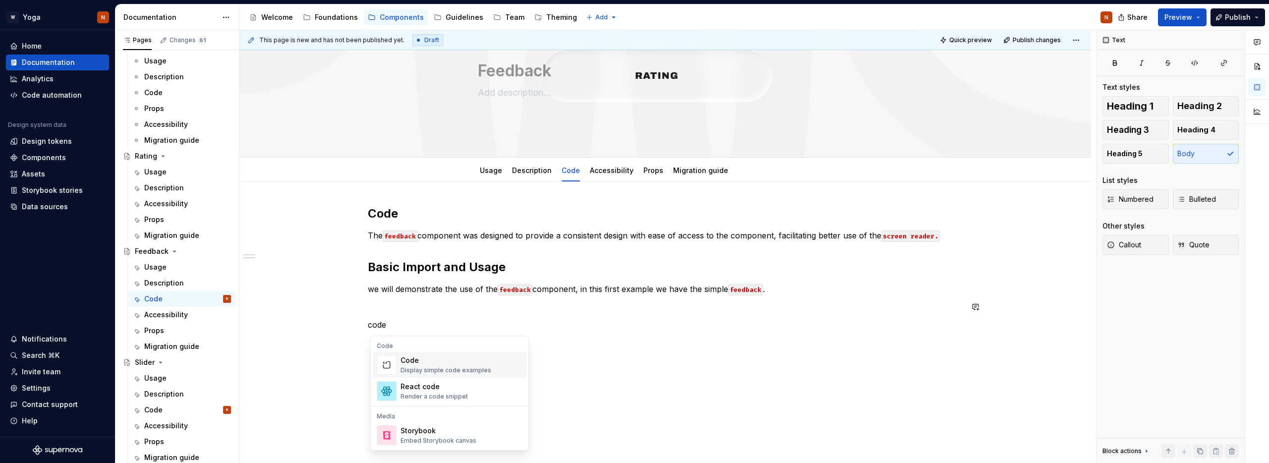
click at [437, 362] on div "Code" at bounding box center [445, 360] width 91 height 10
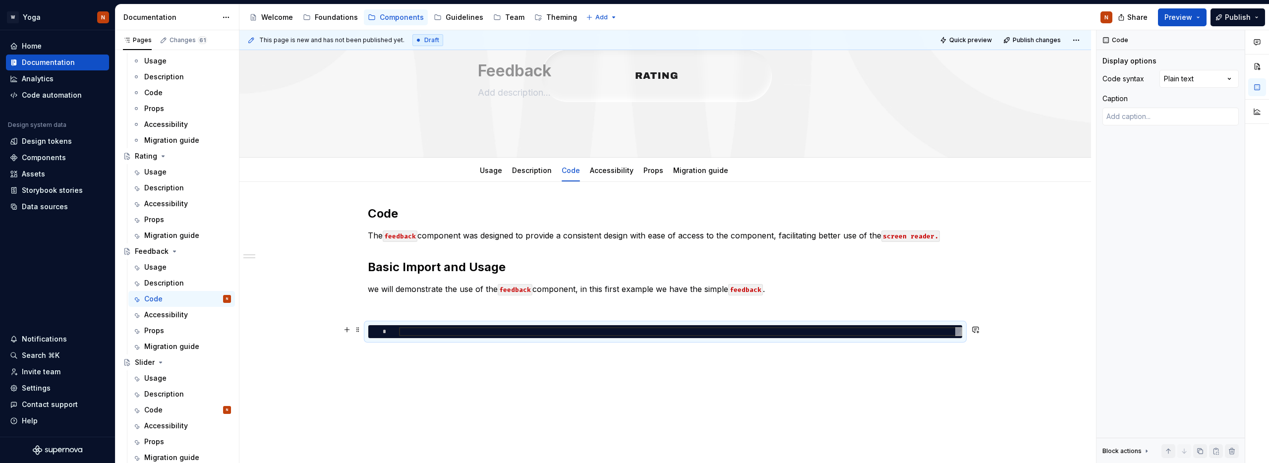
click at [412, 328] on div at bounding box center [680, 331] width 563 height 9
type textarea "*"
type textarea "**********"
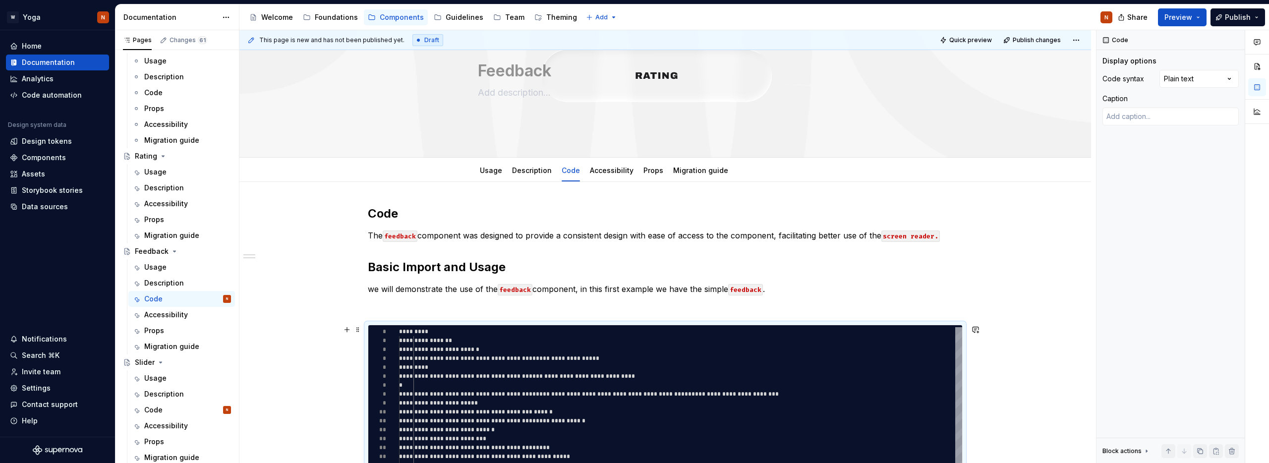
scroll to position [54, 21]
type textarea "*"
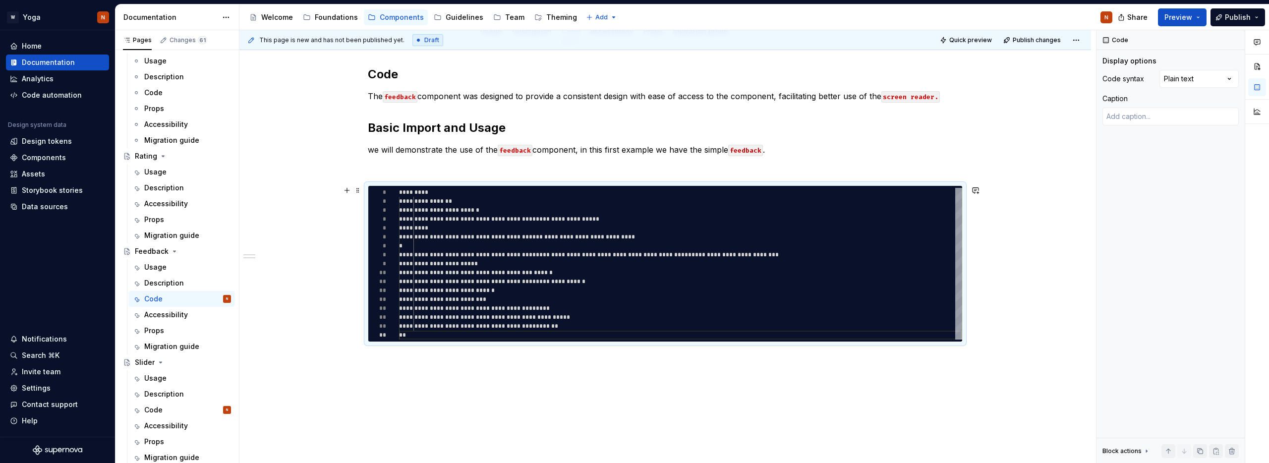
scroll to position [224, 0]
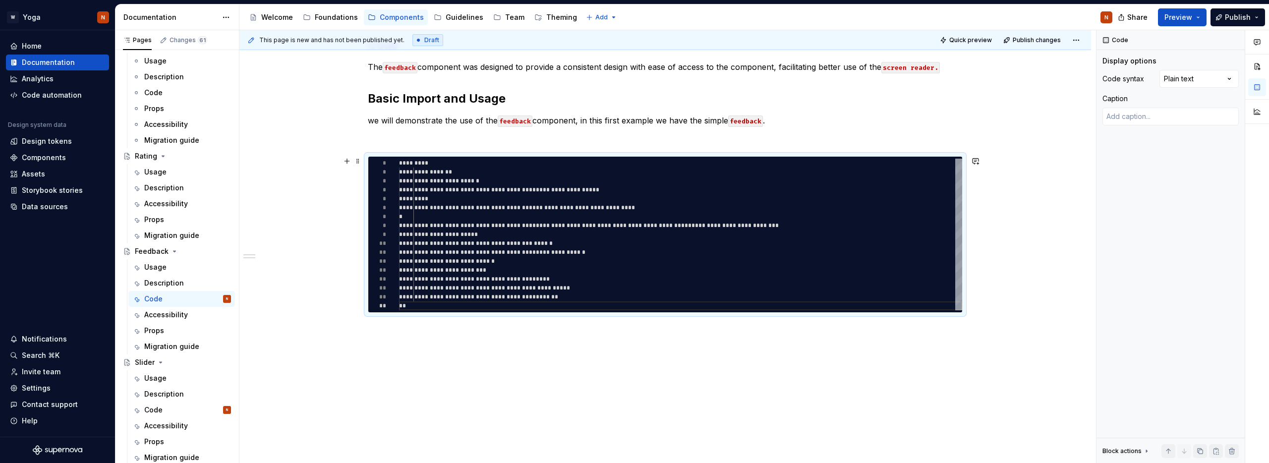
type textarea "**********"
click at [409, 173] on div "**********" at bounding box center [680, 235] width 563 height 152
type textarea "*"
type textarea "**********"
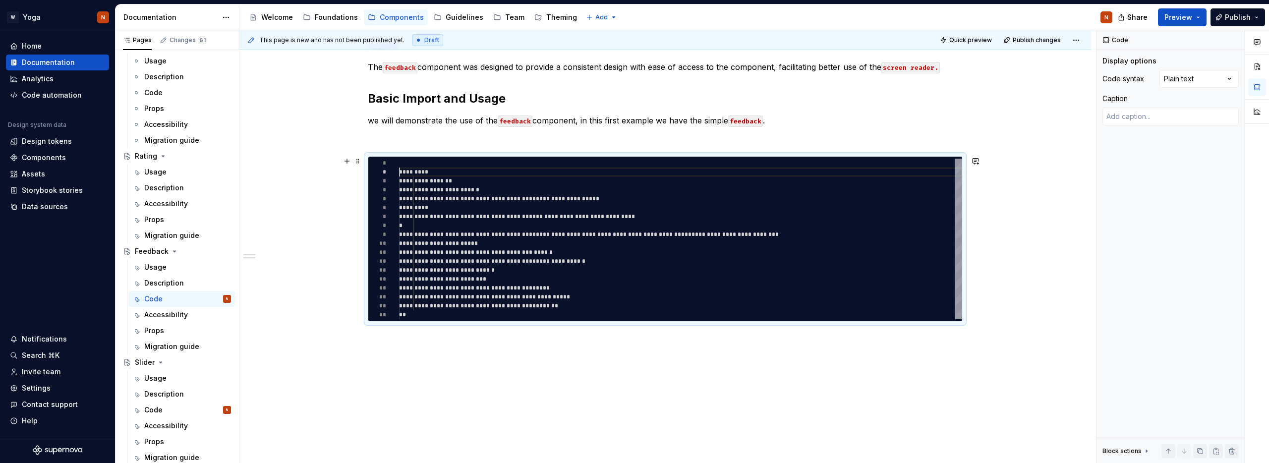
type textarea "*"
type textarea "**********"
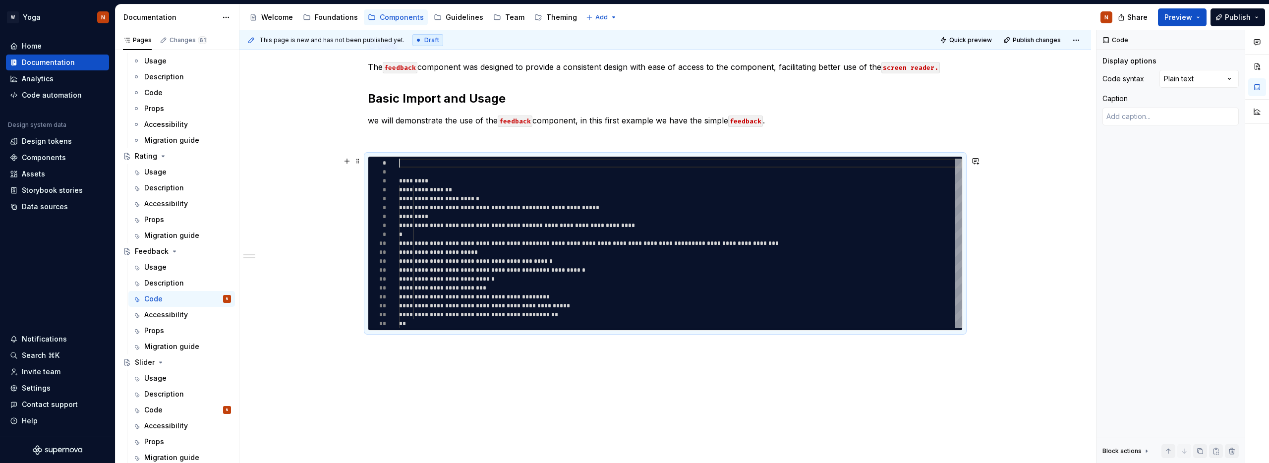
type textarea "*"
type textarea "**********"
type textarea "*"
type textarea "**********"
type textarea "*"
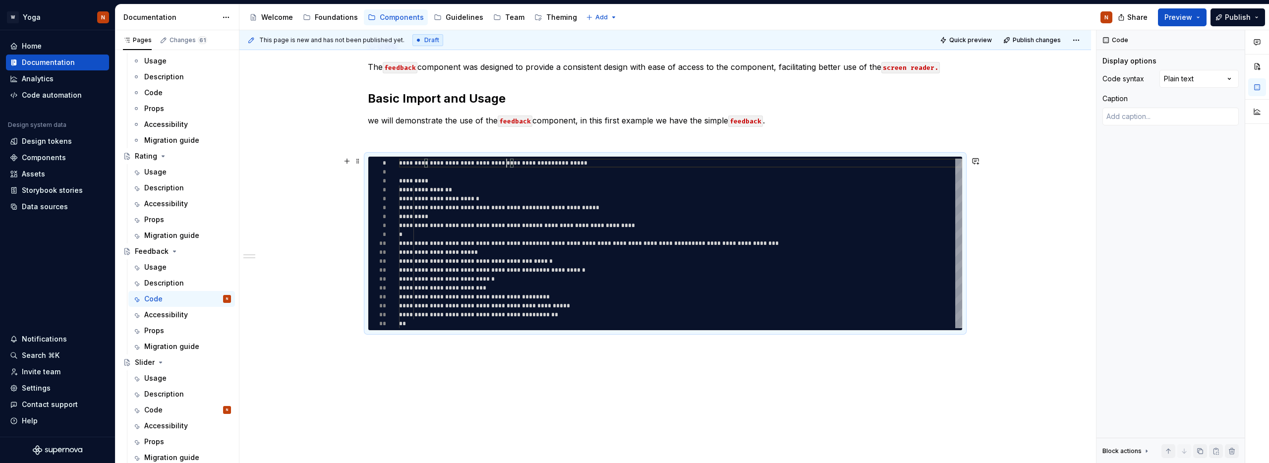
type textarea "**********"
type textarea "*"
type textarea "**********"
type textarea "*"
type textarea "**********"
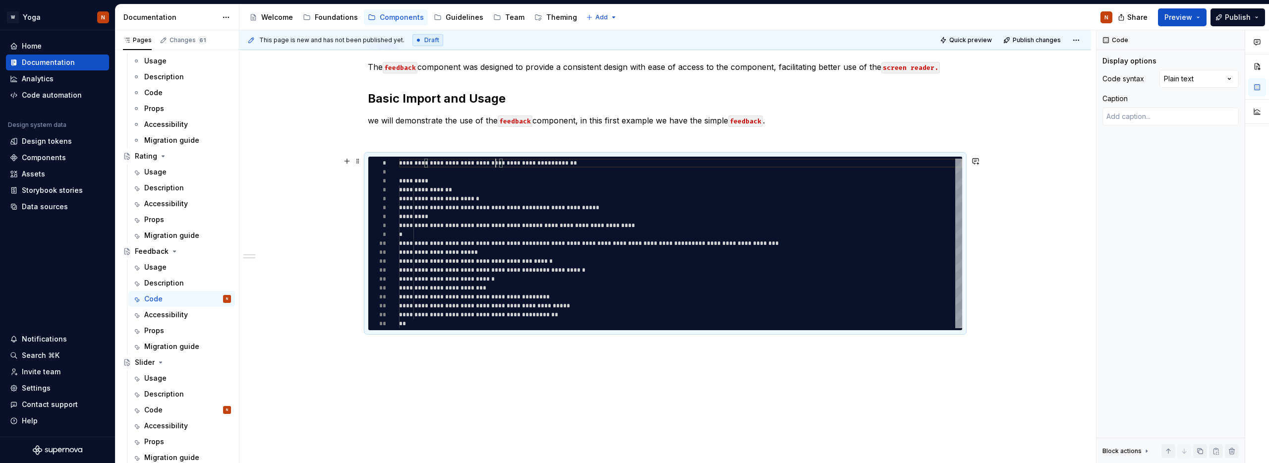
type textarea "*"
type textarea "**********"
type textarea "*"
type textarea "**********"
type textarea "*"
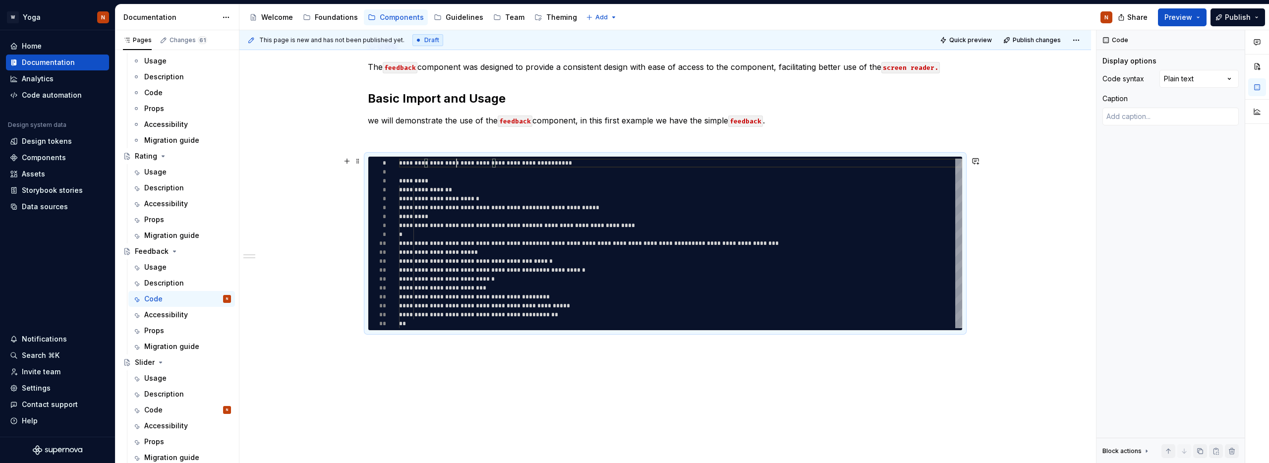
type textarea "**********"
type textarea "*"
type textarea "**********"
type textarea "*"
type textarea "**********"
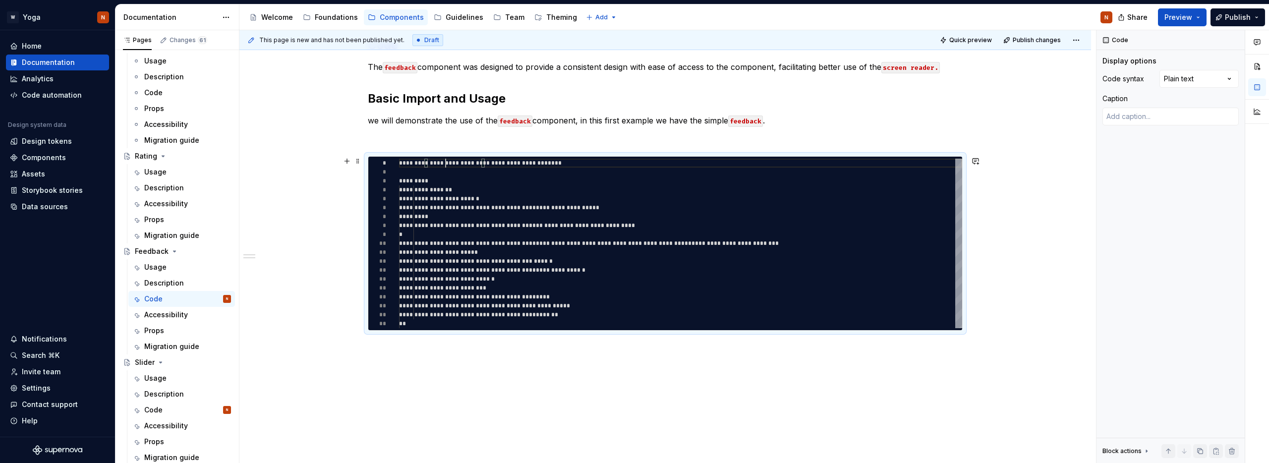
type textarea "*"
type textarea "**********"
type textarea "*"
type textarea "**********"
type textarea "*"
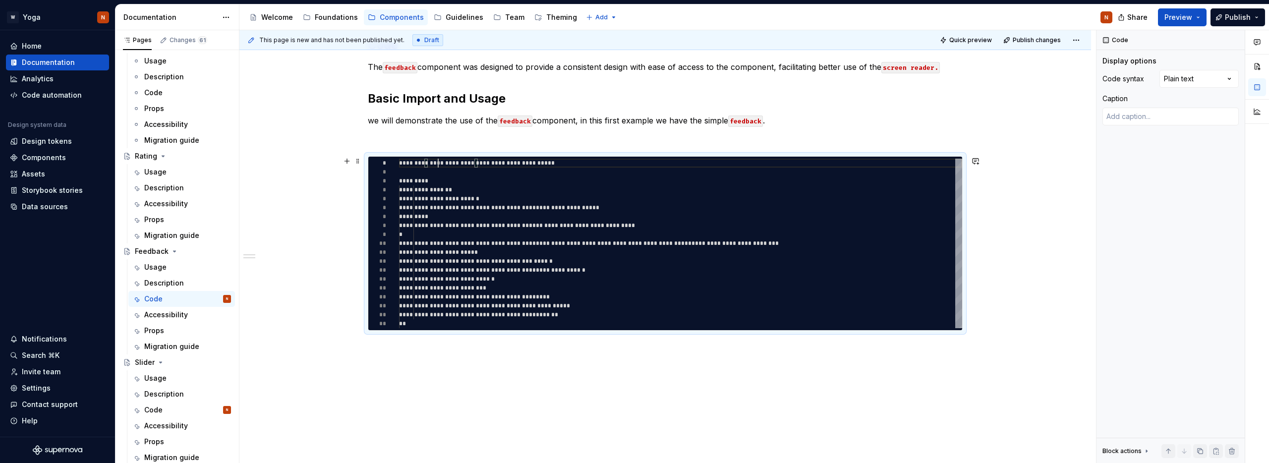
type textarea "**********"
type textarea "*"
type textarea "**********"
type textarea "*"
type textarea "**********"
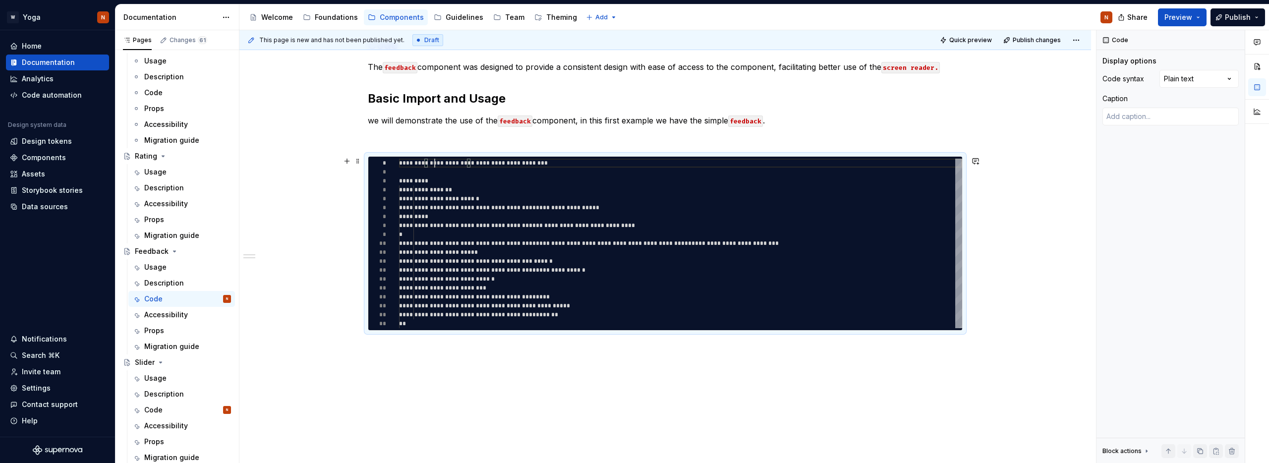
type textarea "*"
type textarea "**********"
type textarea "*"
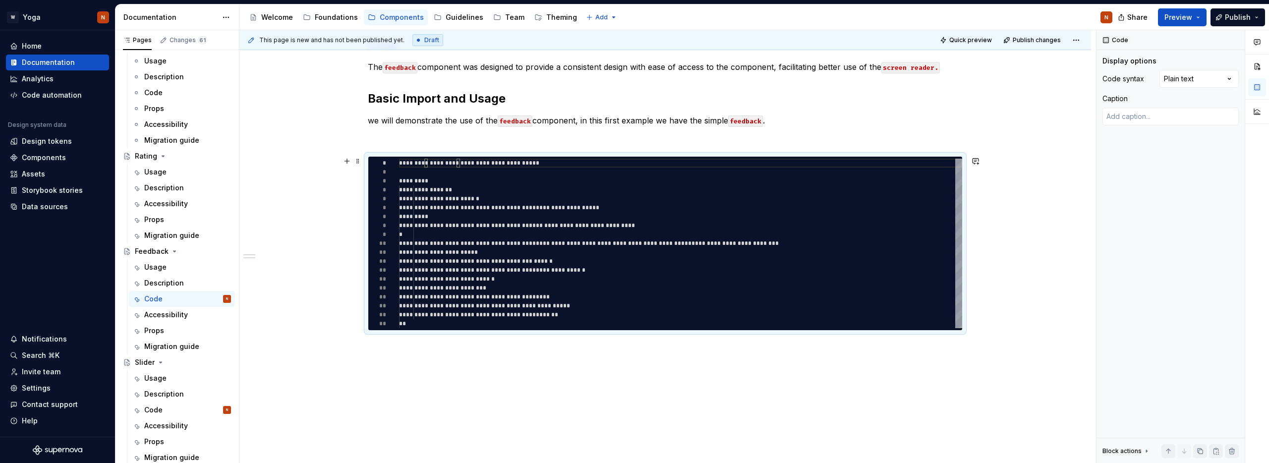
type textarea "**********"
click at [450, 181] on div "**********" at bounding box center [680, 243] width 563 height 169
click at [470, 191] on div "**********" at bounding box center [680, 243] width 563 height 169
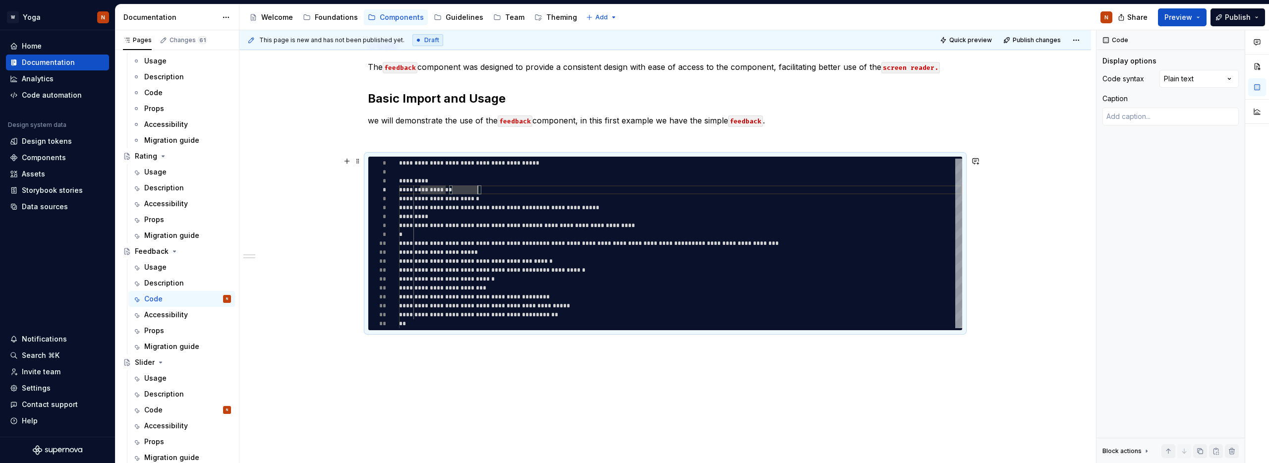
type textarea "*"
type textarea "**********"
type textarea "*"
type textarea "**********"
type textarea "*"
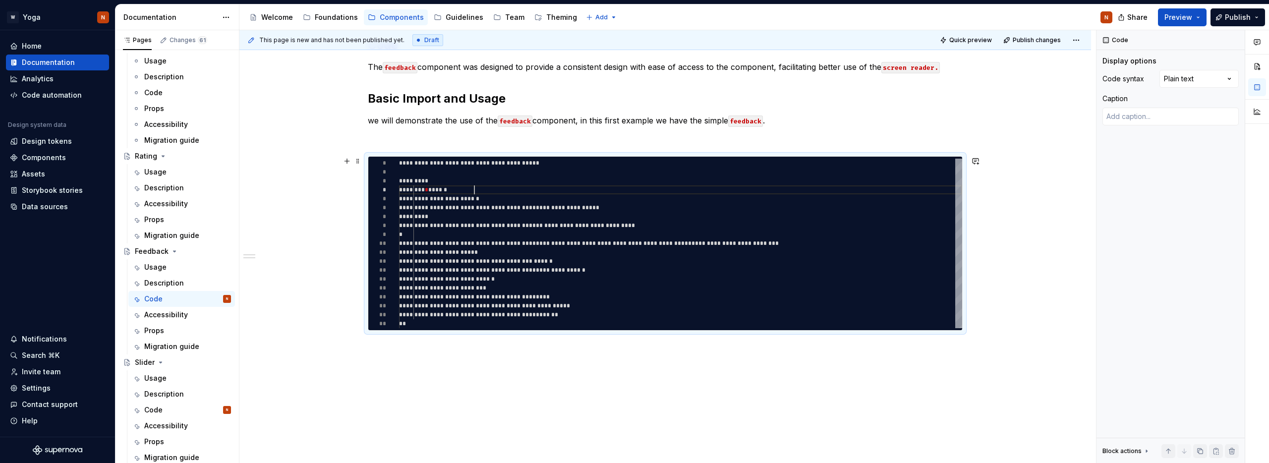
type textarea "**********"
type textarea "*"
type textarea "**********"
type textarea "*"
type textarea "**********"
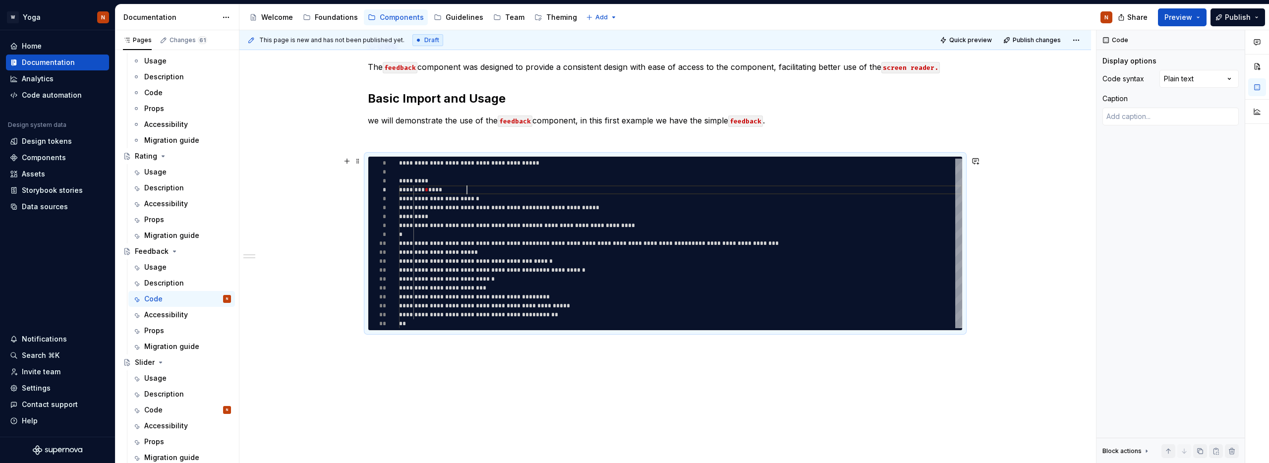
type textarea "*"
type textarea "**********"
type textarea "*"
type textarea "**********"
type textarea "*"
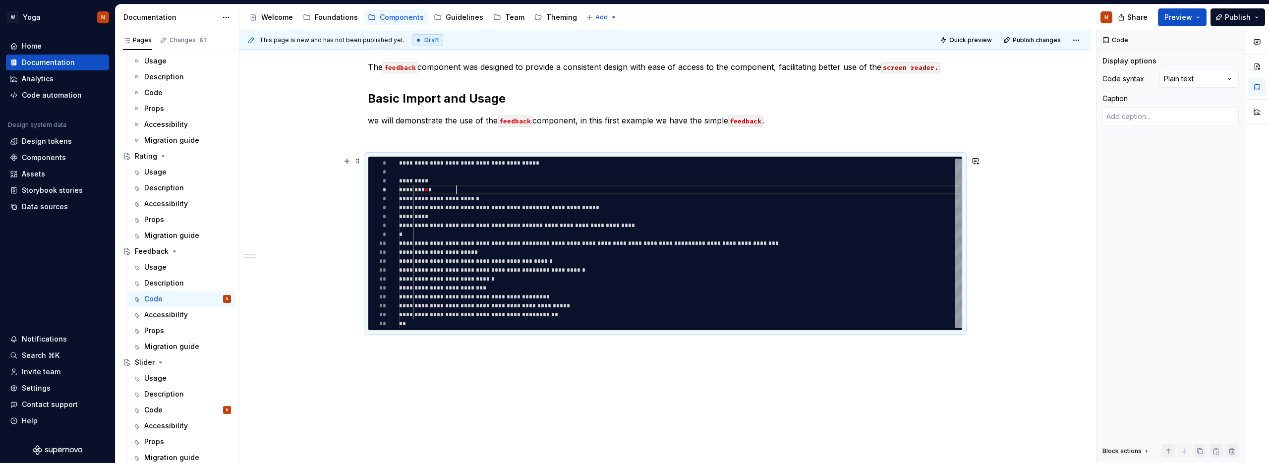
type textarea "**********"
type textarea "*"
type textarea "**********"
type textarea "*"
type textarea "**********"
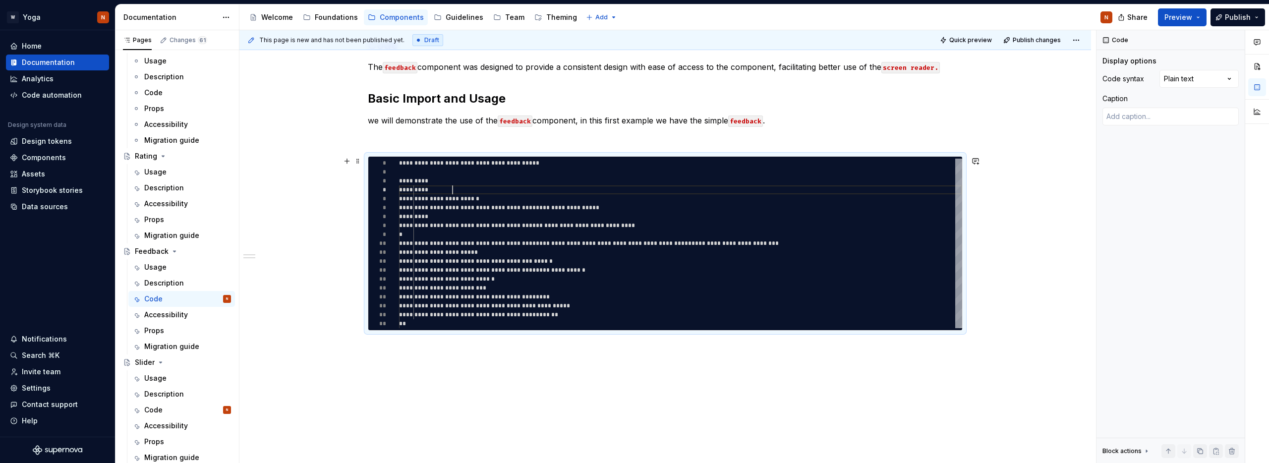
scroll to position [27, 54]
type textarea "*"
type textarea "**********"
type textarea "*"
type textarea "**********"
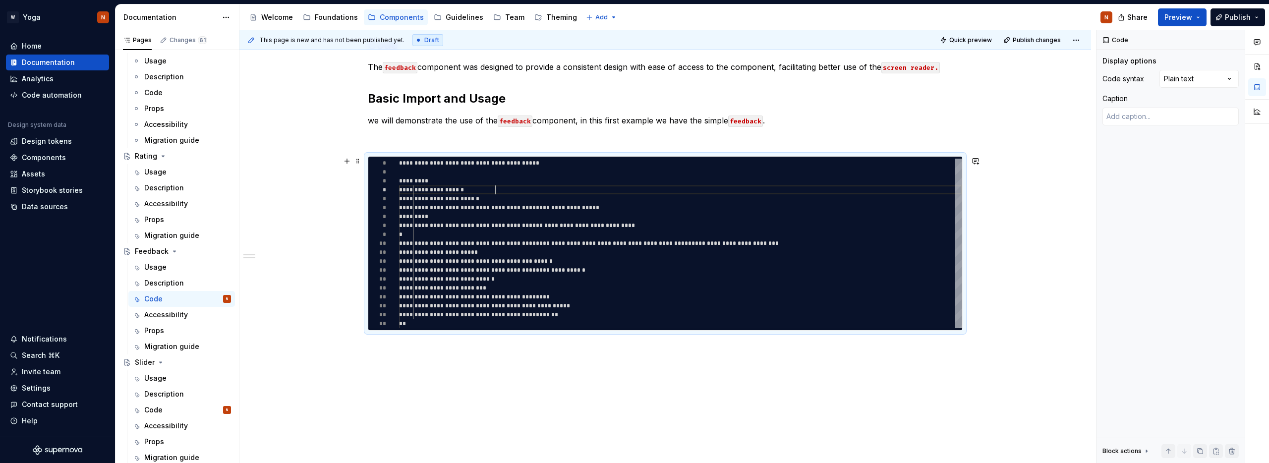
scroll to position [27, 97]
type textarea "*"
type textarea "**********"
type textarea "*"
type textarea "**********"
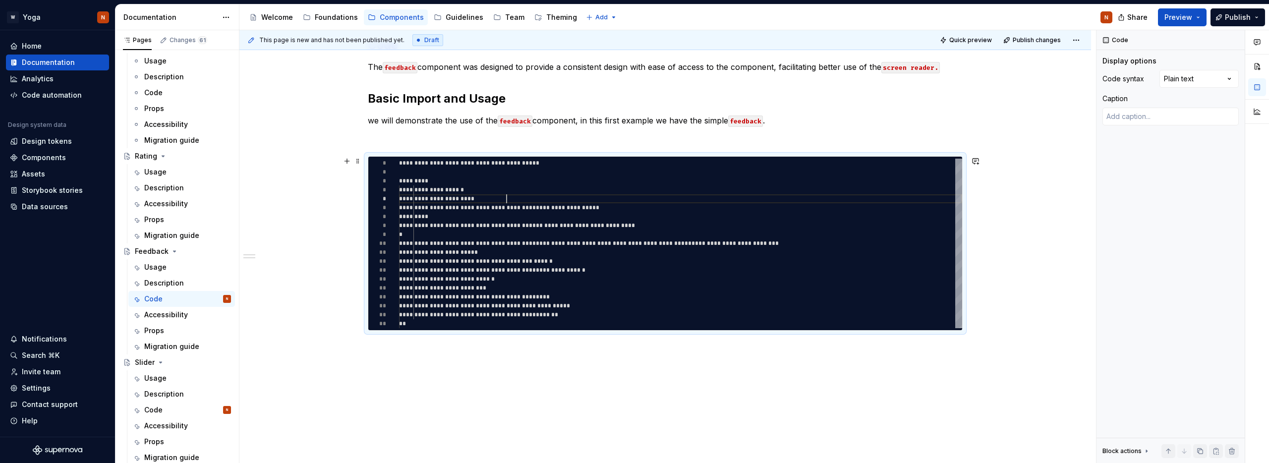
type textarea "*"
type textarea "**********"
type textarea "*"
type textarea "**********"
type textarea "*"
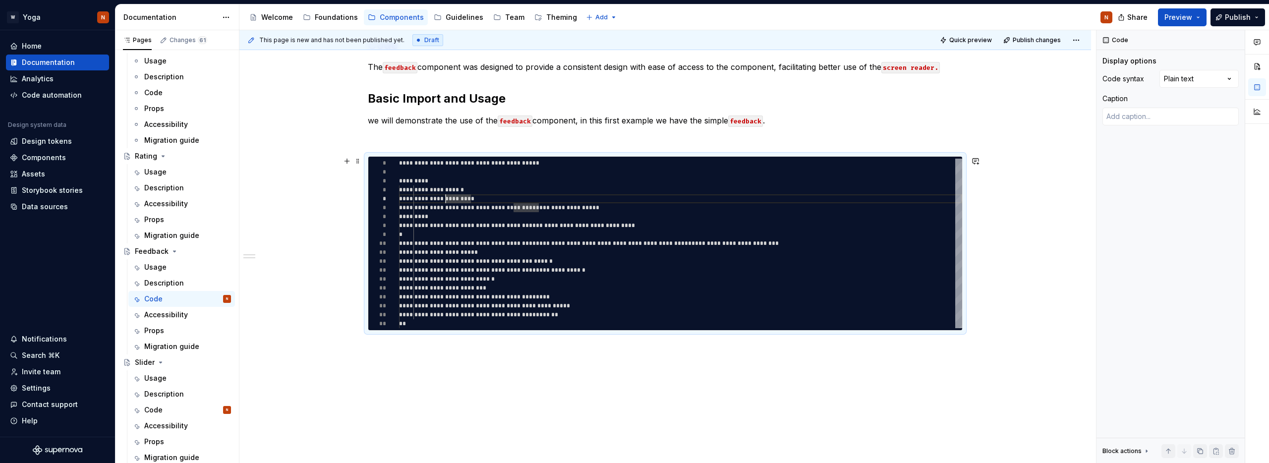
type textarea "**********"
type textarea "*"
type textarea "**********"
type textarea "*"
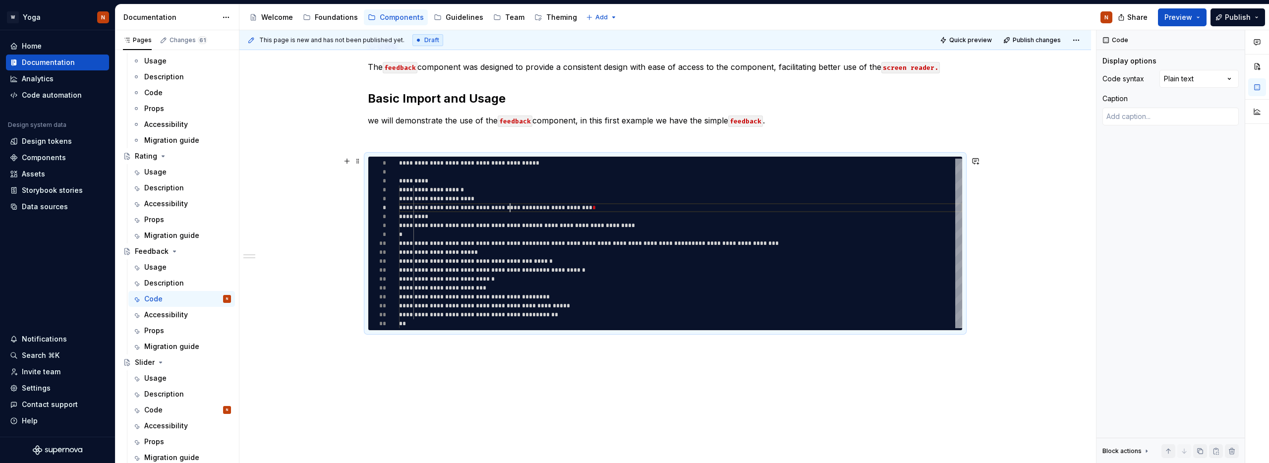
type textarea "**********"
type textarea "*"
type textarea "**********"
type textarea "*"
type textarea "**********"
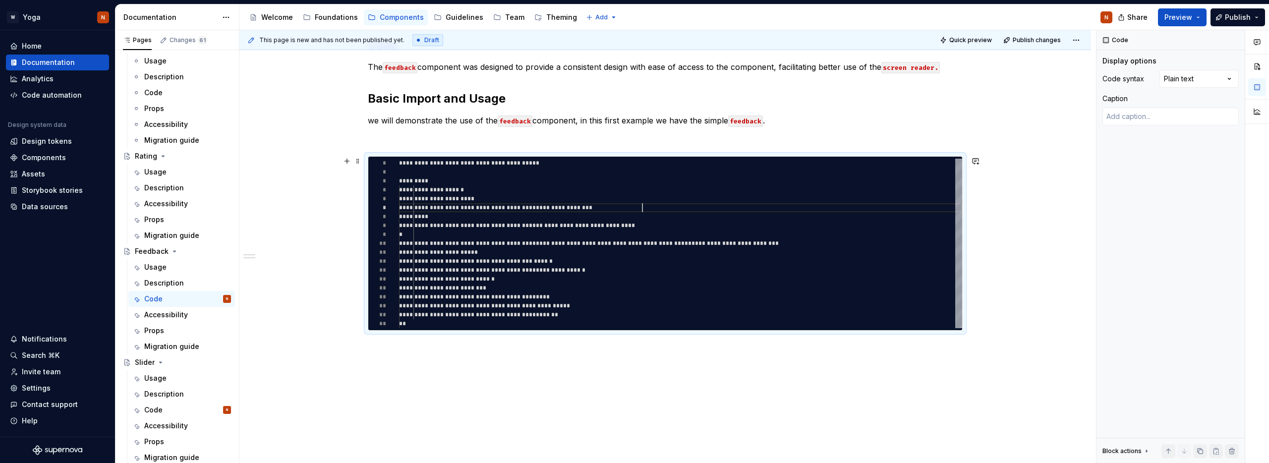
type textarea "*"
type textarea "**********"
type textarea "*"
type textarea "**********"
type textarea "*"
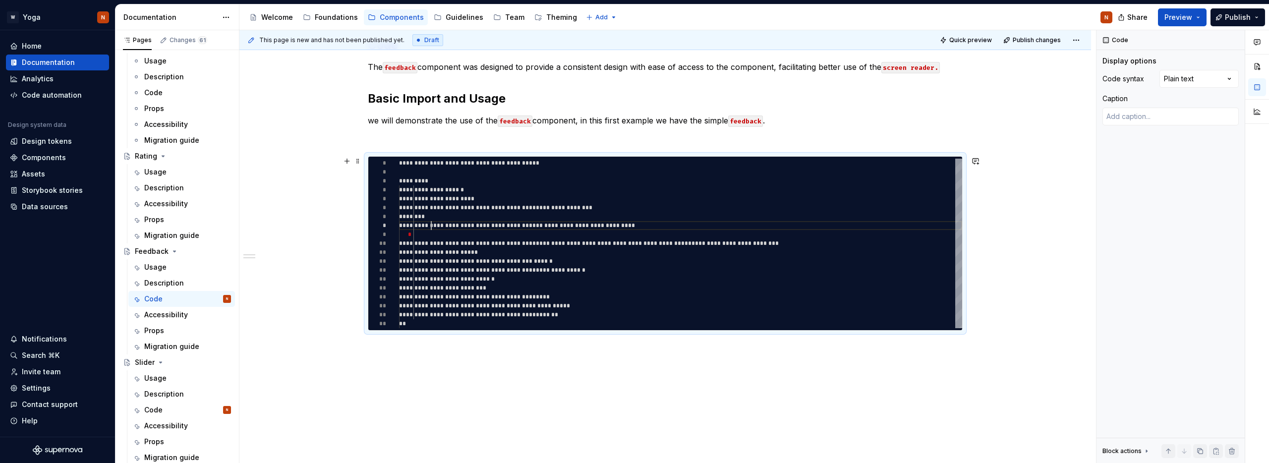
type textarea "**********"
type textarea "*"
type textarea "**********"
type textarea "*"
type textarea "**********"
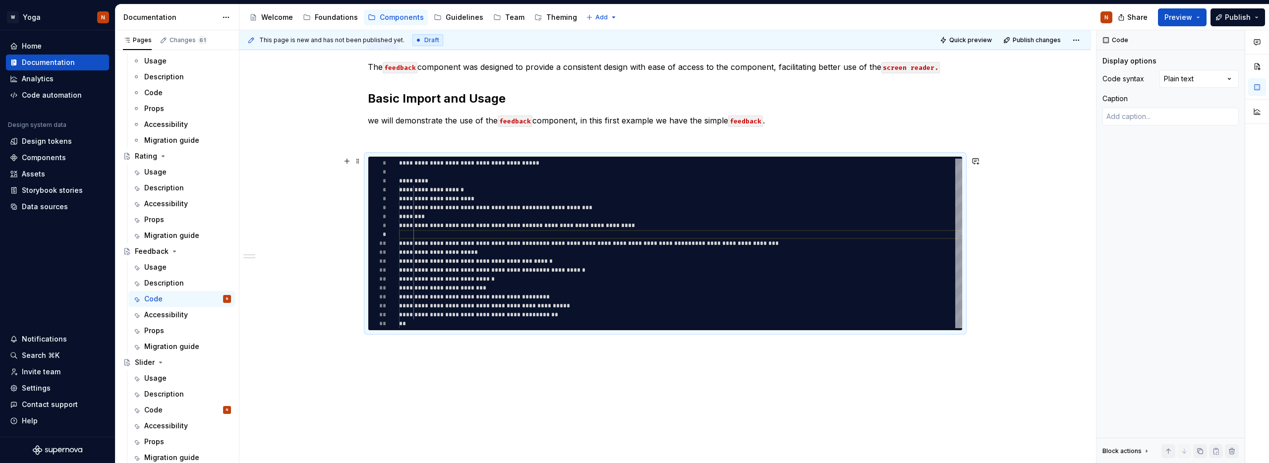
type textarea "*"
type textarea "**********"
type textarea "*"
type textarea "**********"
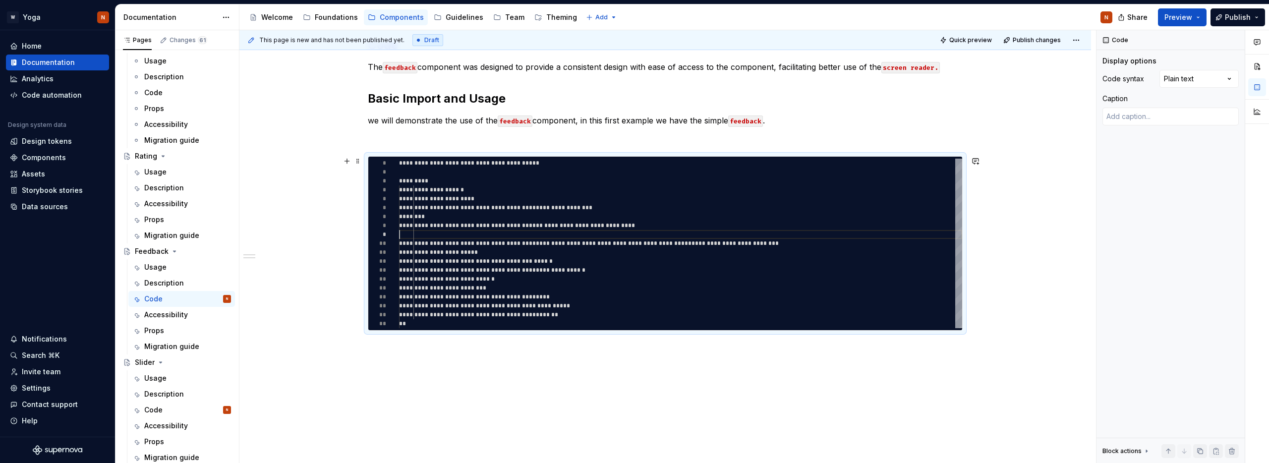
scroll to position [71, 0]
type textarea "*"
type textarea "**********"
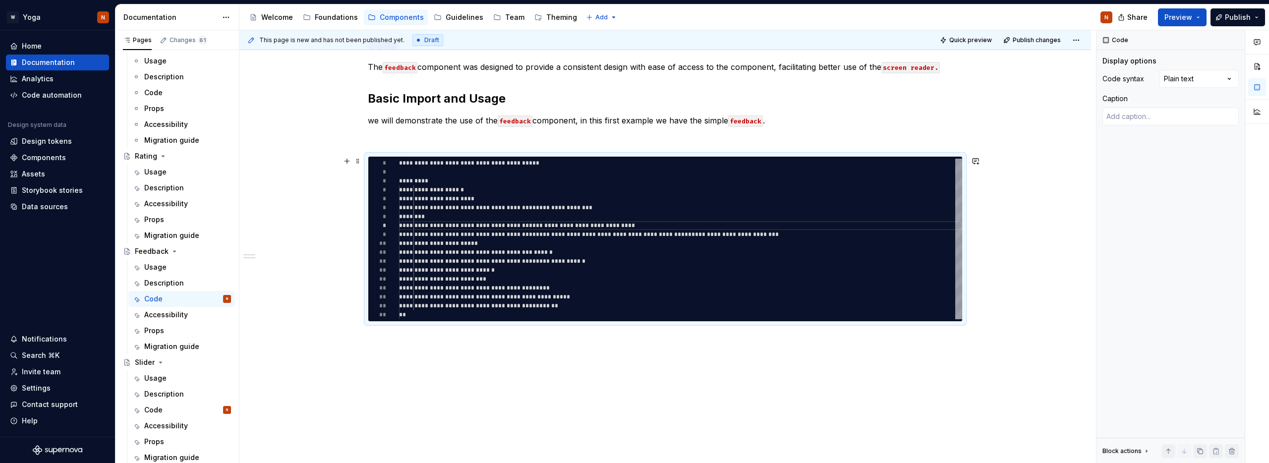
type textarea "*"
type textarea "**********"
type textarea "*"
type textarea "**********"
type textarea "*"
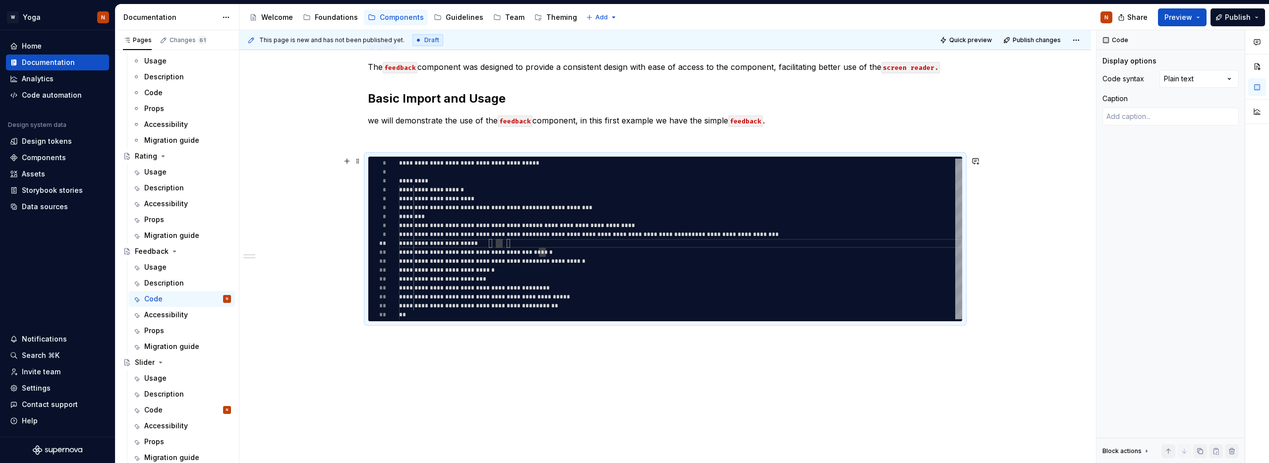
type textarea "**********"
type textarea "*"
type textarea "**********"
type textarea "*"
type textarea "**********"
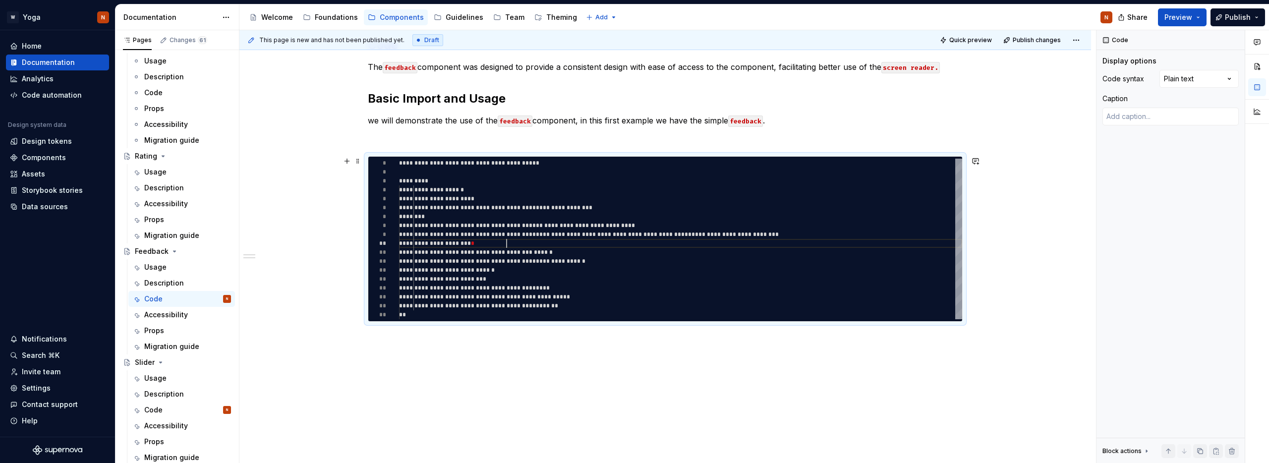
type textarea "*"
type textarea "**********"
type textarea "*"
type textarea "**********"
type textarea "*"
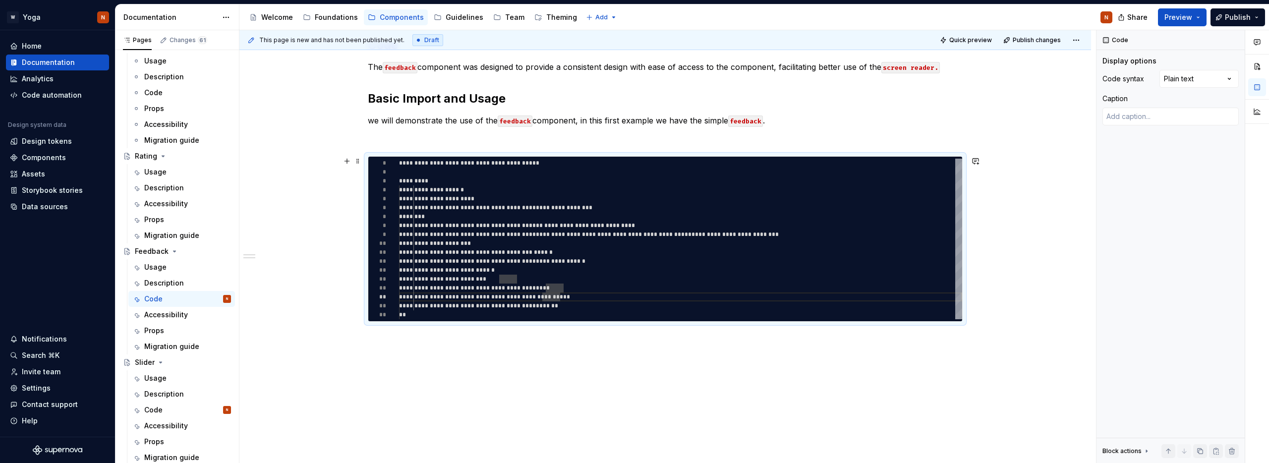
scroll to position [54, 154]
type textarea "**********"
click at [539, 305] on div "**********" at bounding box center [680, 239] width 563 height 161
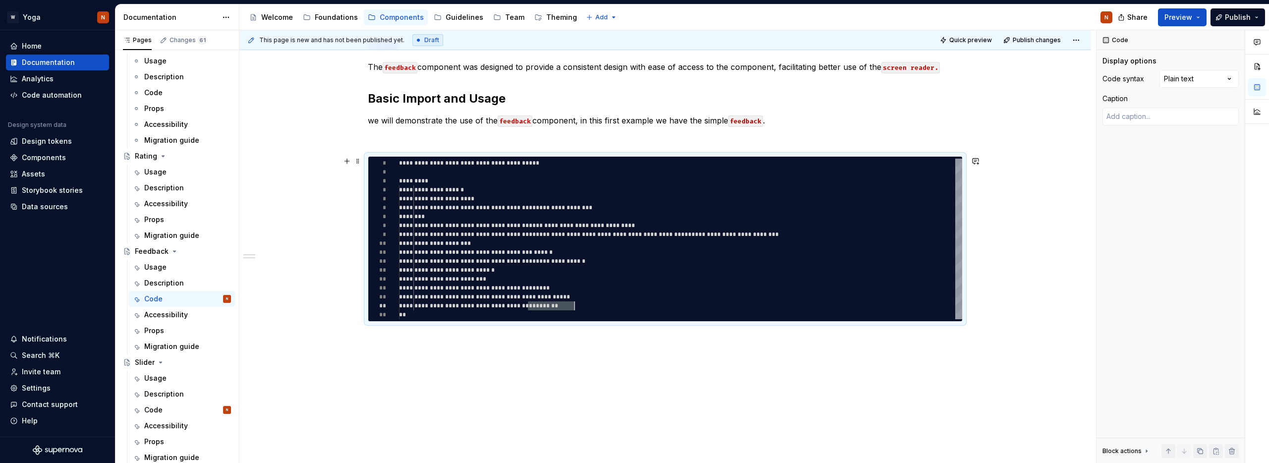
click at [544, 304] on div "**********" at bounding box center [680, 239] width 563 height 161
type textarea "*"
type textarea "**********"
type textarea "*"
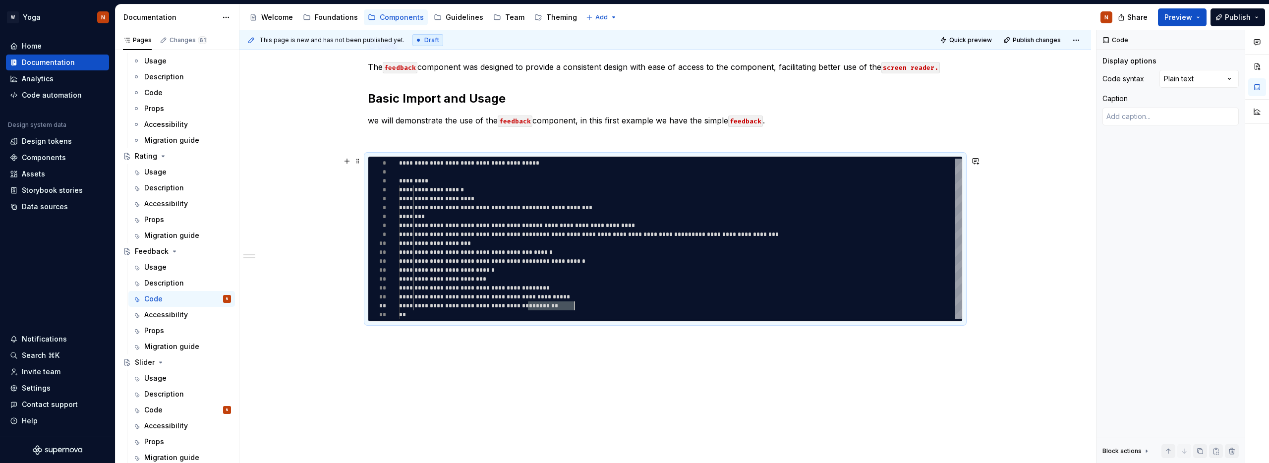
type textarea "**********"
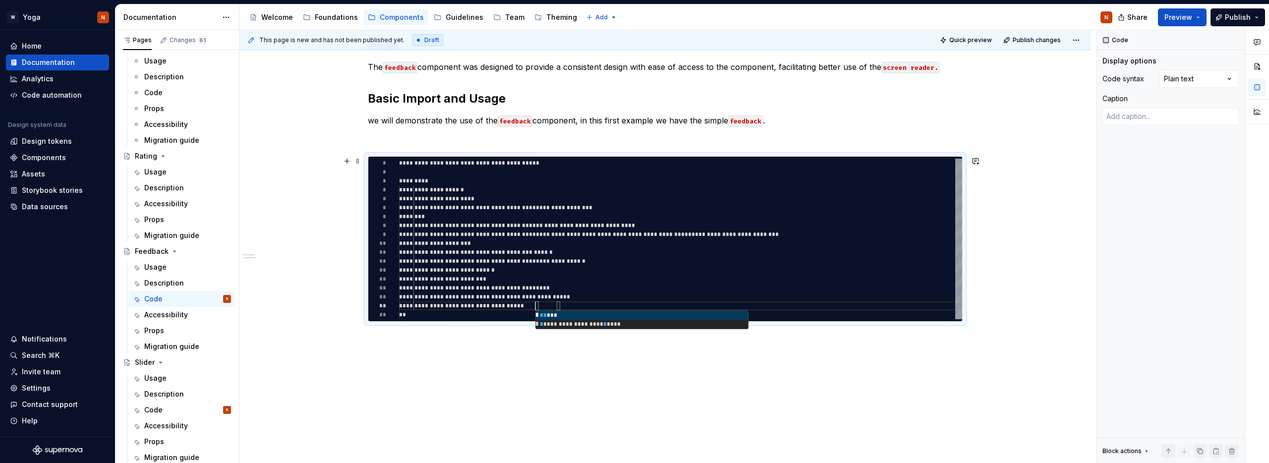
type textarea "*"
type textarea "**********"
type textarea "*"
type textarea "**********"
type textarea "*"
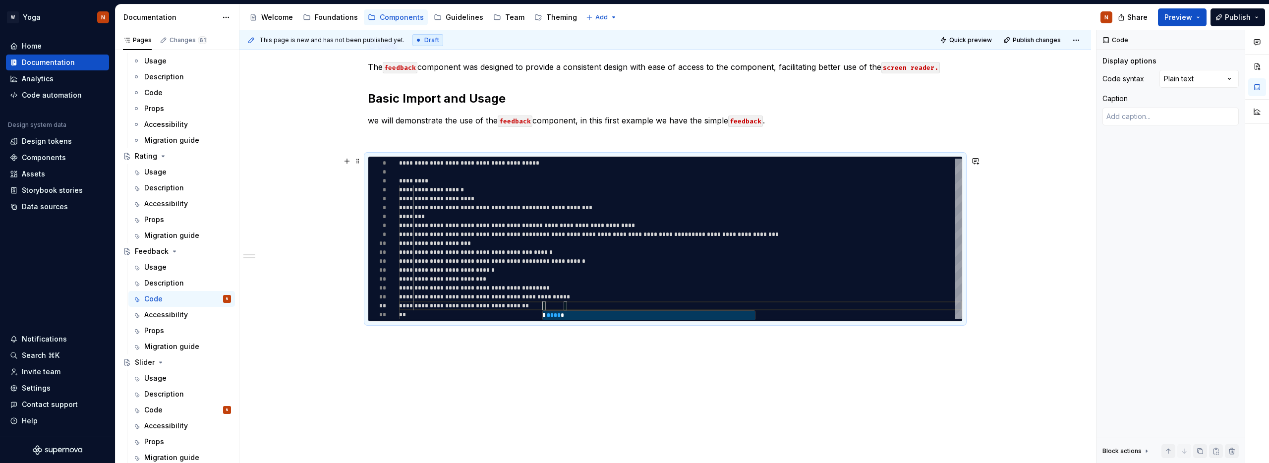
type textarea "**********"
click at [562, 306] on div "**********" at bounding box center [680, 239] width 563 height 161
click at [562, 307] on div "**********" at bounding box center [680, 239] width 563 height 161
type textarea "*"
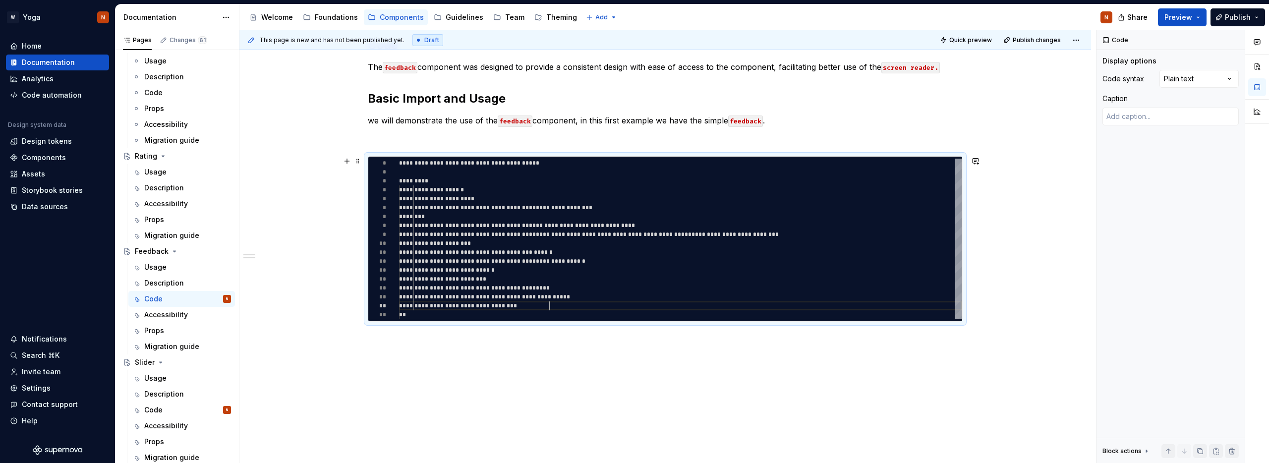
scroll to position [54, 151]
type textarea "**********"
click at [344, 298] on div "**********" at bounding box center [664, 242] width 851 height 459
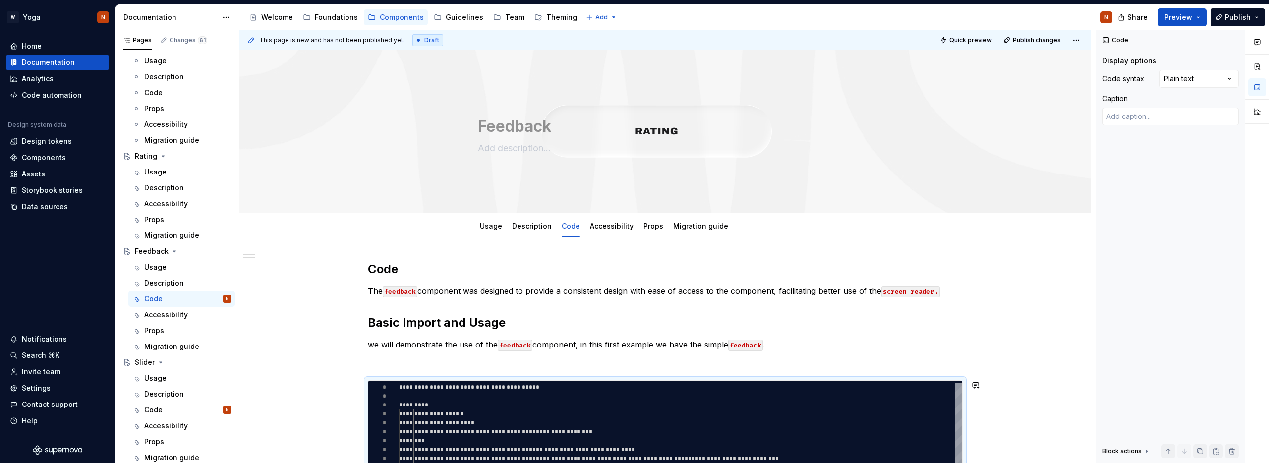
scroll to position [2, 0]
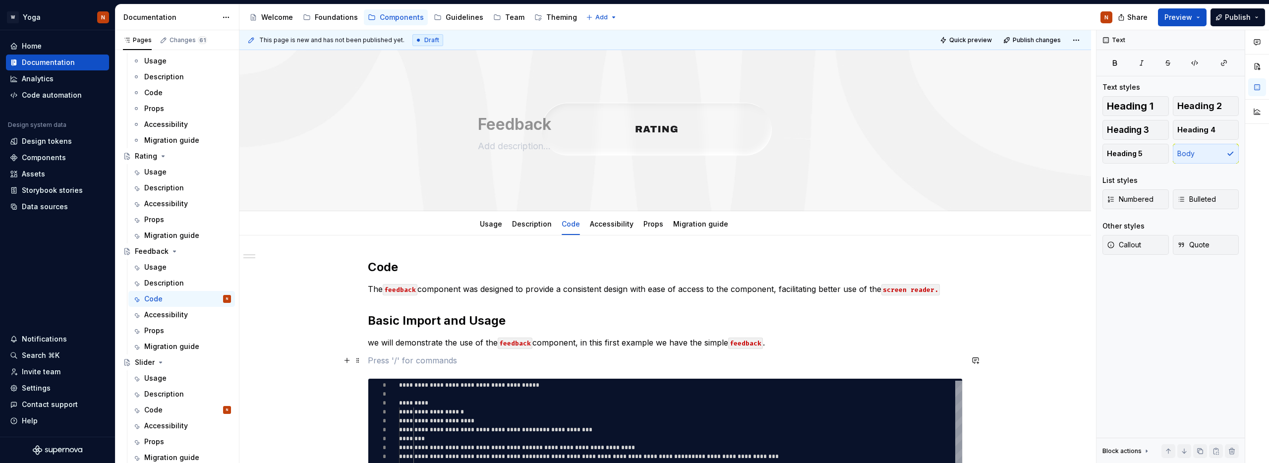
click at [374, 364] on p at bounding box center [665, 360] width 595 height 12
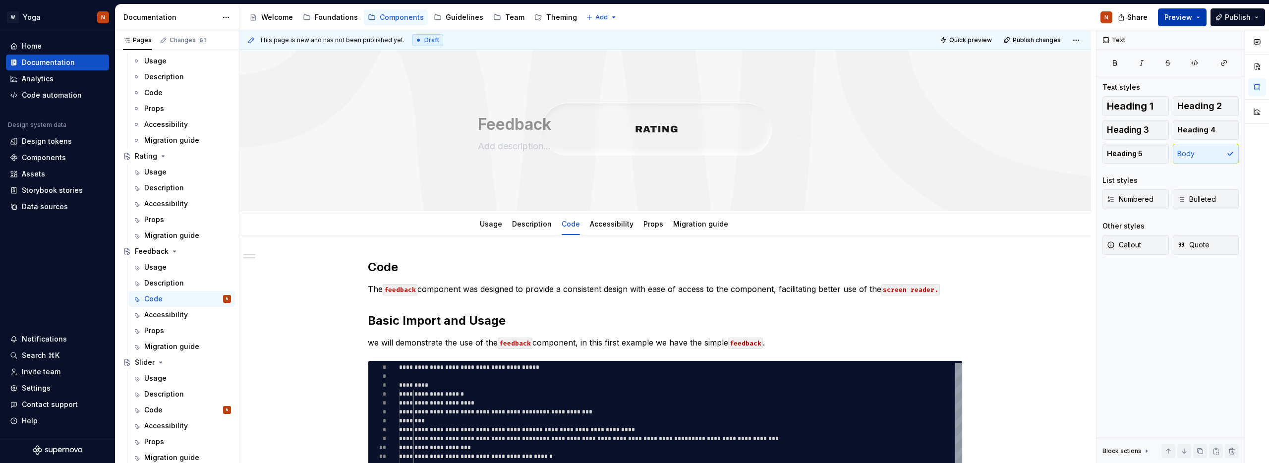
click at [1183, 20] on span "Preview" at bounding box center [1178, 17] width 28 height 10
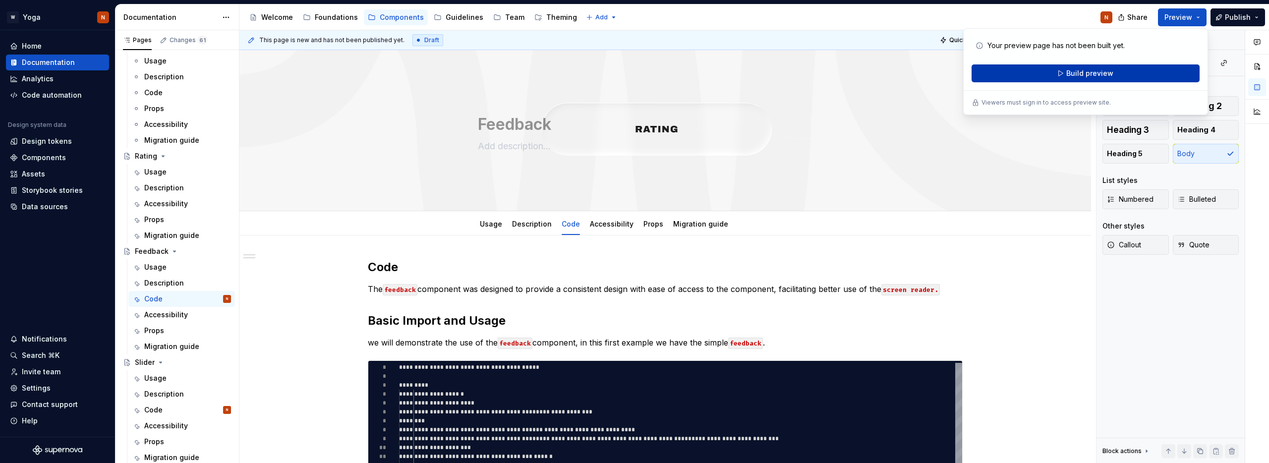
click at [1079, 71] on span "Build preview" at bounding box center [1089, 73] width 47 height 10
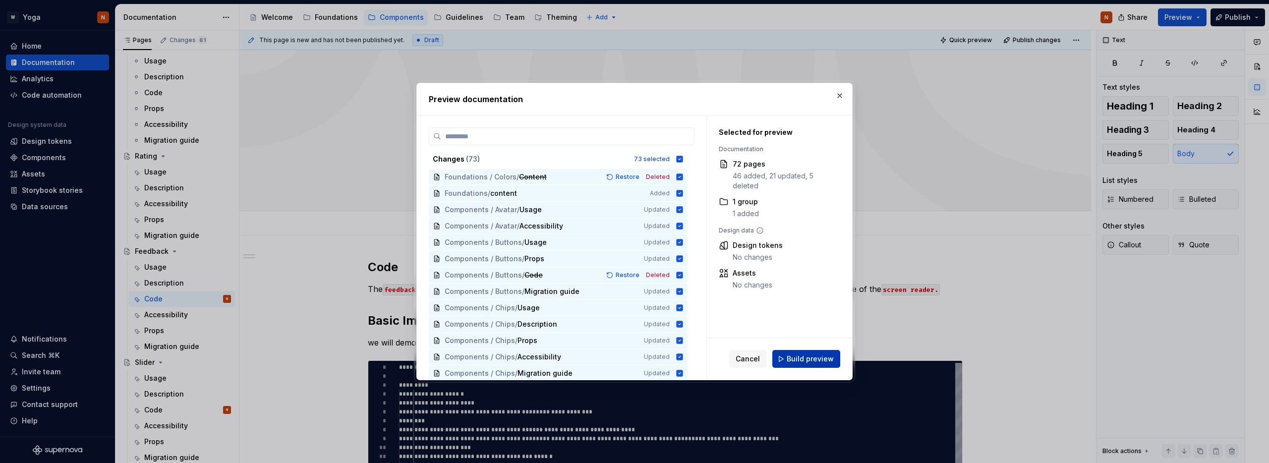
click at [807, 358] on span "Build preview" at bounding box center [809, 359] width 47 height 10
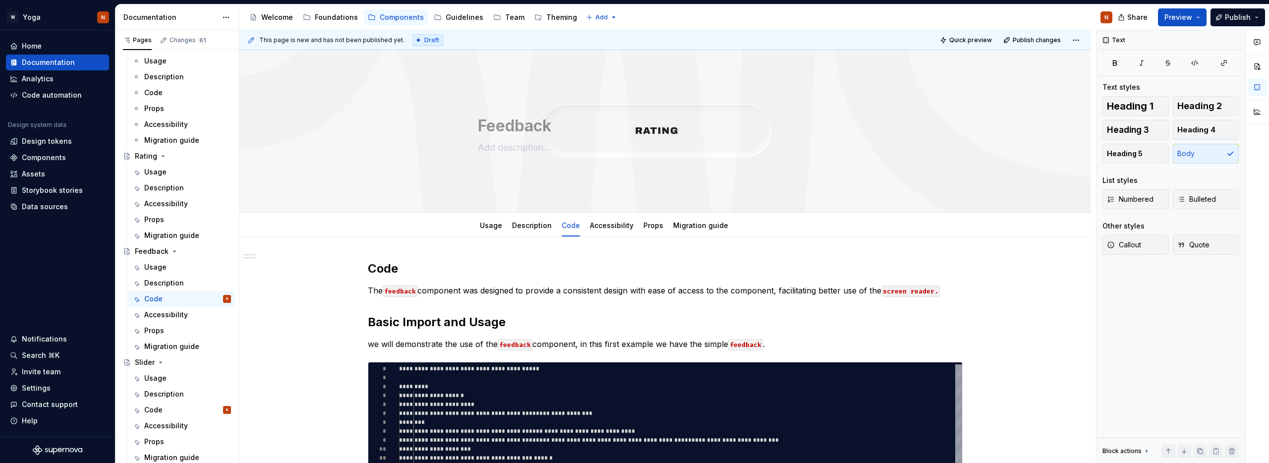
scroll to position [0, 0]
type textarea "*"
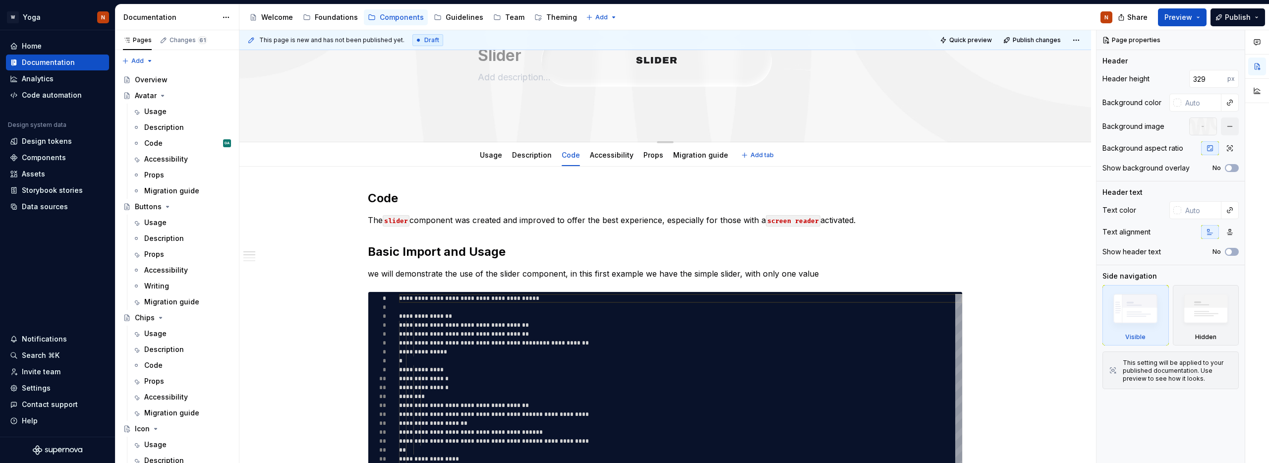
scroll to position [73, 0]
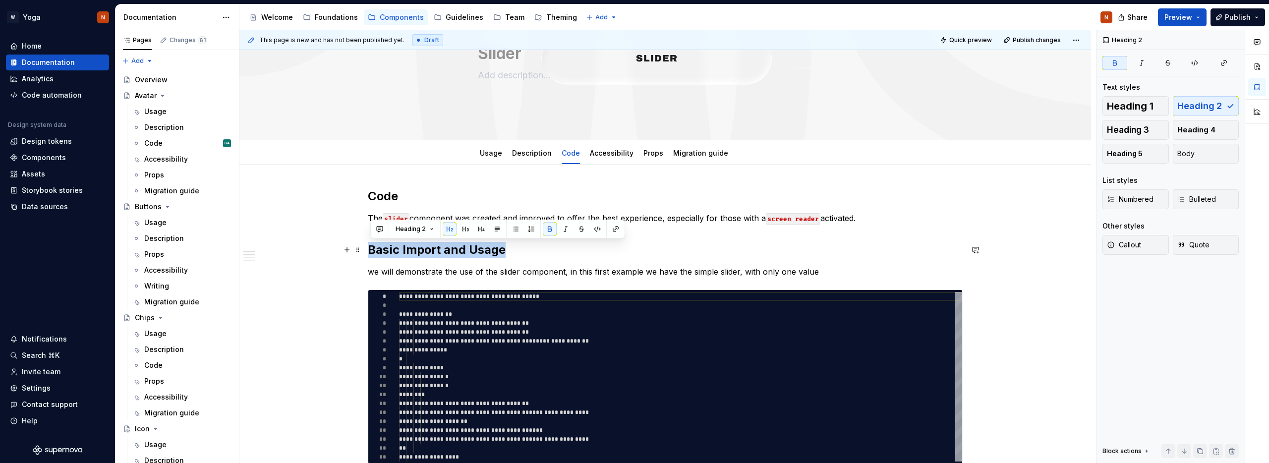
drag, startPoint x: 371, startPoint y: 251, endPoint x: 514, endPoint y: 246, distance: 143.3
click at [514, 246] on h2 "Basic Import and Usage" at bounding box center [665, 250] width 595 height 16
copy strong "Basic Import and Usage"
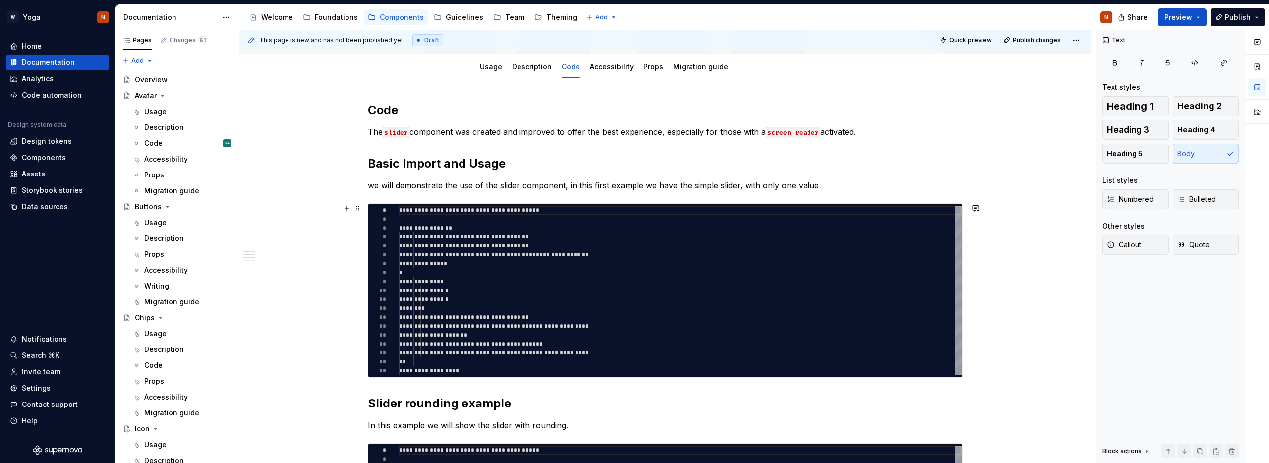
scroll to position [193, 0]
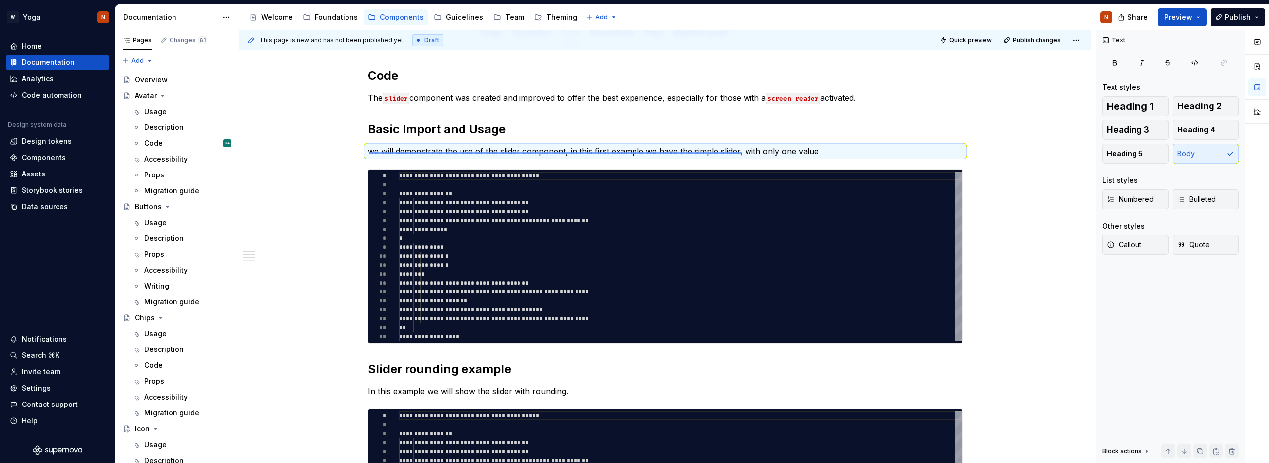
drag, startPoint x: 369, startPoint y: 154, endPoint x: 784, endPoint y: 143, distance: 415.4
click at [784, 143] on div "**********" at bounding box center [667, 246] width 856 height 433
click at [804, 149] on p "we will demonstrate the use of the slider component, in this first example we h…" at bounding box center [665, 151] width 595 height 12
click at [826, 154] on p "we will demonstrate the use of the slider component, in this first example we h…" at bounding box center [665, 151] width 595 height 12
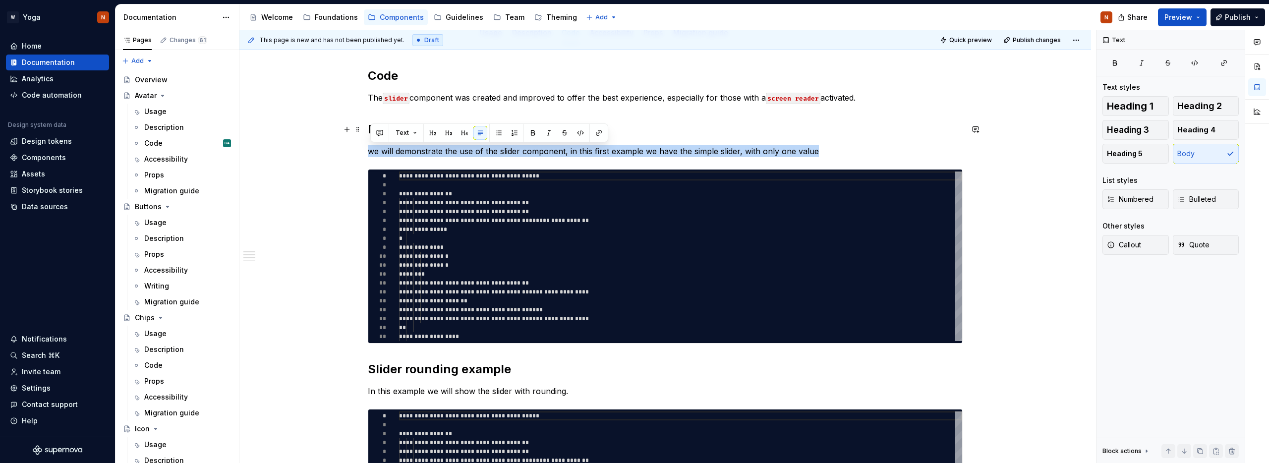
copy p "we will demonstrate the use of the slider component, in this first example we h…"
type textarea "*"
